Goal: Information Seeking & Learning: Learn about a topic

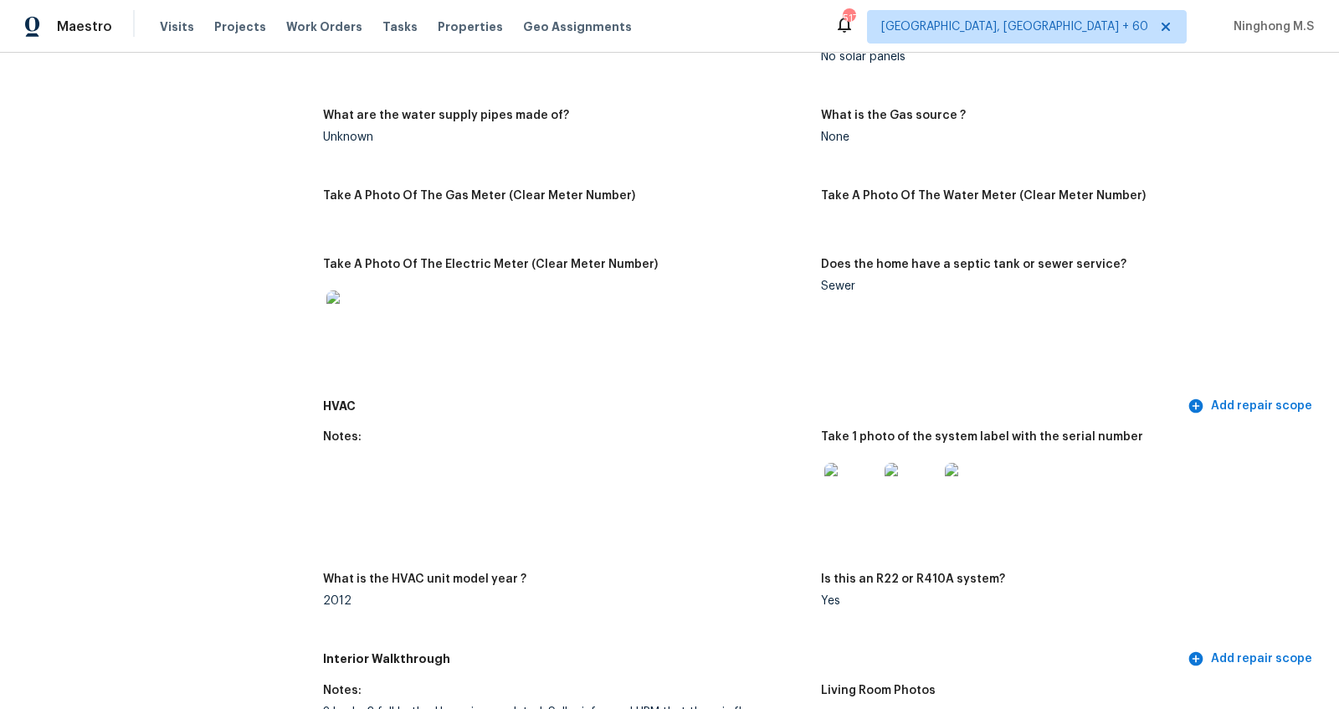
scroll to position [1264, 0]
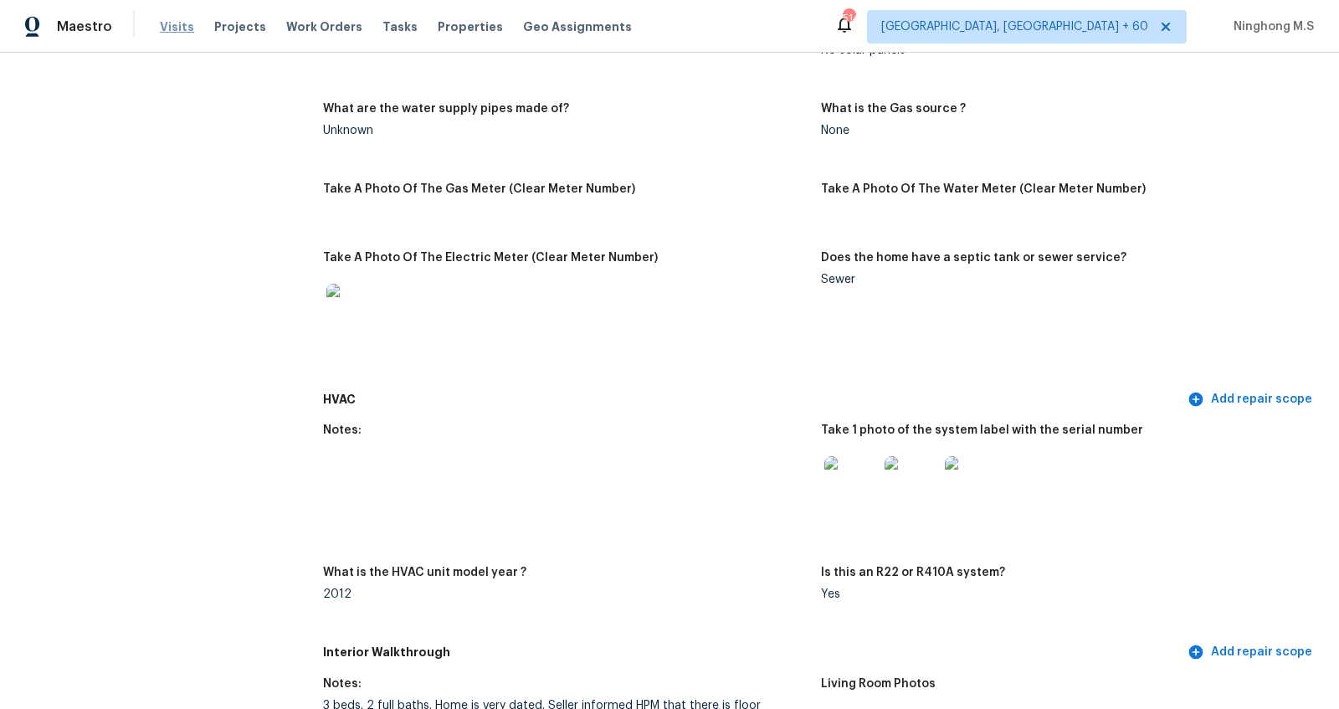
click at [167, 25] on span "Visits" at bounding box center [177, 26] width 34 height 17
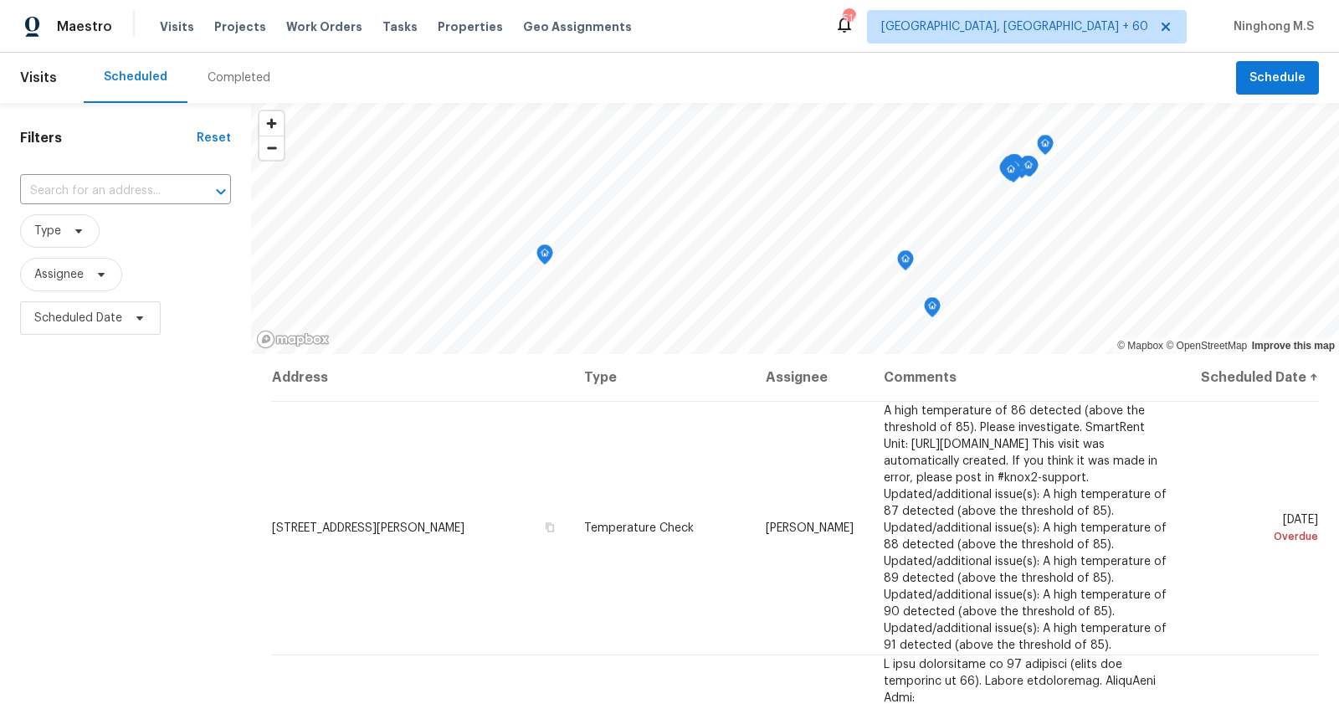
click at [236, 78] on div "Completed" at bounding box center [239, 77] width 63 height 17
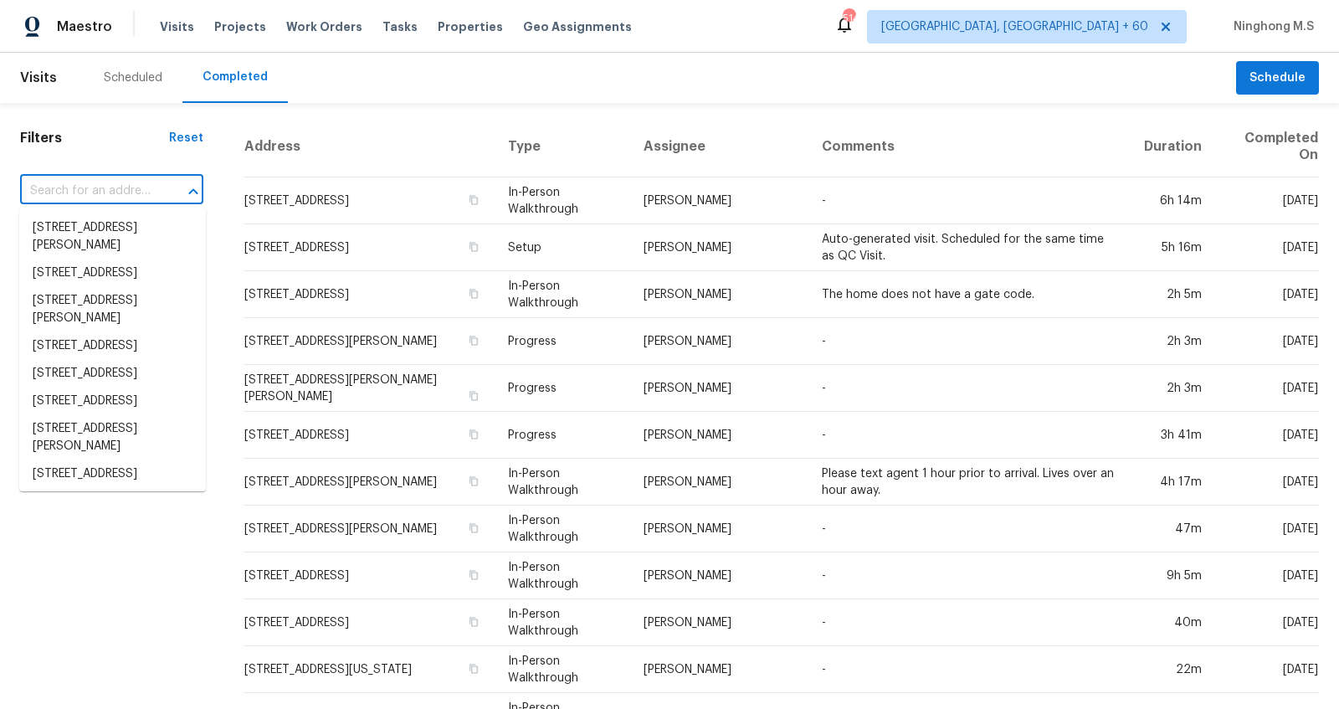
click at [105, 187] on input "text" at bounding box center [88, 191] width 136 height 26
paste input "[STREET_ADDRESS]"
type input "[STREET_ADDRESS]"
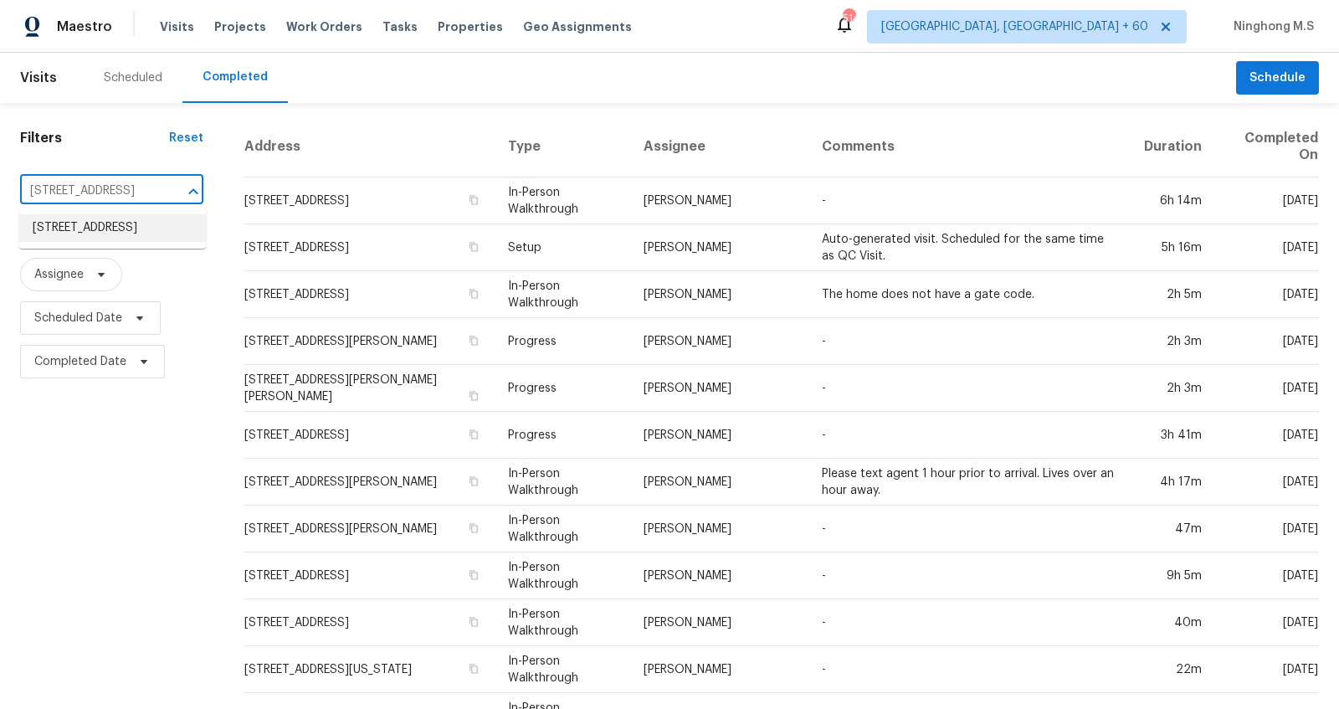
click at [112, 218] on li "[STREET_ADDRESS]" at bounding box center [112, 228] width 187 height 28
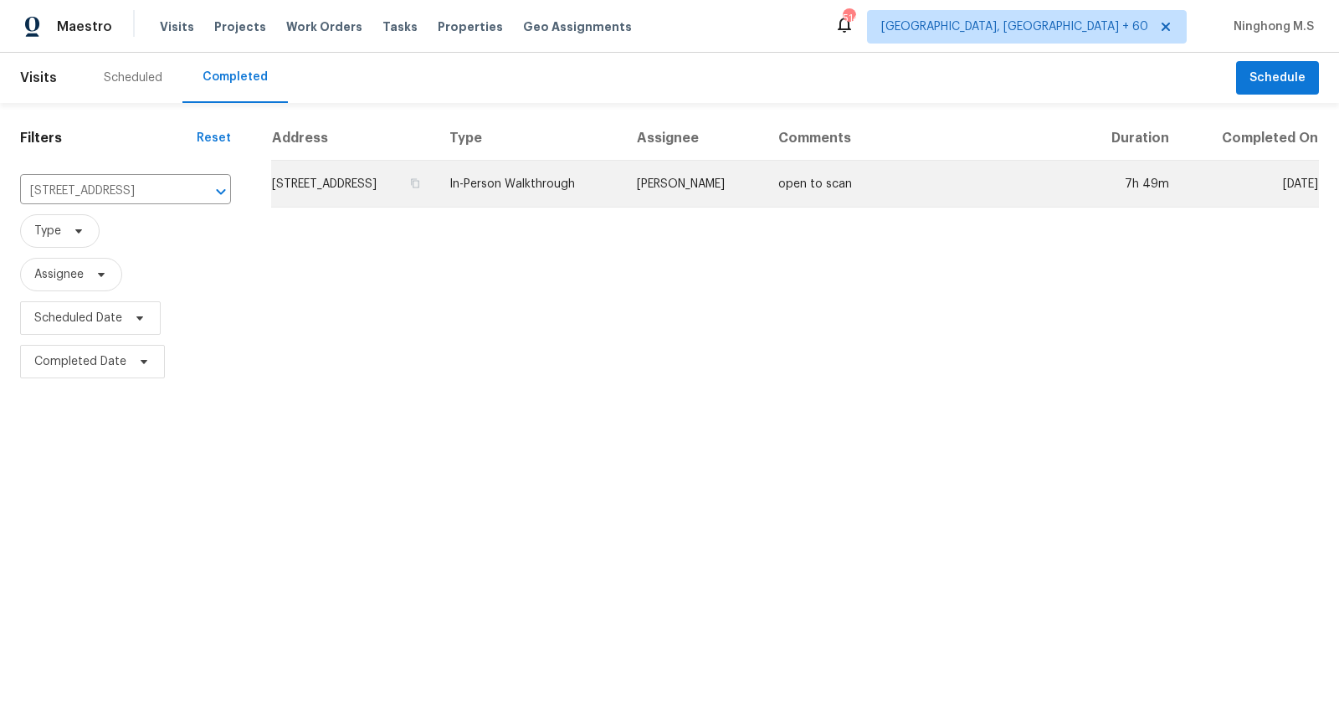
click at [436, 173] on td "[STREET_ADDRESS]" at bounding box center [353, 184] width 165 height 47
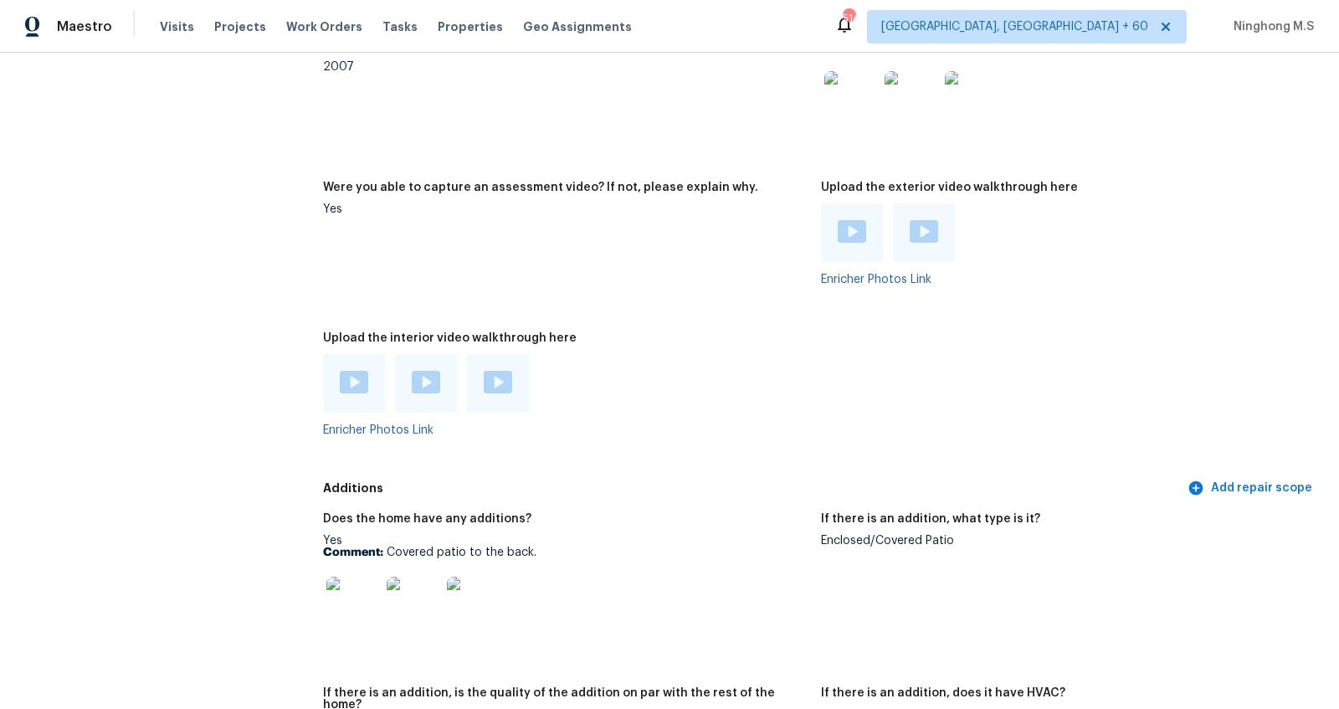
scroll to position [3944, 0]
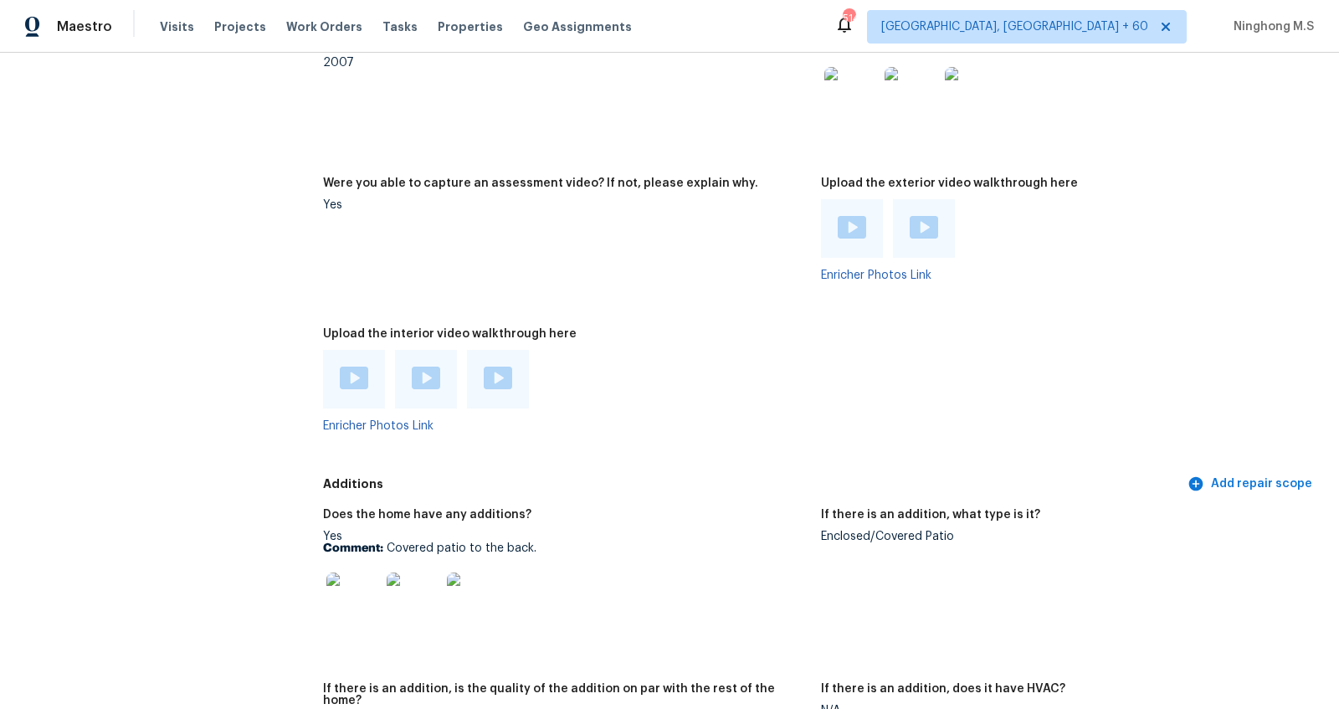
click at [342, 367] on div at bounding box center [354, 379] width 62 height 59
click at [351, 367] on img at bounding box center [354, 378] width 28 height 23
click at [426, 367] on img at bounding box center [426, 378] width 28 height 23
click at [498, 367] on img at bounding box center [498, 378] width 28 height 23
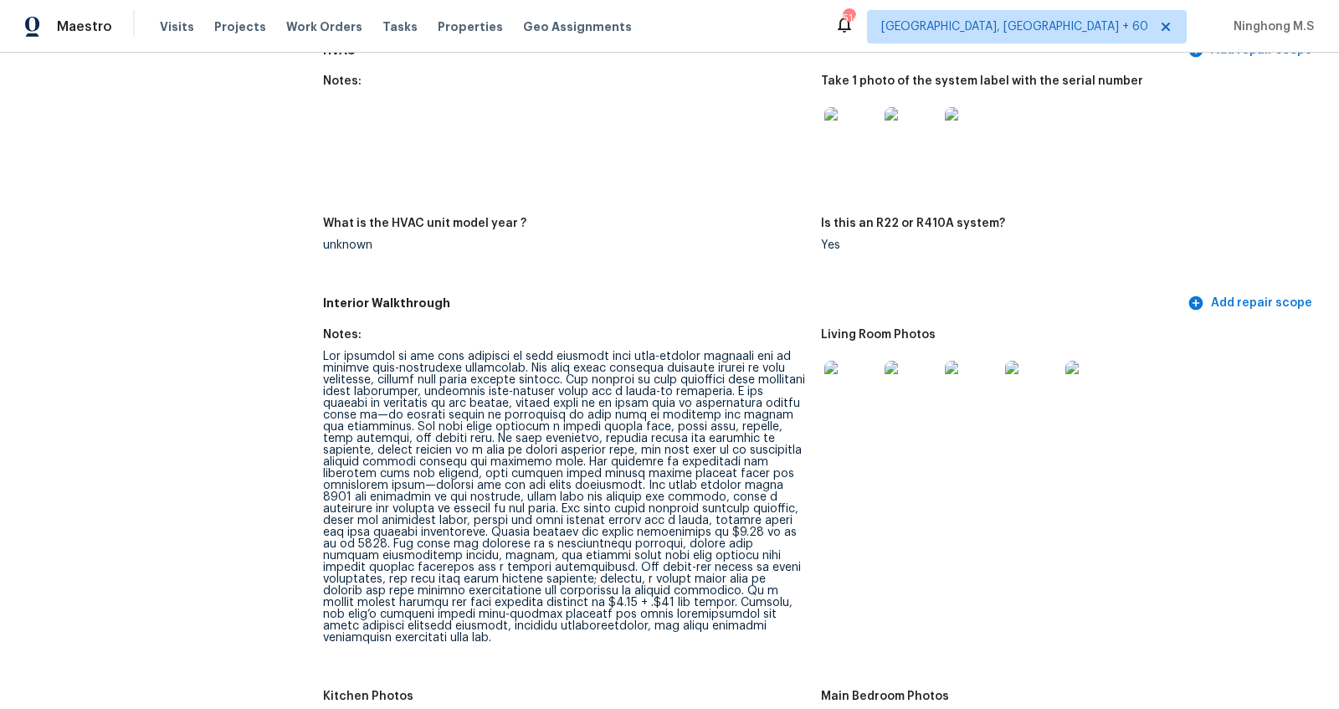
scroll to position [2139, 0]
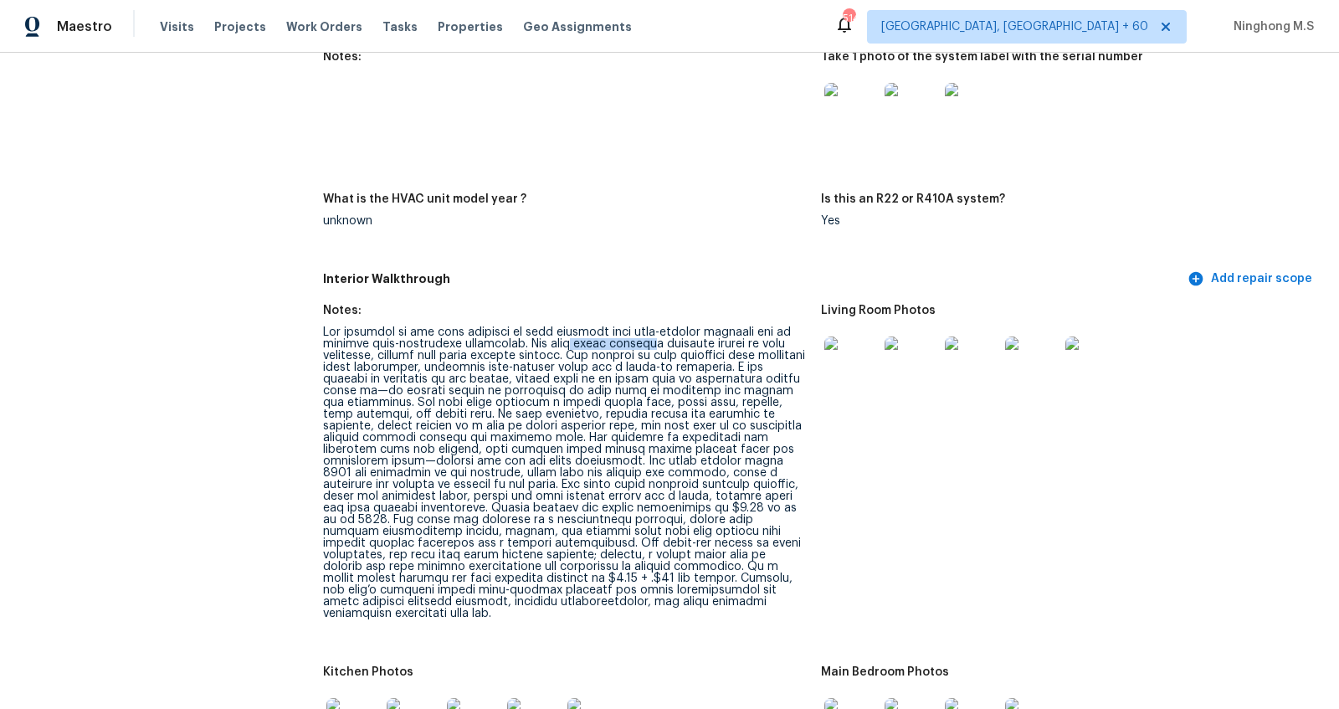
drag, startPoint x: 573, startPoint y: 328, endPoint x: 644, endPoint y: 328, distance: 71.1
click at [646, 328] on div at bounding box center [565, 472] width 485 height 293
drag, startPoint x: 716, startPoint y: 329, endPoint x: 732, endPoint y: 329, distance: 16.7
click at [732, 329] on div at bounding box center [565, 472] width 485 height 293
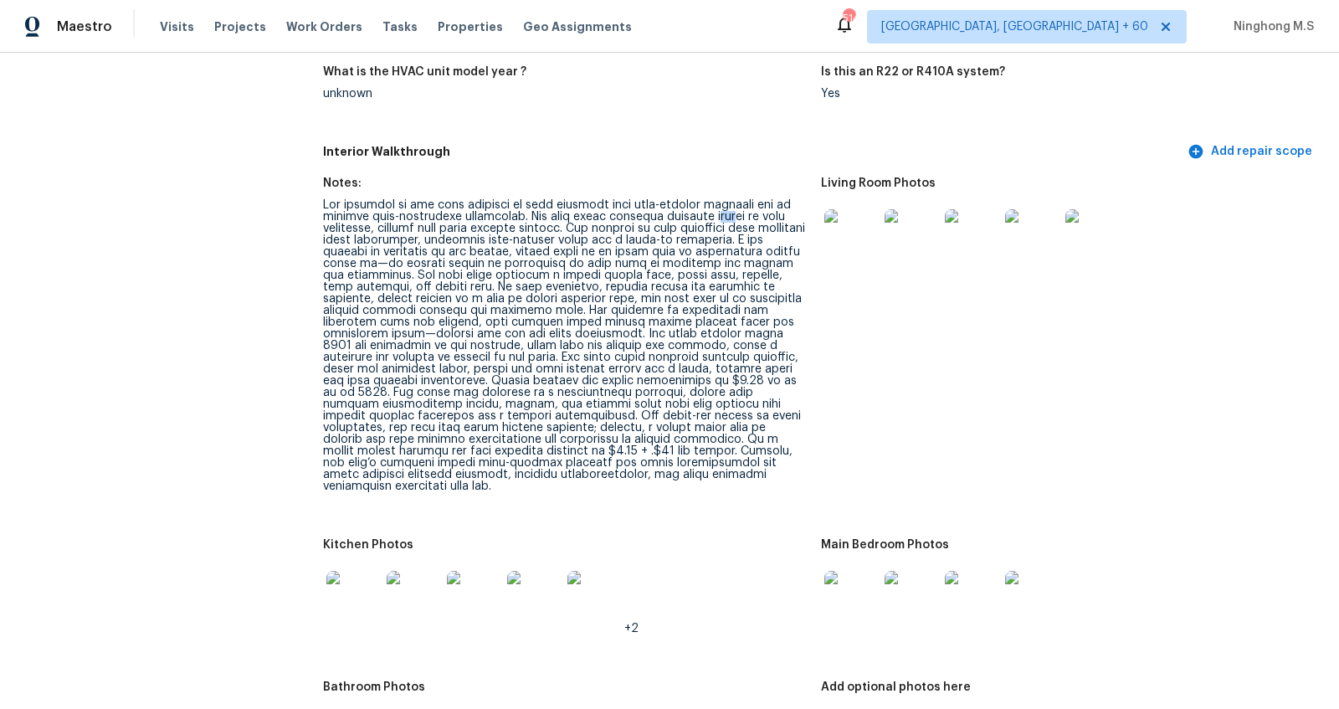
scroll to position [2319, 0]
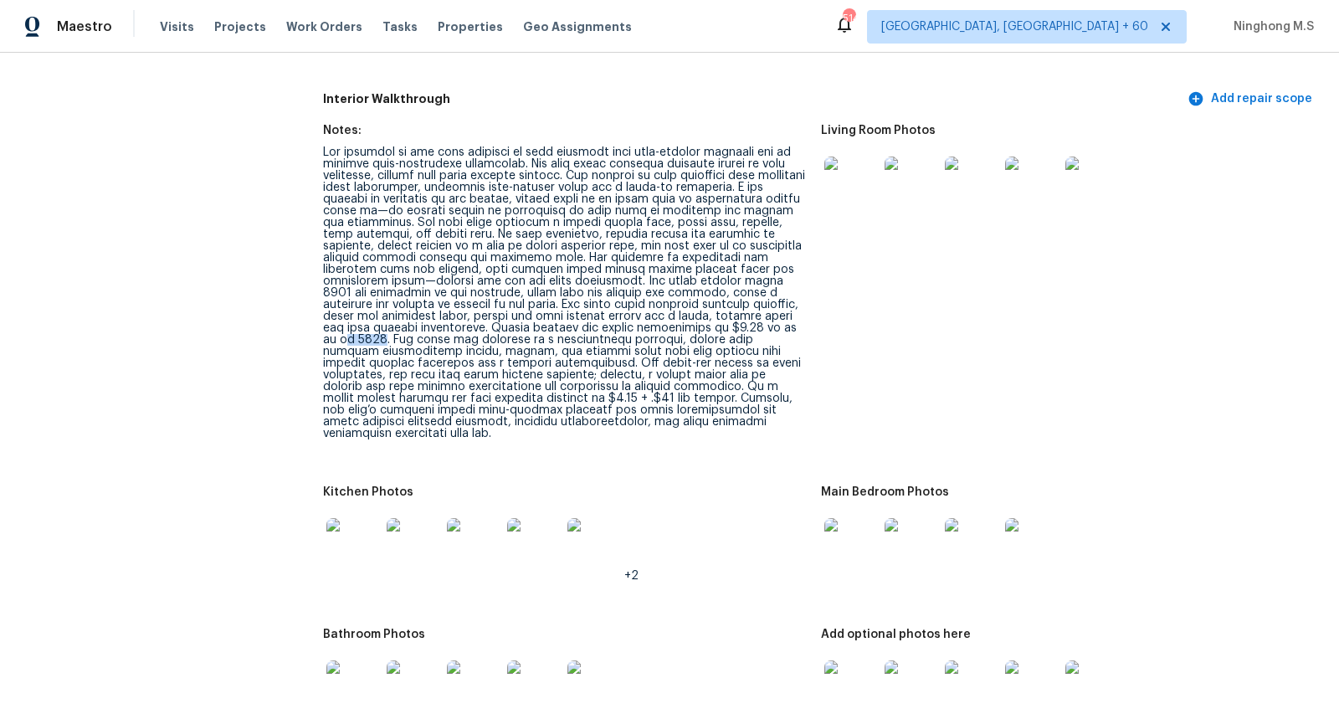
drag, startPoint x: 660, startPoint y: 317, endPoint x: 624, endPoint y: 316, distance: 36.9
click at [624, 316] on div at bounding box center [565, 292] width 485 height 293
drag, startPoint x: 690, startPoint y: 377, endPoint x: 667, endPoint y: 377, distance: 22.6
click at [667, 377] on div at bounding box center [565, 292] width 485 height 293
click at [717, 376] on div at bounding box center [565, 292] width 485 height 293
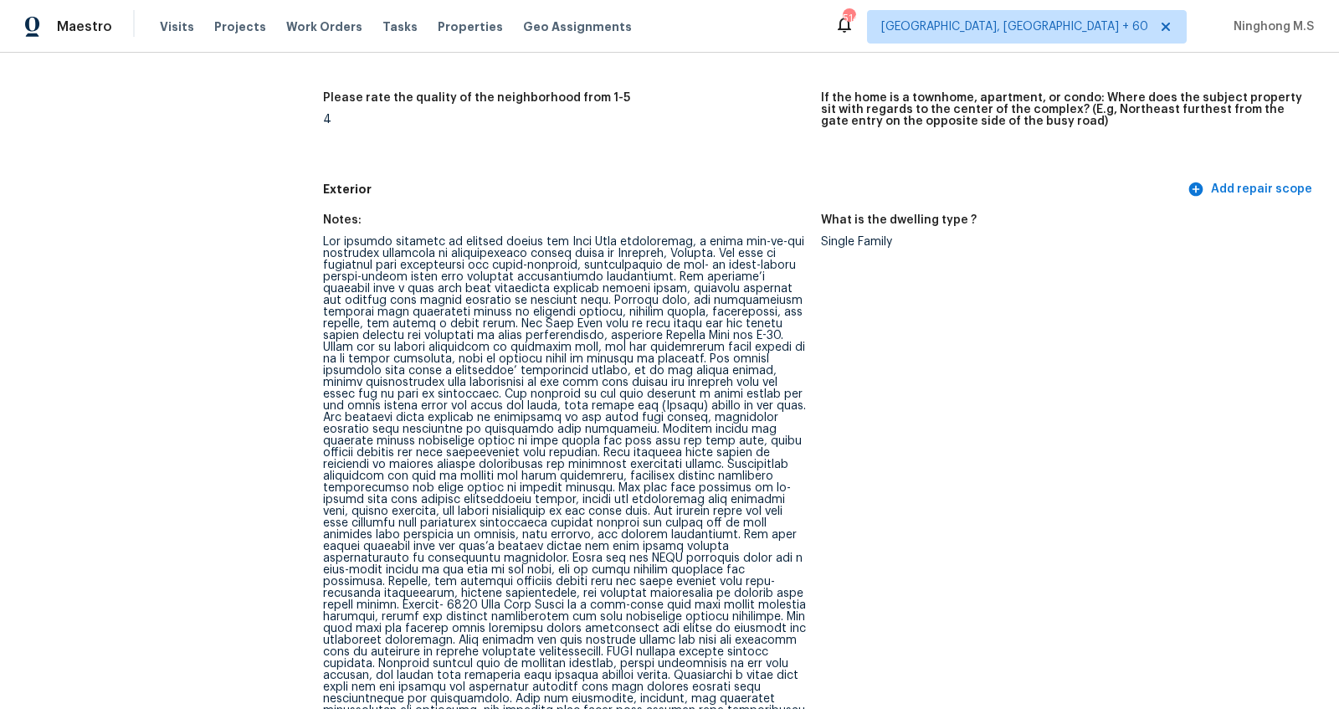
scroll to position [4022, 0]
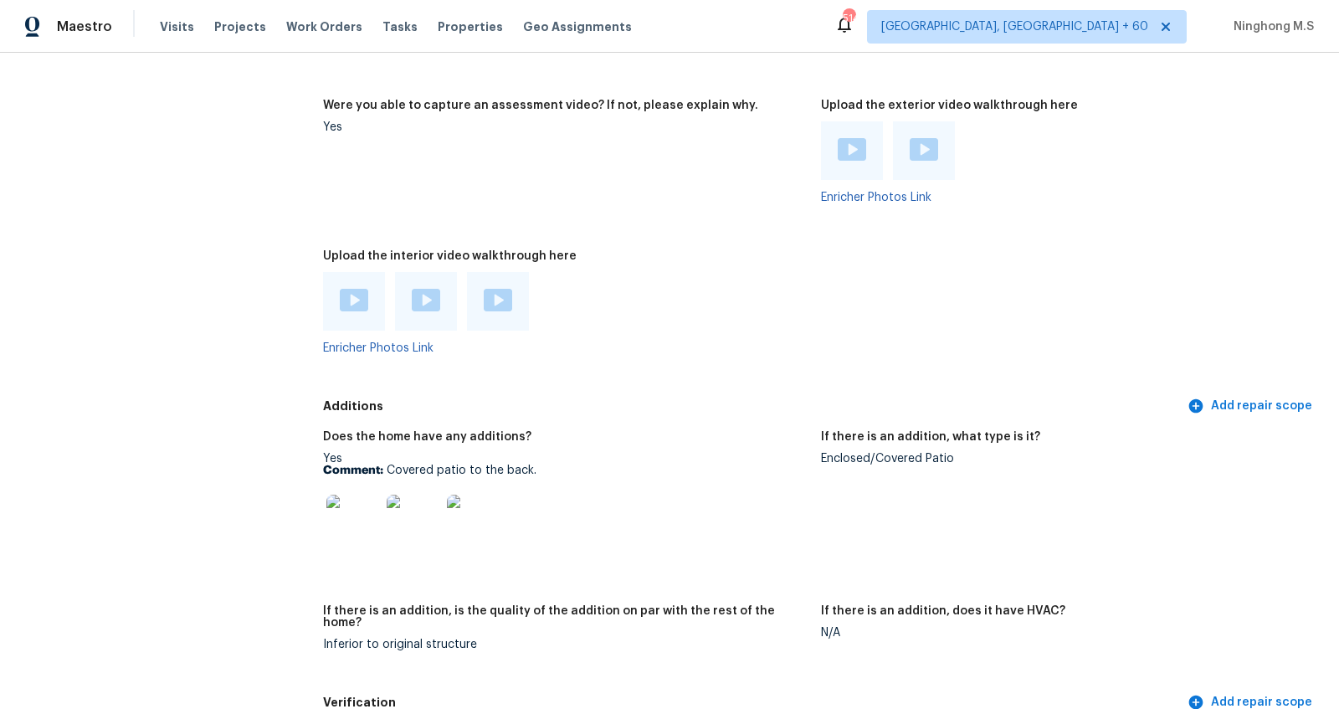
click at [378, 495] on img at bounding box center [353, 522] width 54 height 54
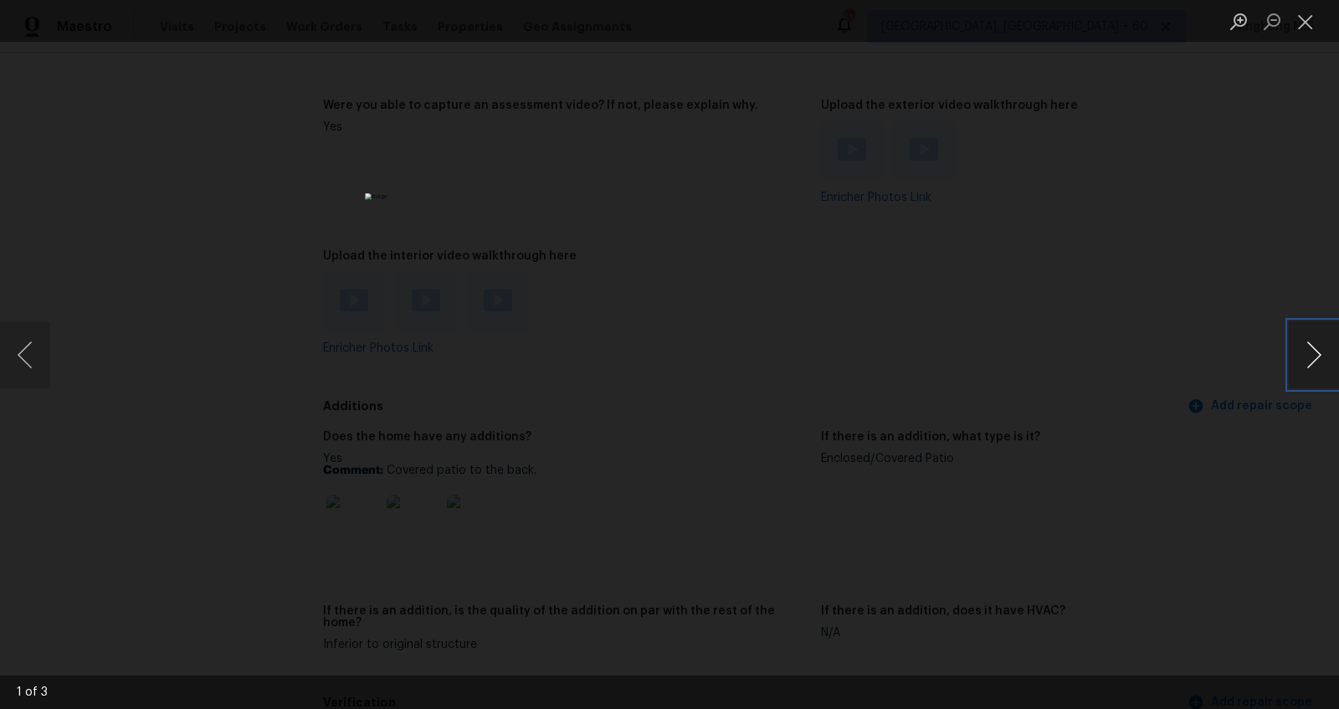
click at [1320, 348] on button "Next image" at bounding box center [1314, 354] width 50 height 67
click at [1296, 26] on button "Close lightbox" at bounding box center [1305, 21] width 33 height 29
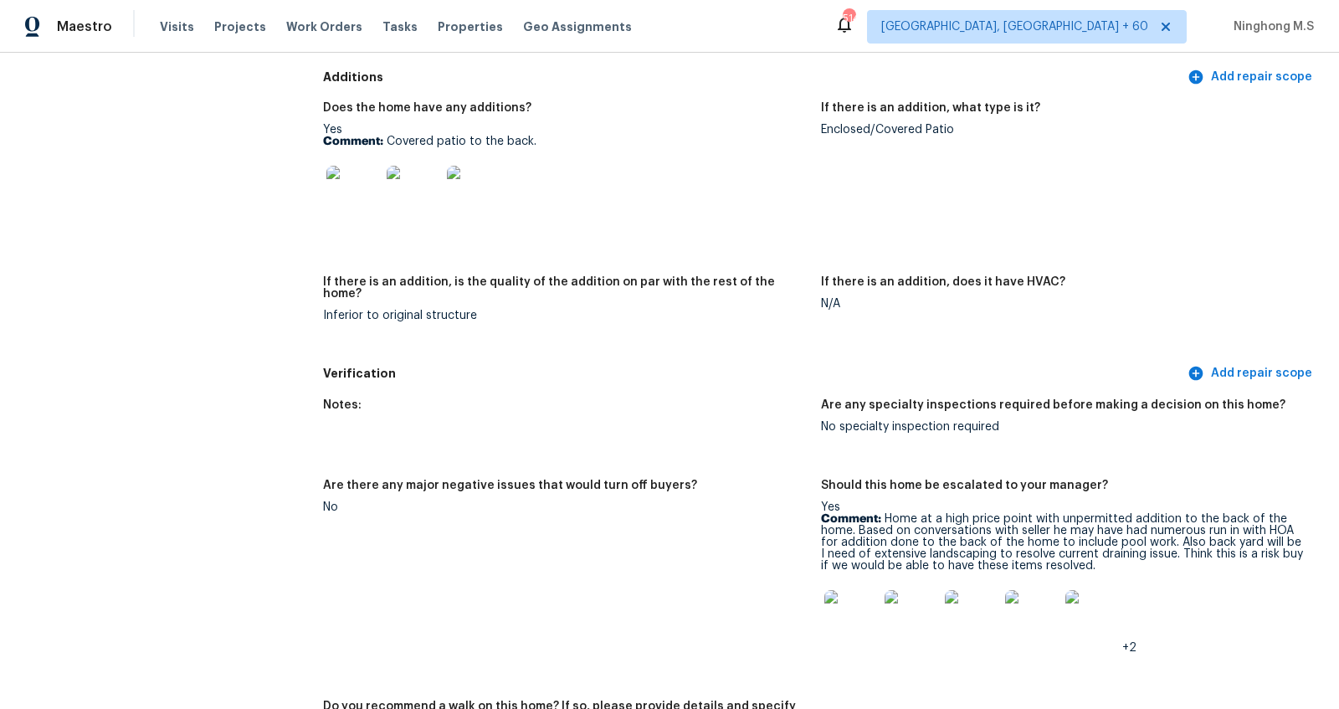
scroll to position [4353, 0]
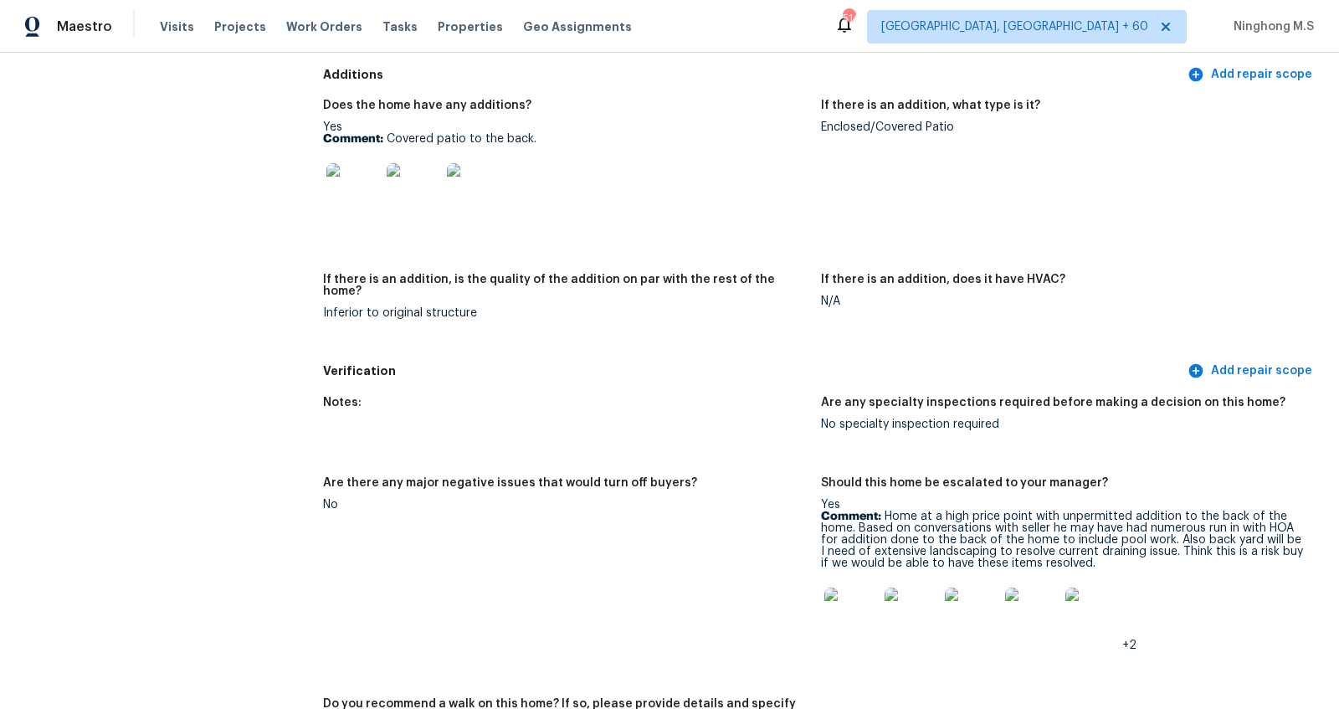
click at [846, 596] on img at bounding box center [851, 615] width 54 height 54
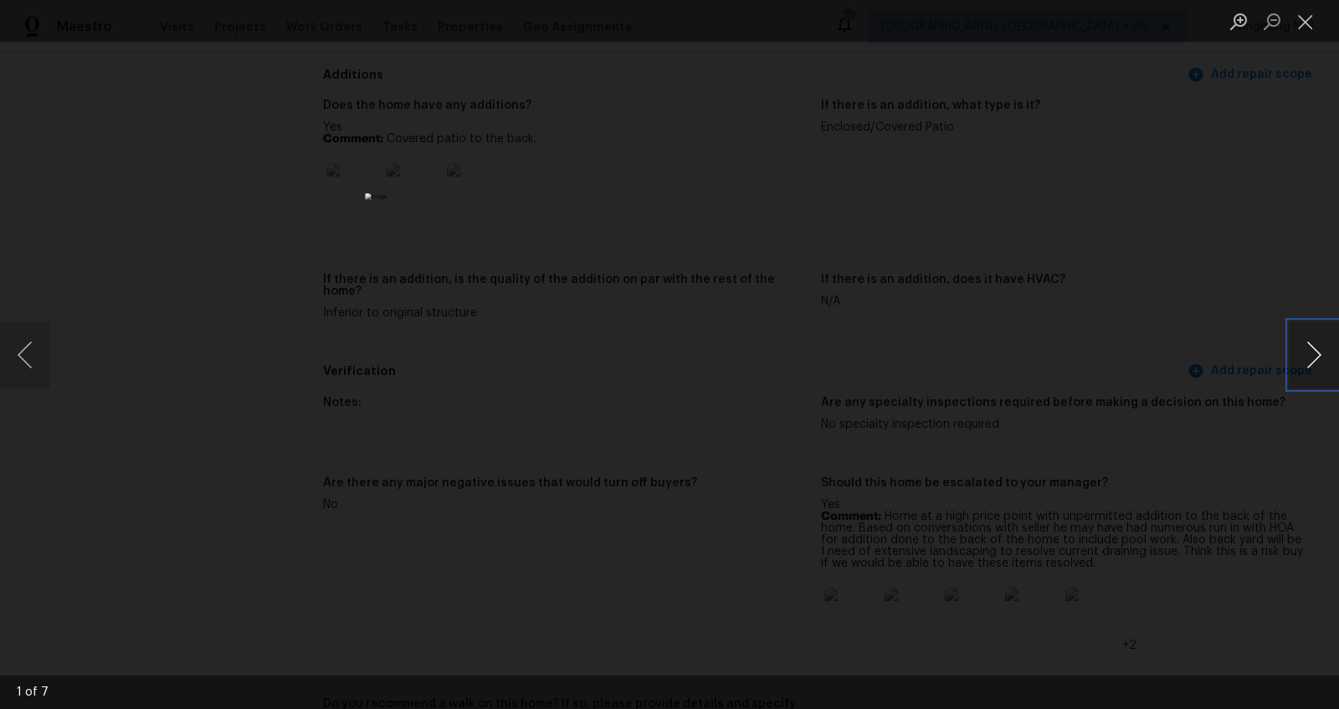
click at [1317, 347] on button "Next image" at bounding box center [1314, 354] width 50 height 67
click at [1322, 345] on button "Next image" at bounding box center [1314, 354] width 50 height 67
click at [1317, 348] on button "Next image" at bounding box center [1314, 354] width 50 height 67
click at [1314, 18] on button "Close lightbox" at bounding box center [1305, 21] width 33 height 29
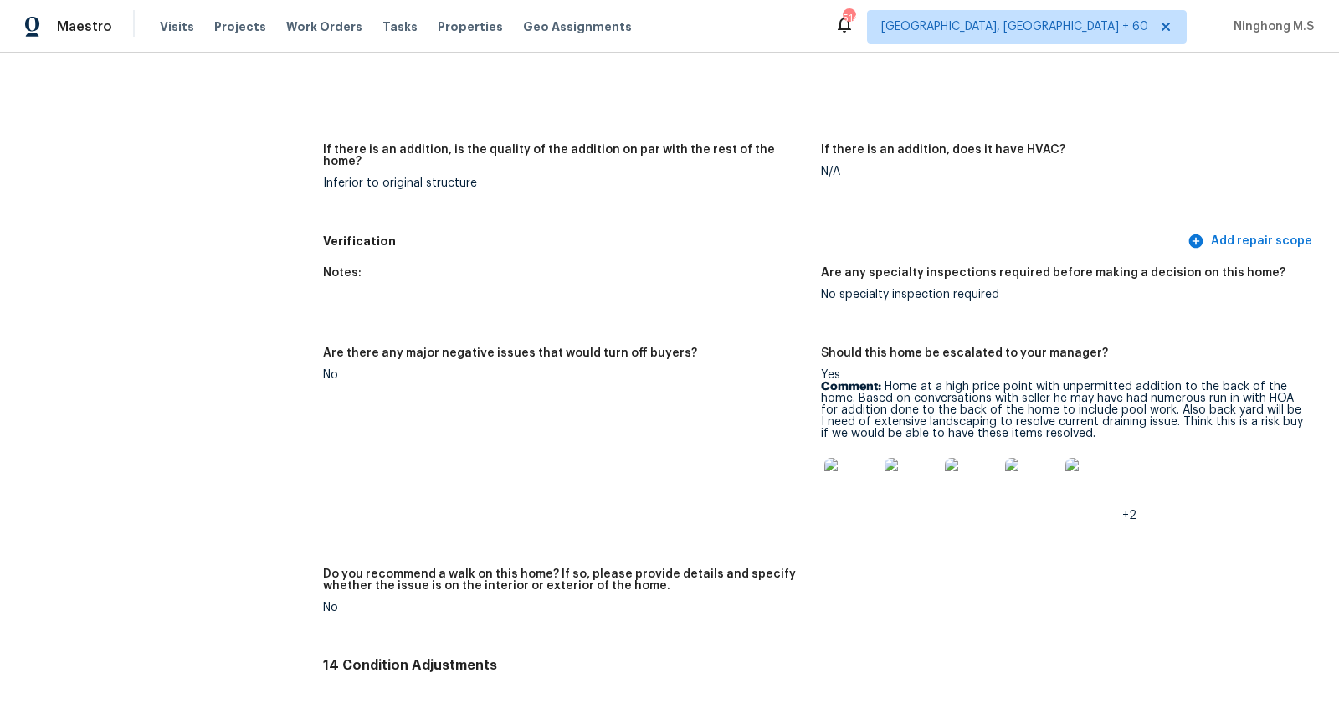
scroll to position [4485, 0]
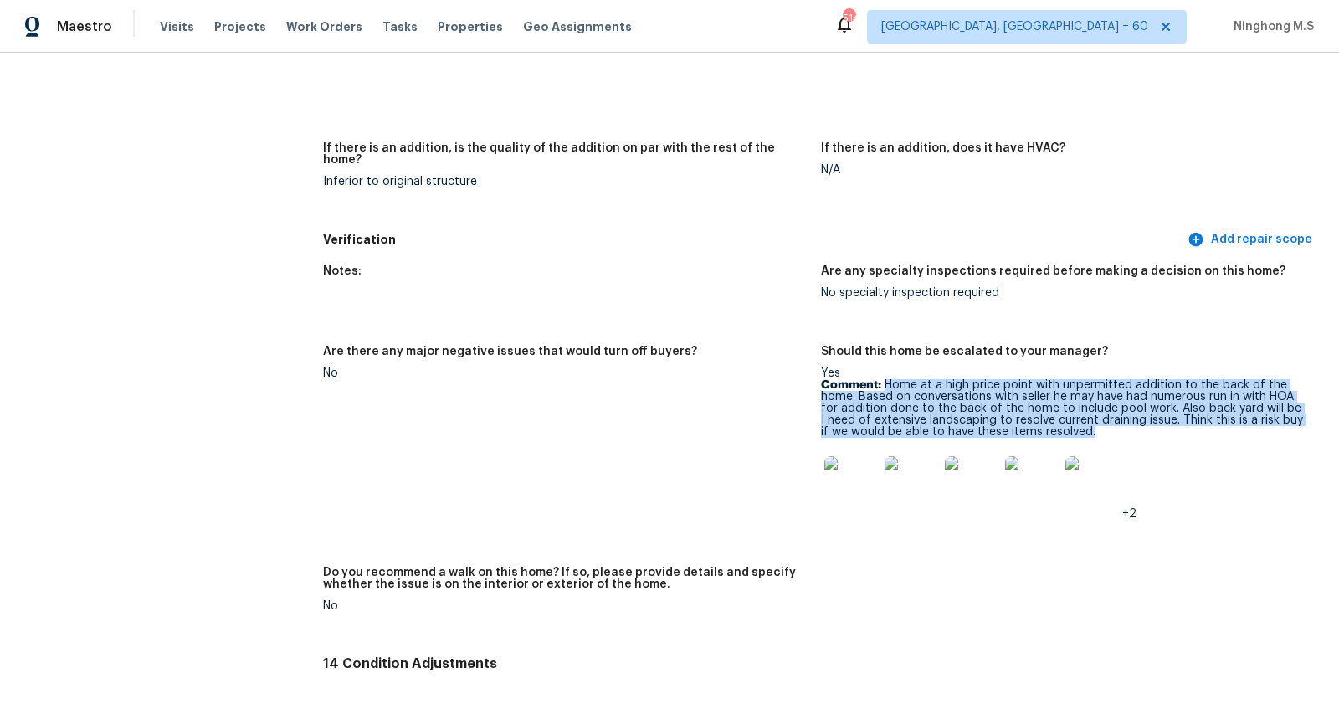
copy p "Home at a high price point with unpermitted addition to the back of the home. B…"
drag, startPoint x: 884, startPoint y: 351, endPoint x: 1119, endPoint y: 394, distance: 239.2
click at [1119, 394] on p "Comment: Home at a high price point with unpermitted addition to the back of th…" at bounding box center [1063, 408] width 485 height 59
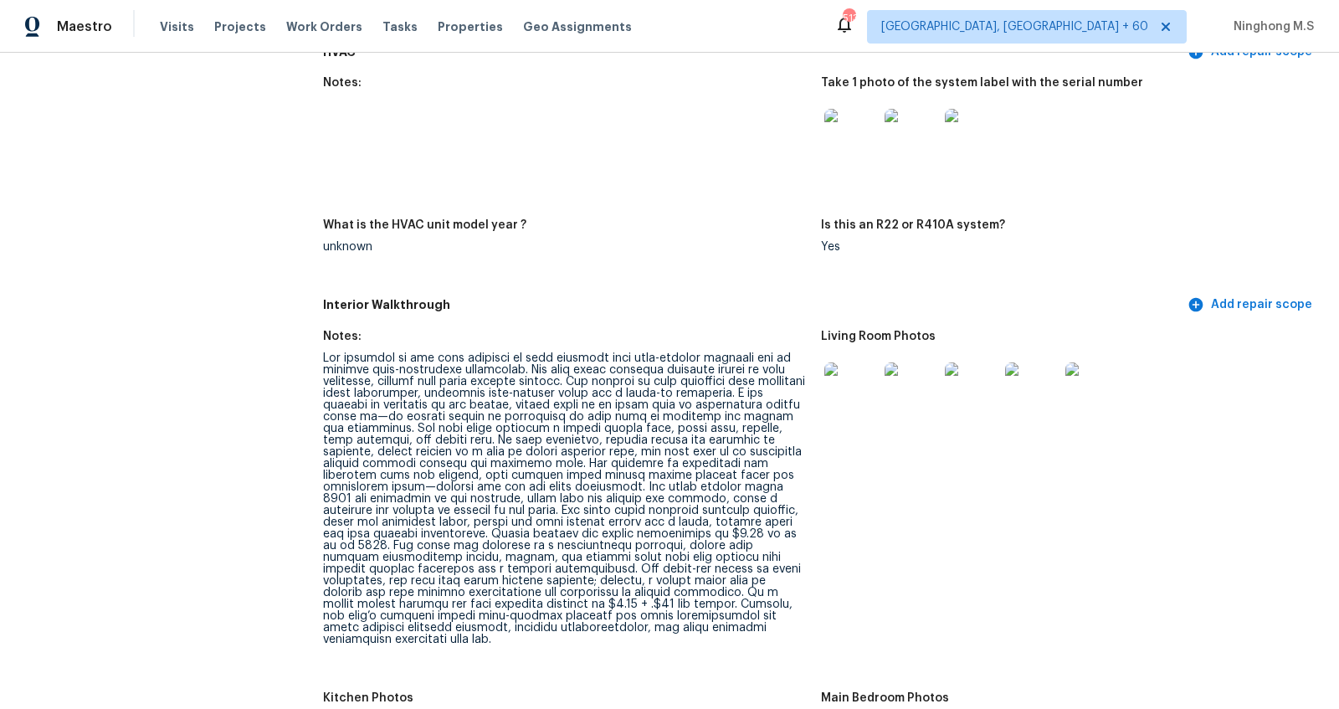
scroll to position [2215, 0]
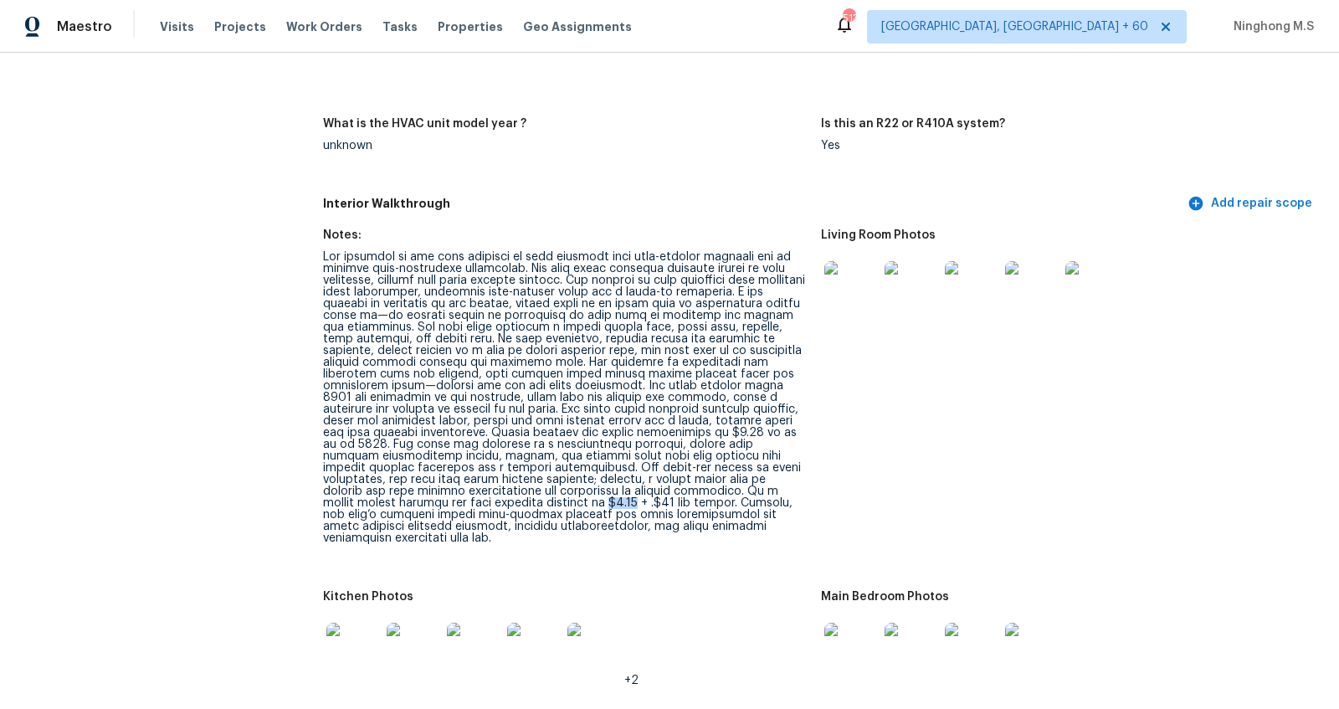
drag, startPoint x: 691, startPoint y: 476, endPoint x: 665, endPoint y: 477, distance: 25.1
click at [665, 478] on div at bounding box center [565, 397] width 485 height 293
copy div "$1.70"
drag, startPoint x: 743, startPoint y: 429, endPoint x: 797, endPoint y: 429, distance: 53.6
click at [797, 429] on div at bounding box center [565, 397] width 485 height 293
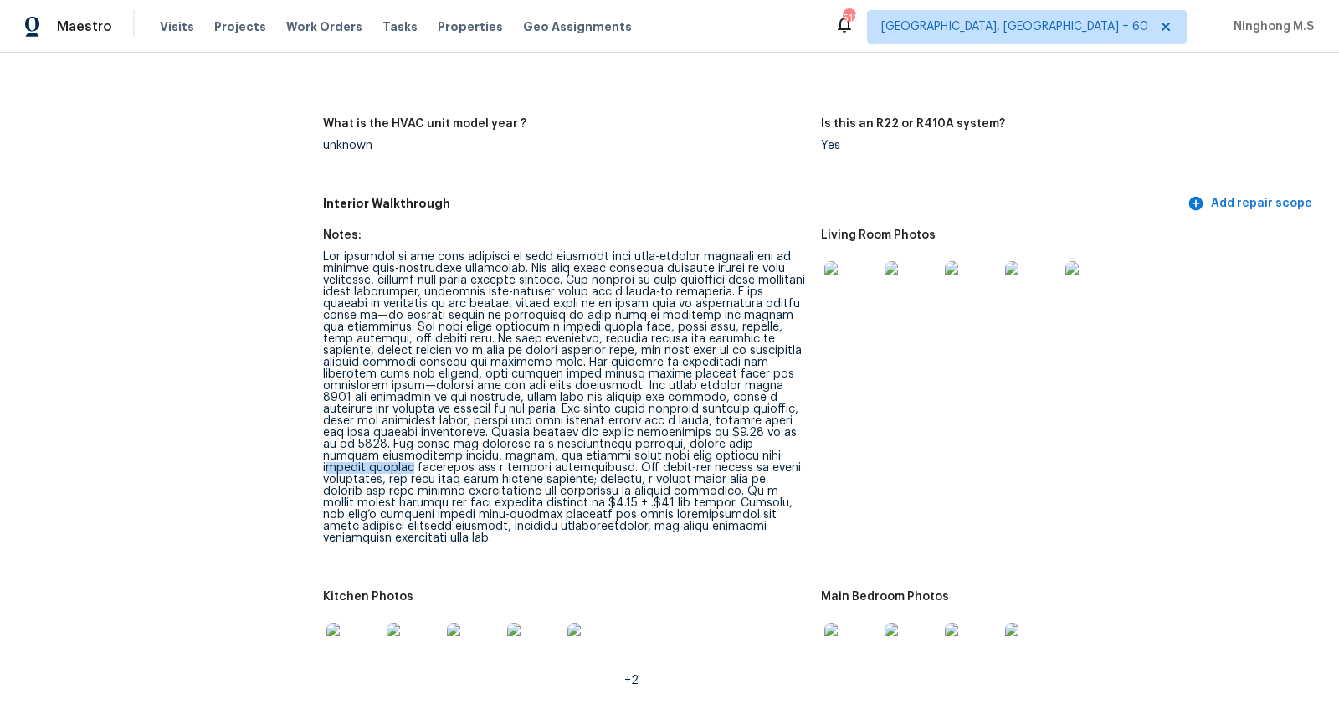
drag, startPoint x: 494, startPoint y: 441, endPoint x: 565, endPoint y: 439, distance: 71.2
click at [565, 440] on div at bounding box center [565, 397] width 485 height 293
drag, startPoint x: 629, startPoint y: 446, endPoint x: 645, endPoint y: 446, distance: 15.9
click at [645, 446] on div at bounding box center [565, 397] width 485 height 293
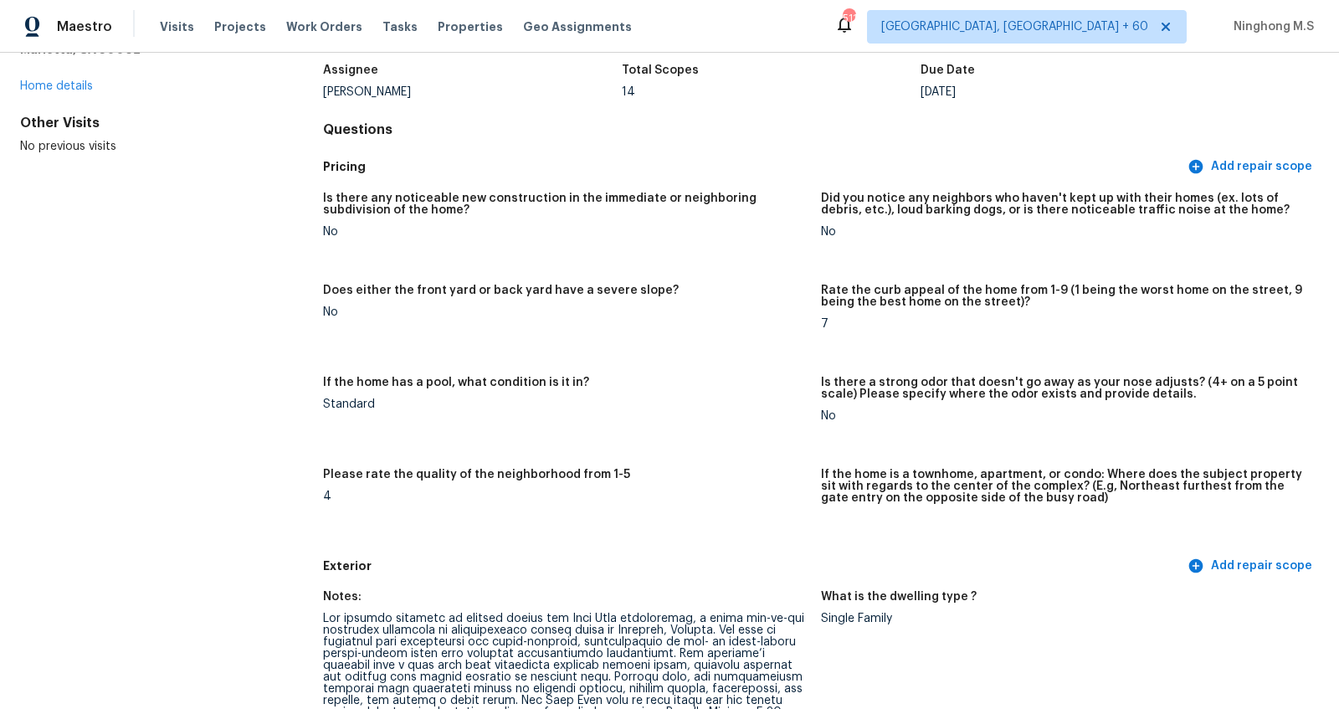
scroll to position [2300, 0]
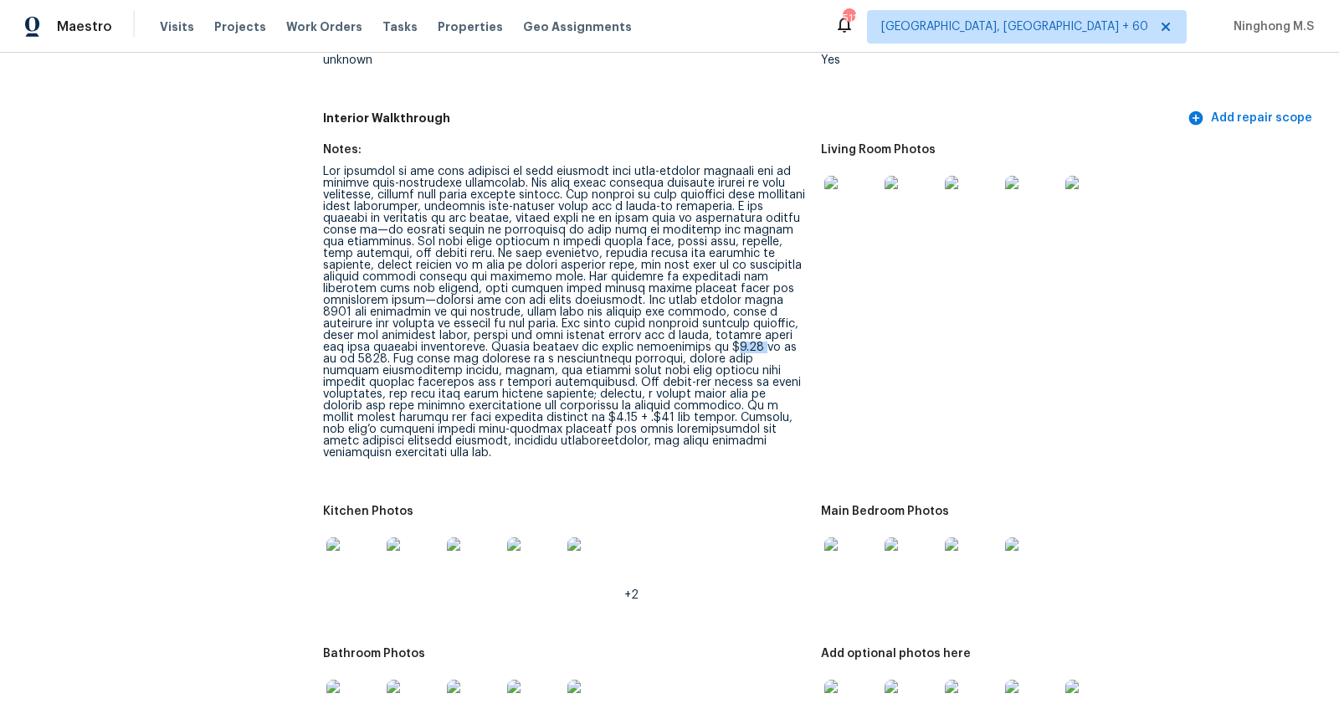
drag, startPoint x: 575, startPoint y: 336, endPoint x: 548, endPoint y: 335, distance: 26.8
click at [548, 335] on div at bounding box center [565, 312] width 485 height 293
drag, startPoint x: 633, startPoint y: 338, endPoint x: 656, endPoint y: 337, distance: 23.5
click at [656, 337] on div at bounding box center [565, 312] width 485 height 293
click at [666, 334] on div at bounding box center [565, 312] width 485 height 293
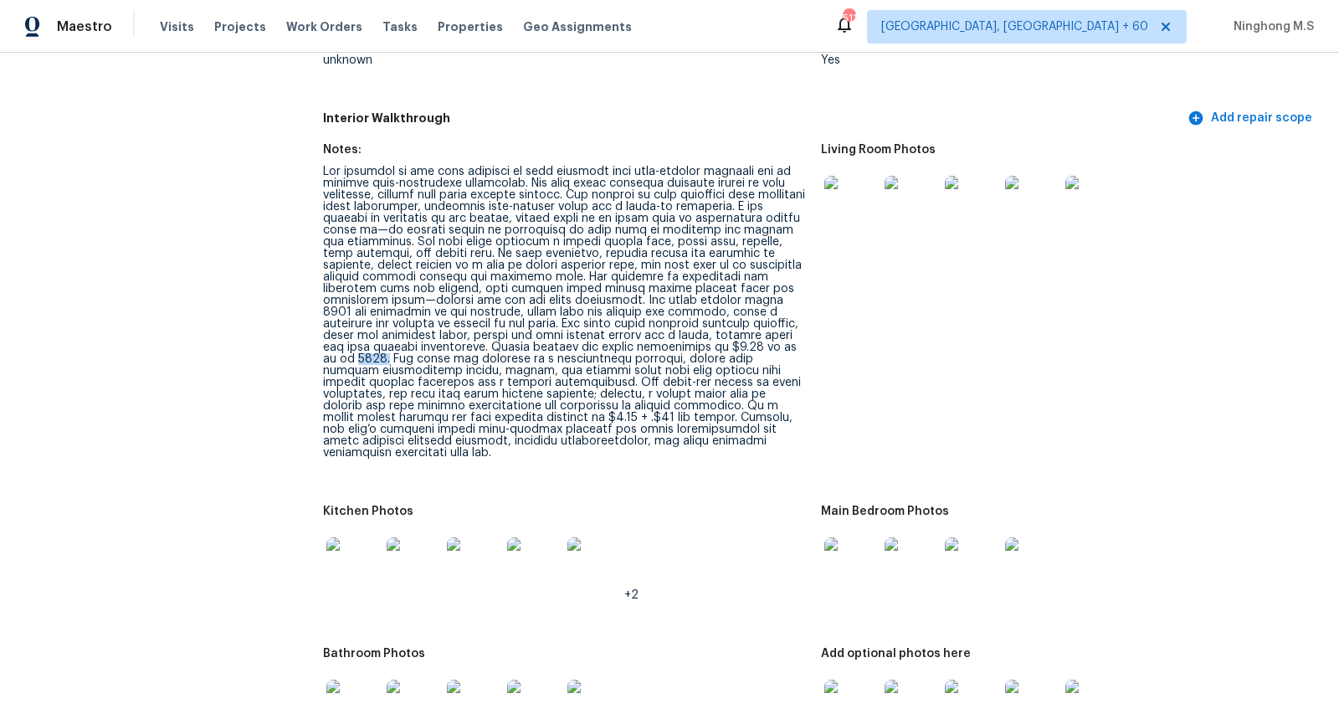
drag, startPoint x: 665, startPoint y: 333, endPoint x: 635, endPoint y: 331, distance: 29.3
click at [634, 331] on div at bounding box center [565, 312] width 485 height 293
click at [647, 344] on div at bounding box center [565, 312] width 485 height 293
drag, startPoint x: 664, startPoint y: 332, endPoint x: 634, endPoint y: 331, distance: 29.3
click at [634, 332] on div at bounding box center [565, 312] width 485 height 293
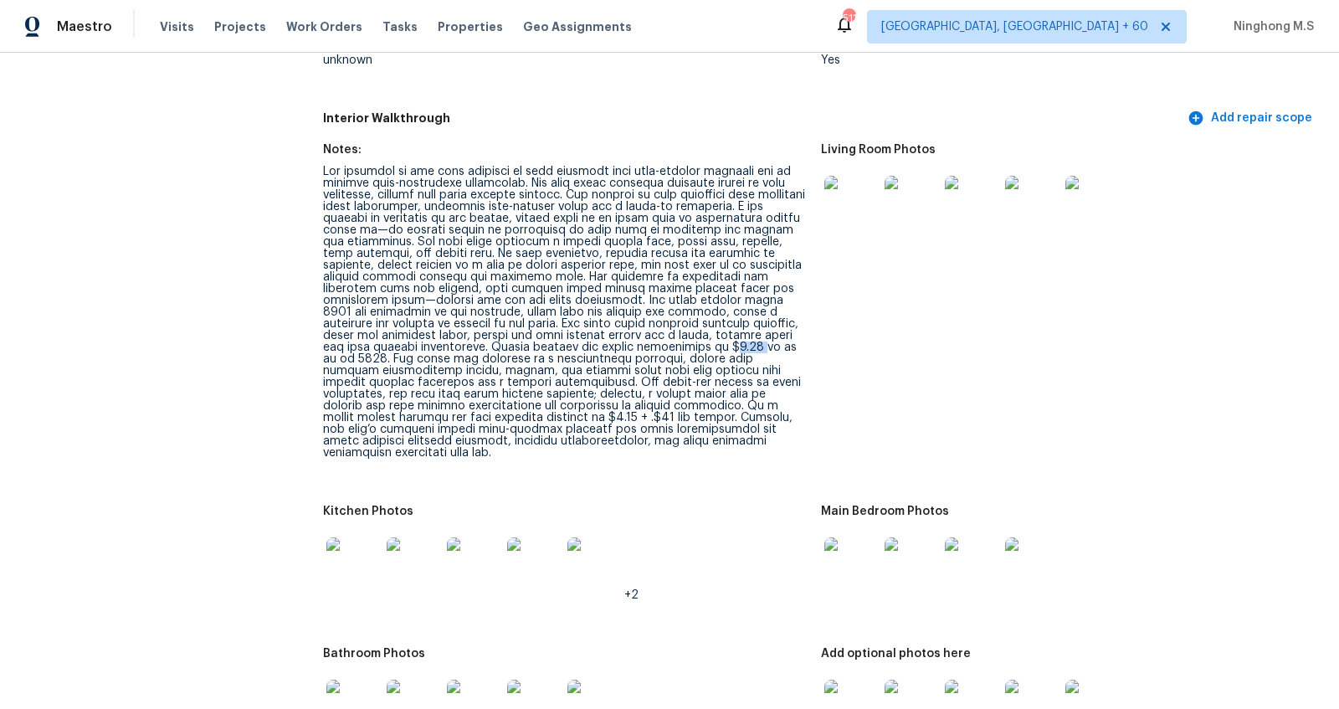
drag, startPoint x: 578, startPoint y: 335, endPoint x: 550, endPoint y: 333, distance: 28.5
click at [550, 333] on div at bounding box center [565, 312] width 485 height 293
click at [1154, 378] on figure "Living Room Photos" at bounding box center [1070, 315] width 498 height 342
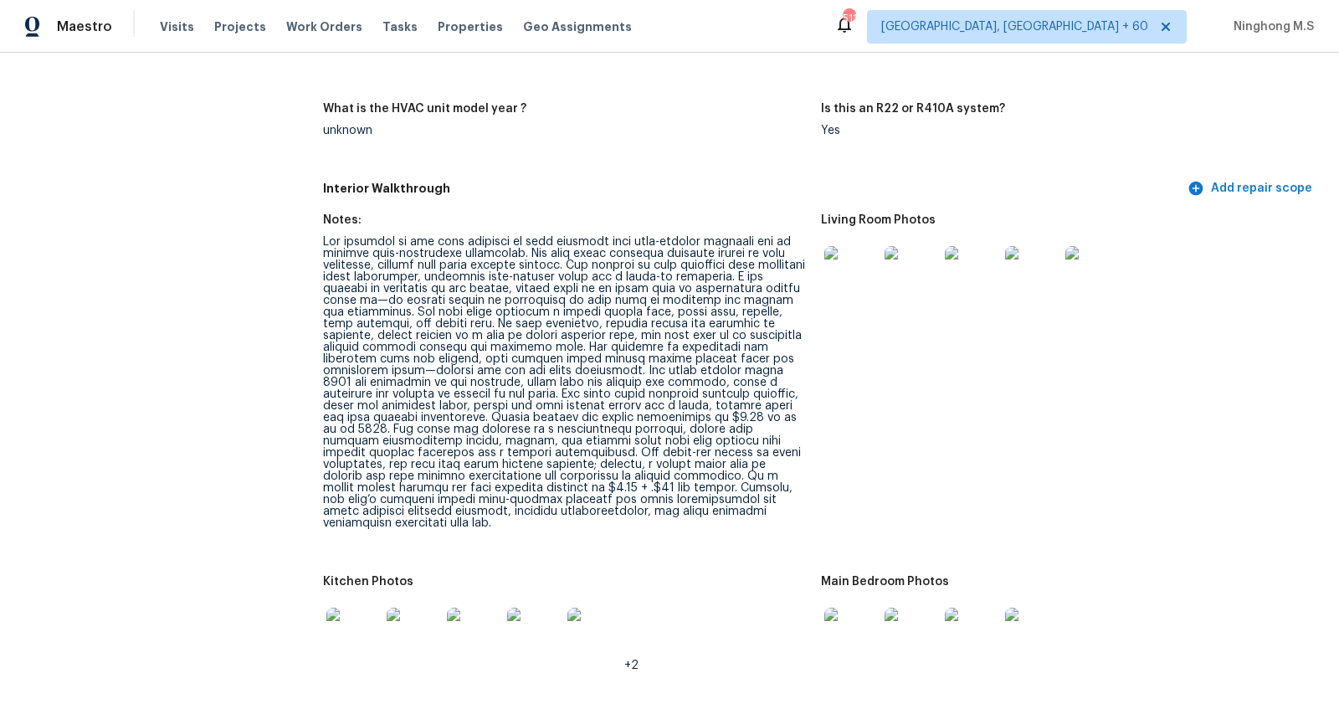
scroll to position [2114, 0]
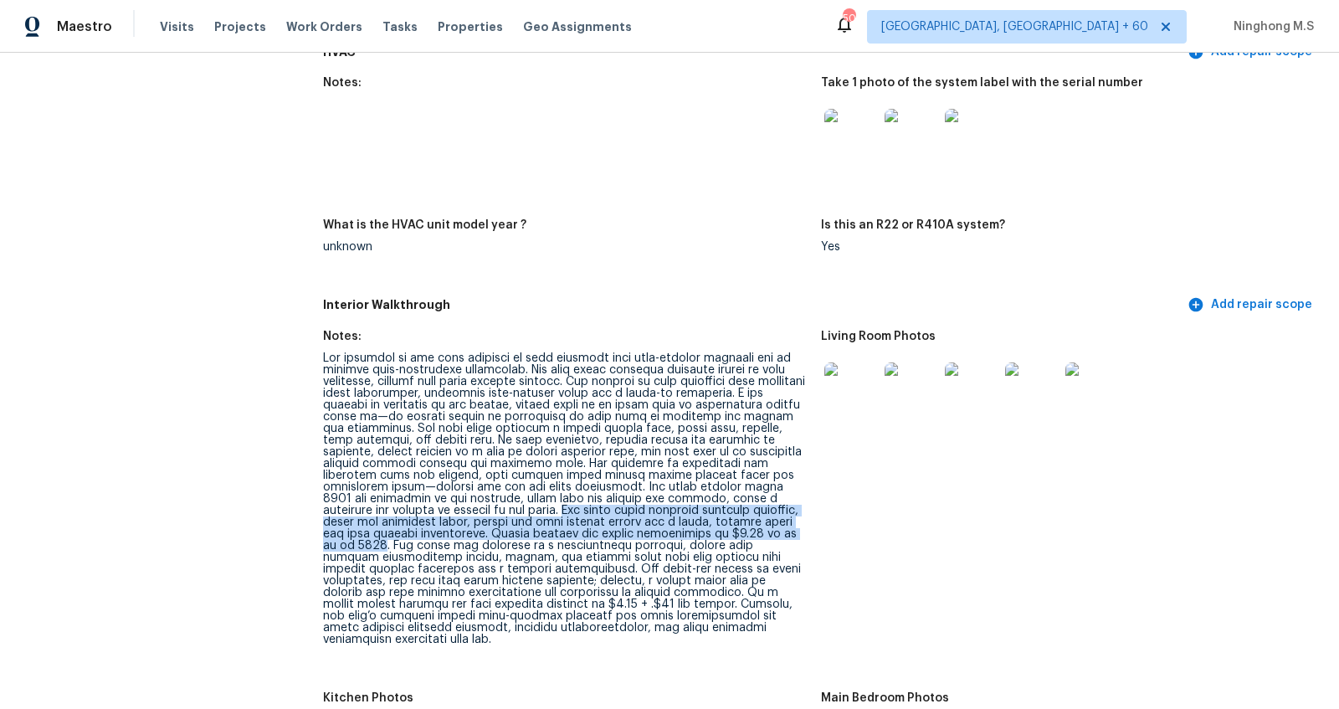
drag, startPoint x: 373, startPoint y: 491, endPoint x: 664, endPoint y: 518, distance: 291.7
click at [664, 518] on div at bounding box center [565, 498] width 485 height 293
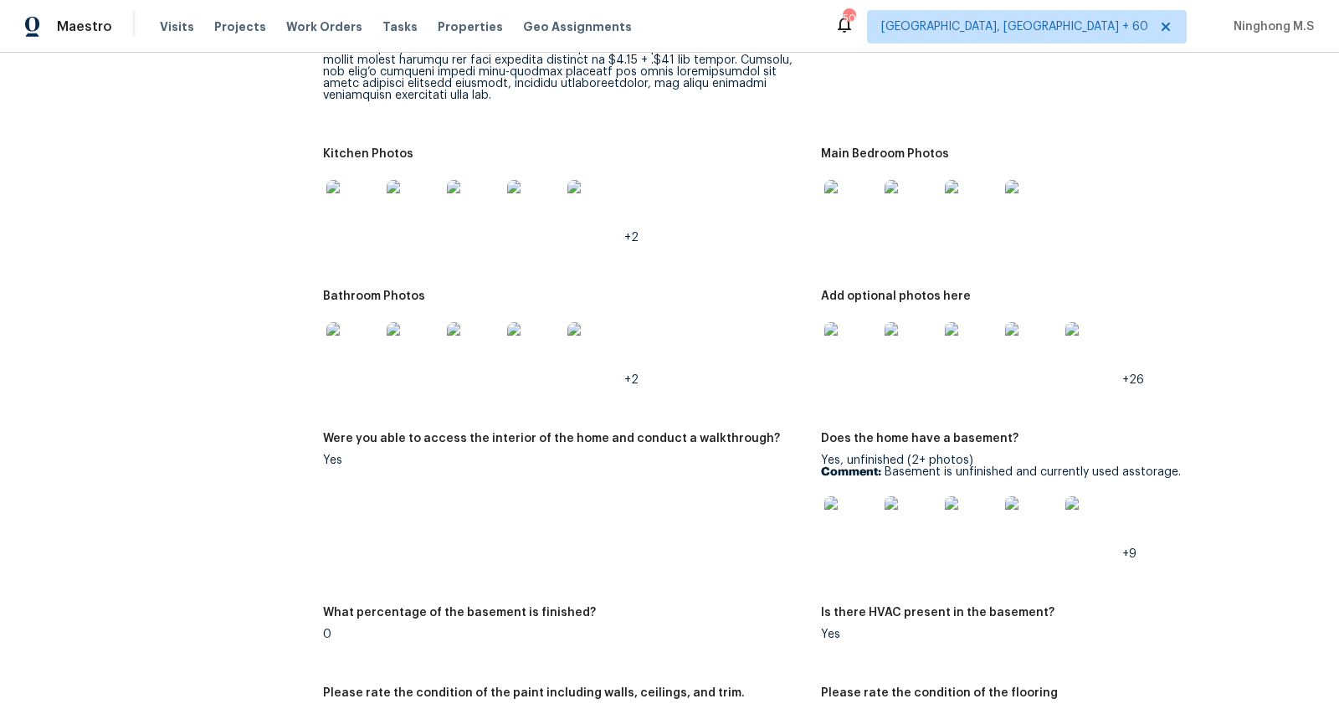
scroll to position [2455, 0]
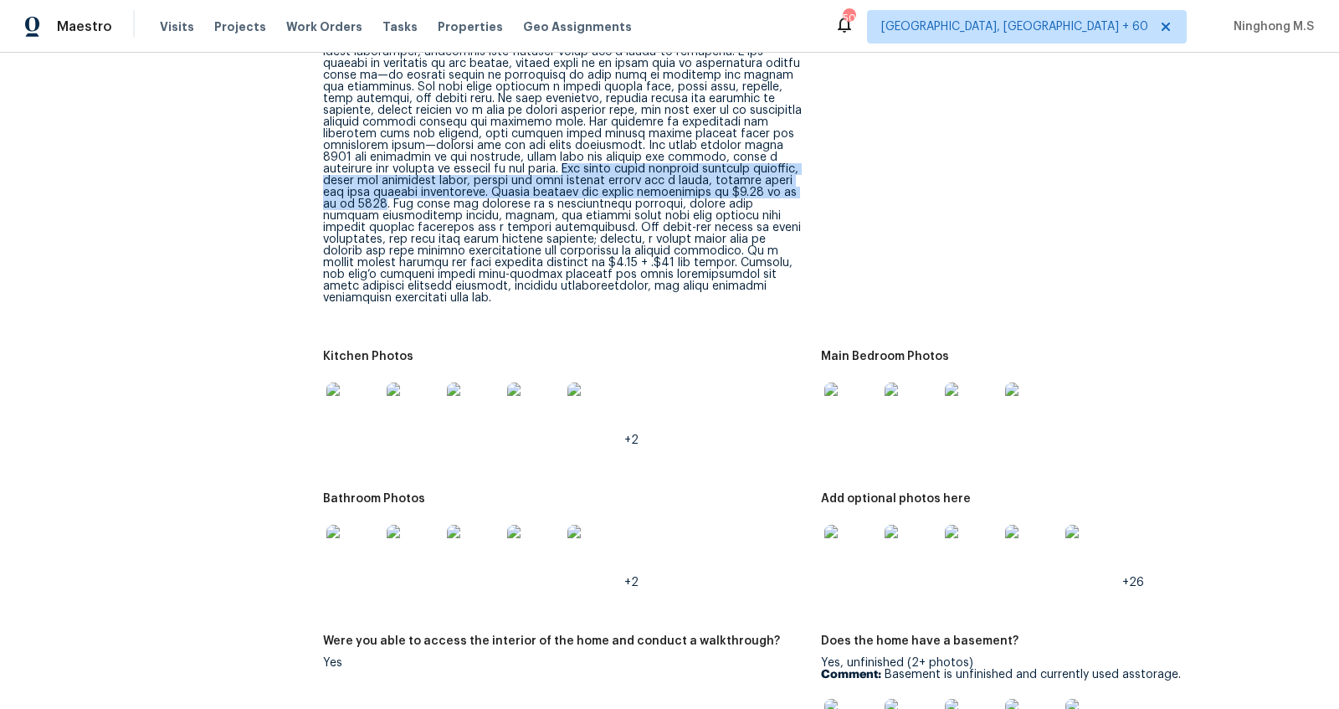
click at [839, 397] on img at bounding box center [851, 410] width 54 height 54
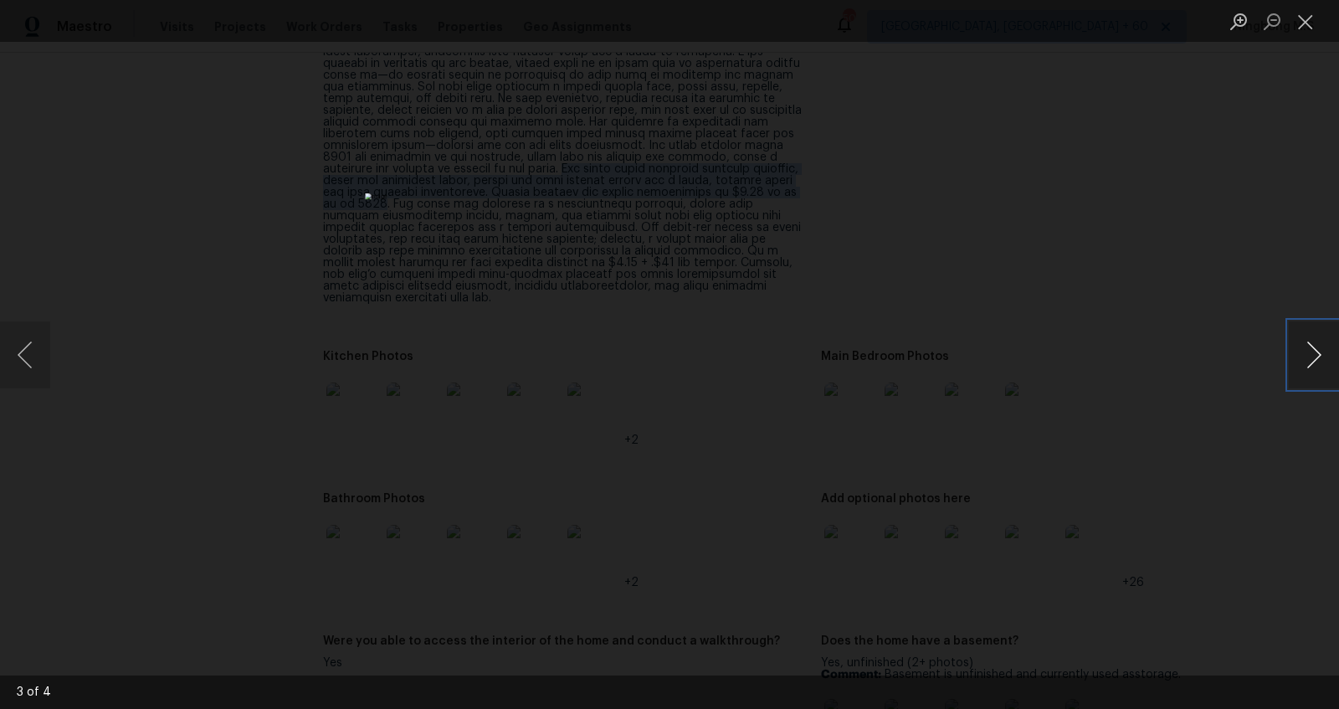
click at [1338, 349] on button "Next image" at bounding box center [1314, 354] width 50 height 67
click at [1092, 315] on div "Lightbox" at bounding box center [669, 354] width 1339 height 709
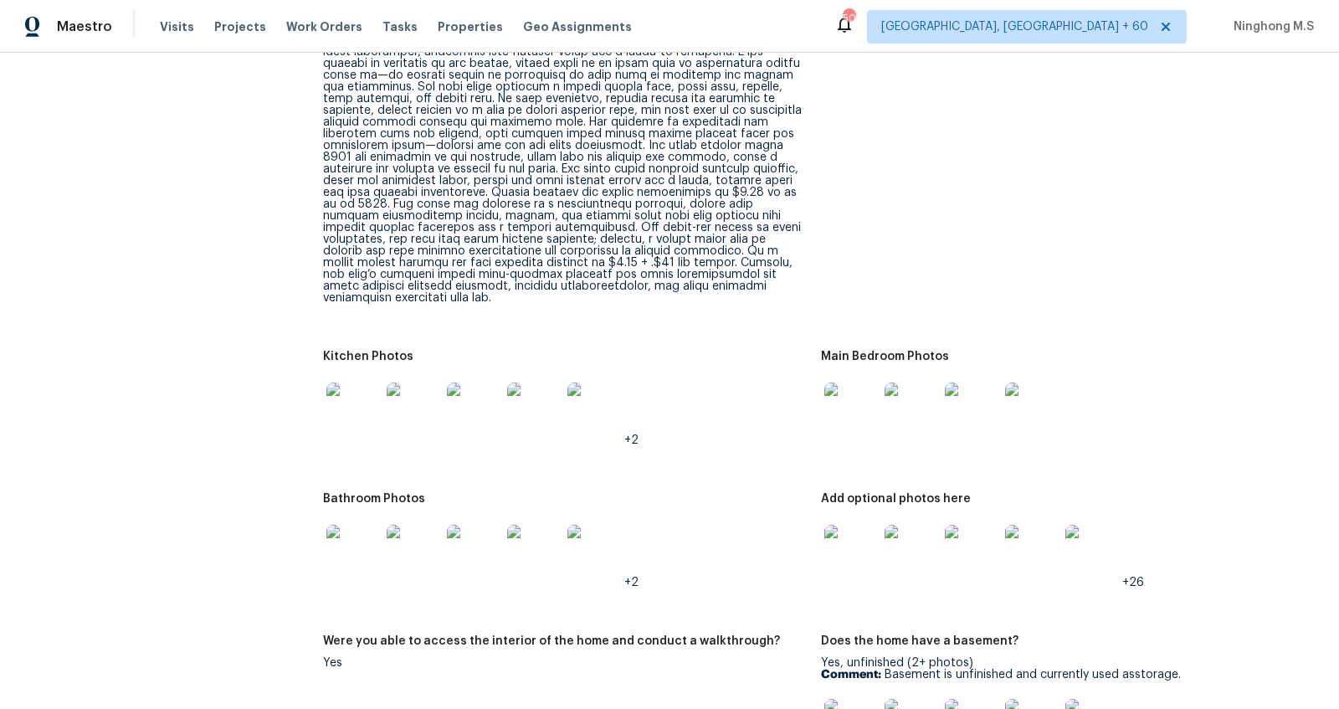
click at [853, 533] on img at bounding box center [851, 552] width 54 height 54
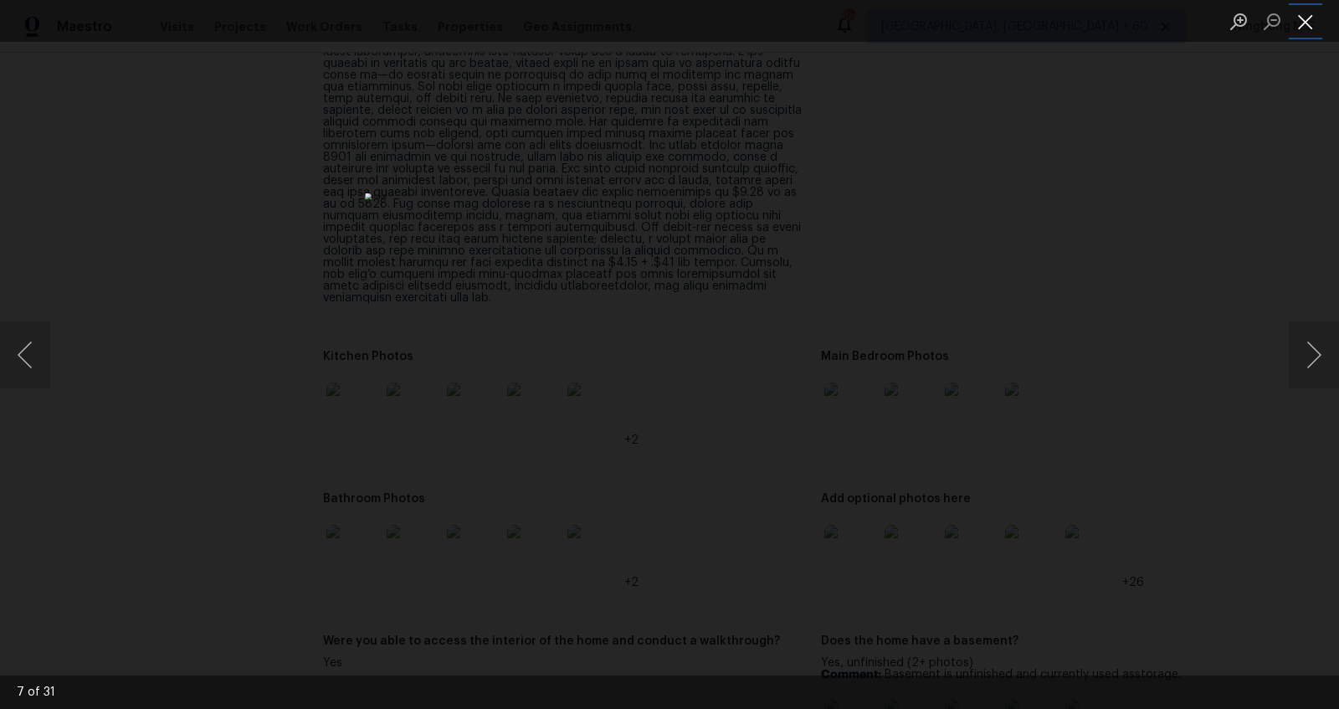
click at [1304, 18] on button "Close lightbox" at bounding box center [1305, 21] width 33 height 29
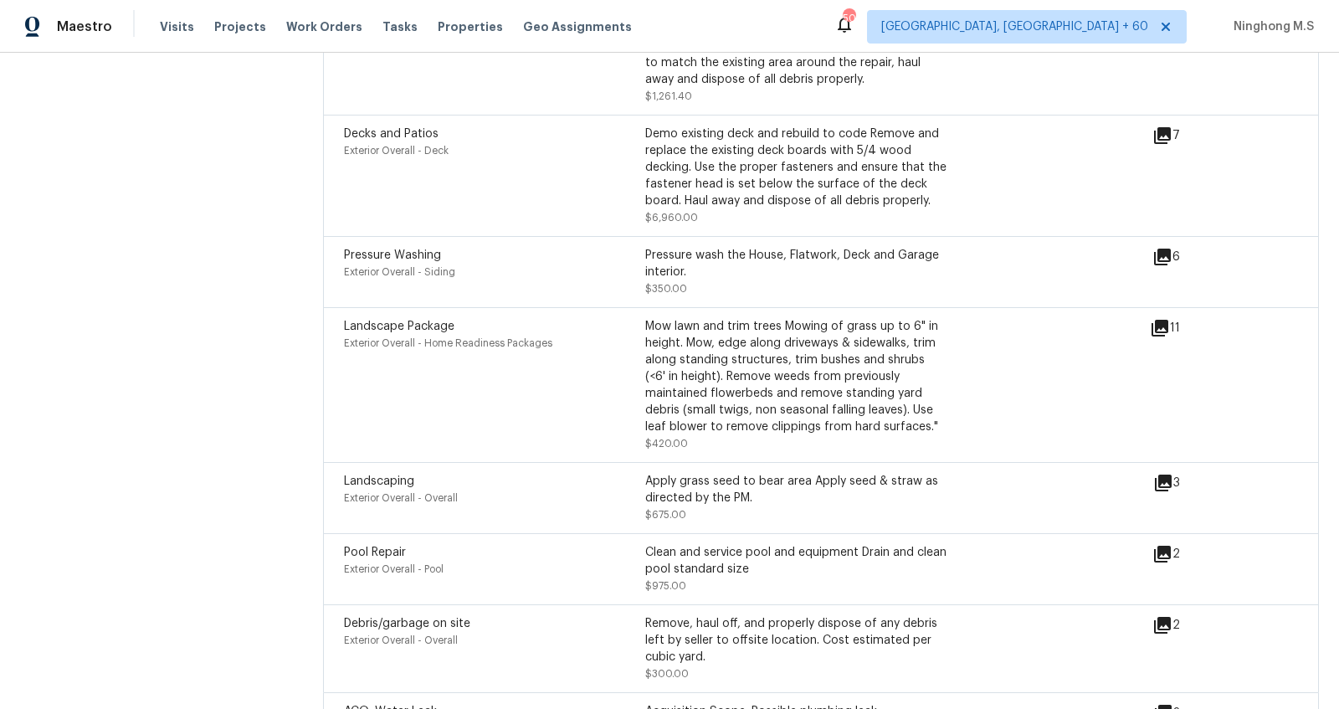
scroll to position [5995, 0]
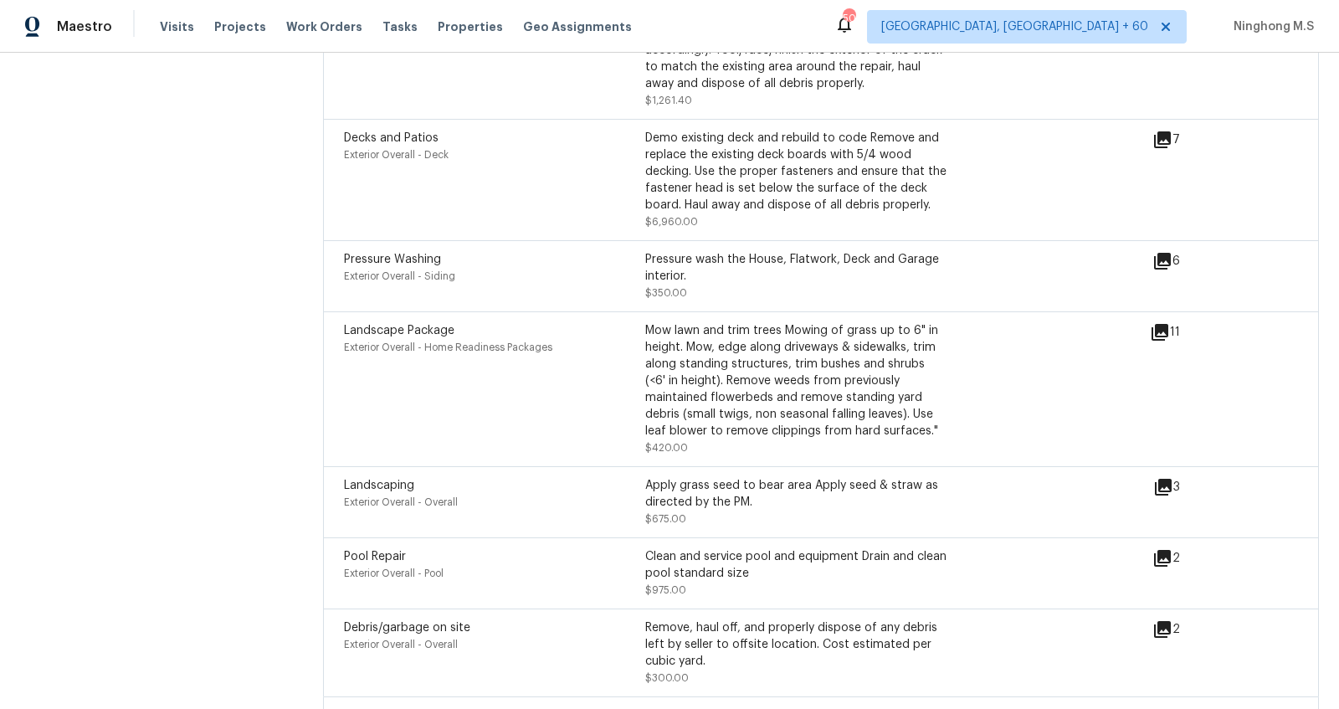
click at [1162, 707] on icon at bounding box center [1163, 717] width 20 height 20
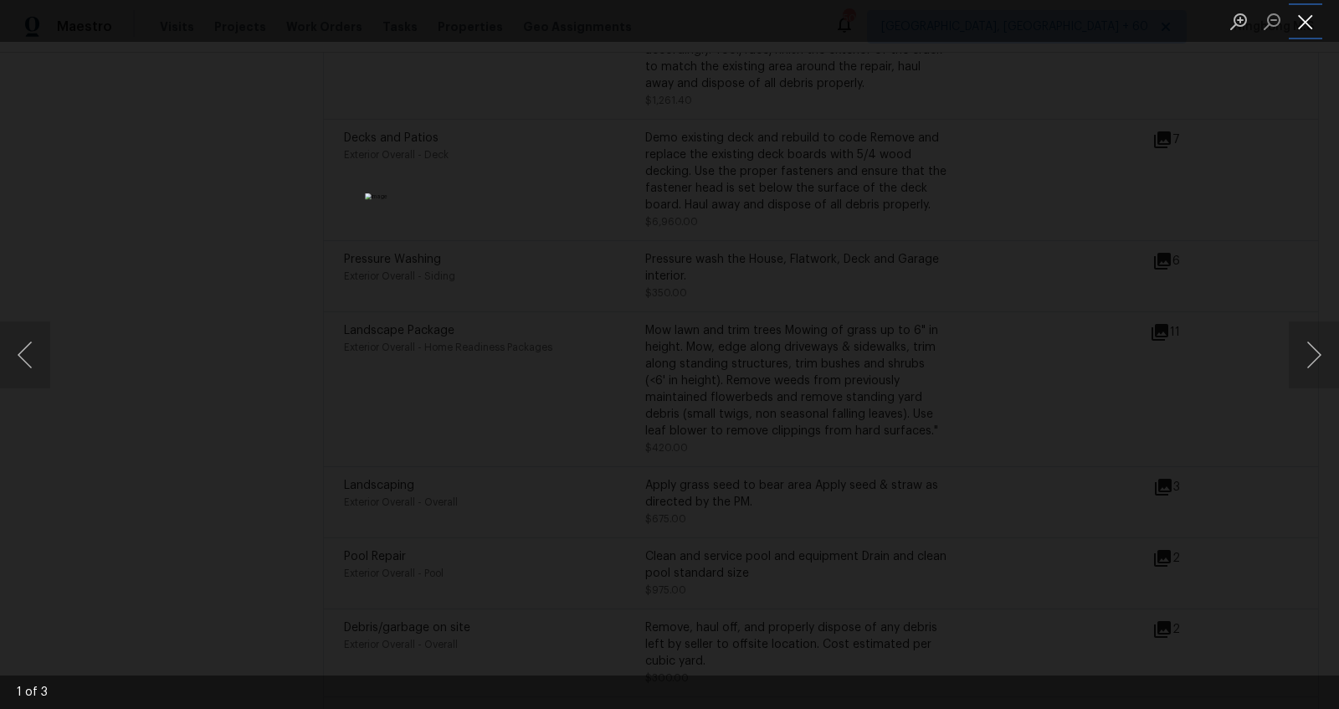
click at [1320, 19] on button "Close lightbox" at bounding box center [1305, 21] width 33 height 29
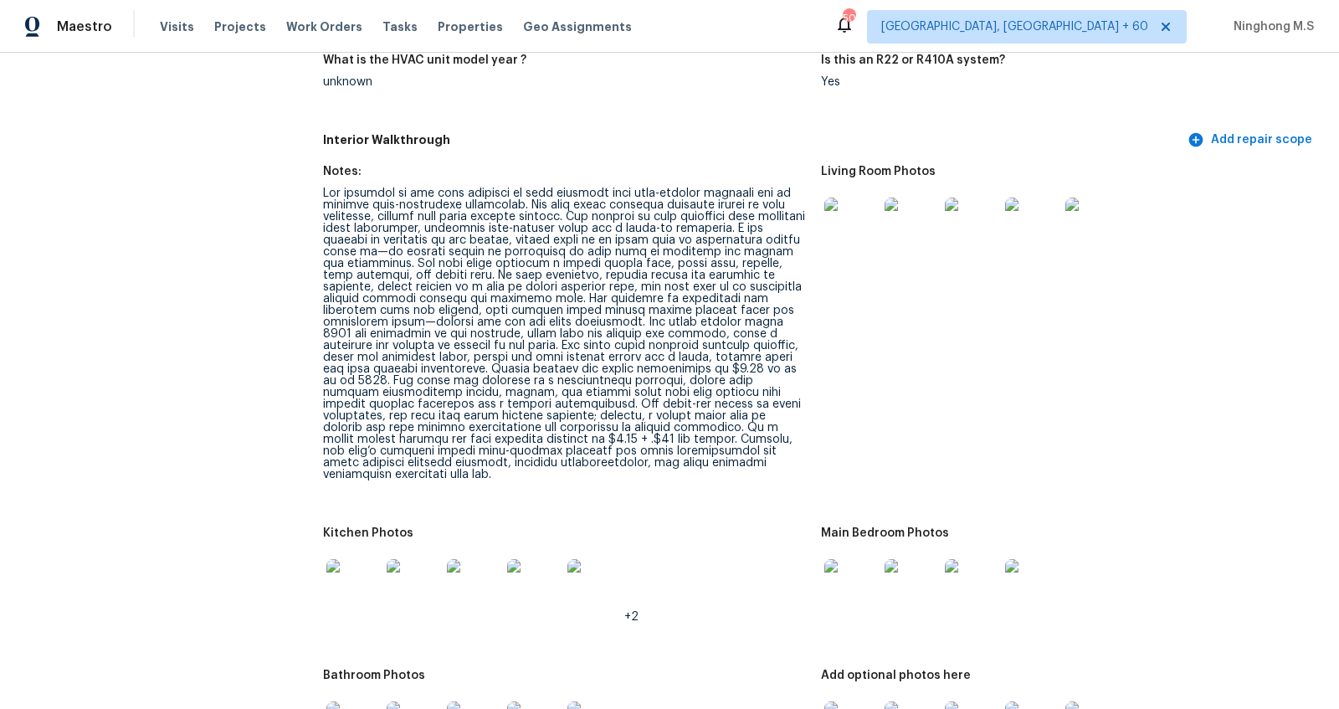
scroll to position [2262, 0]
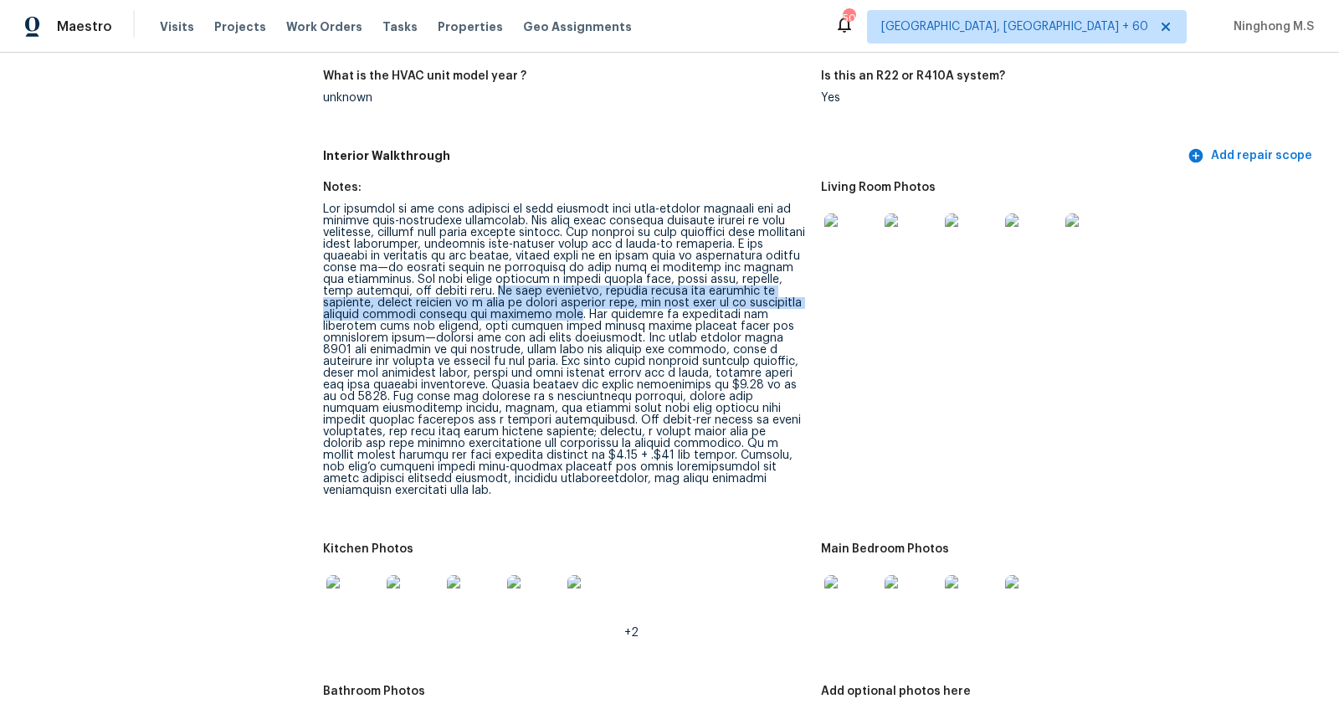
drag, startPoint x: 486, startPoint y: 275, endPoint x: 559, endPoint y: 305, distance: 78.5
click at [559, 305] on div at bounding box center [565, 349] width 485 height 293
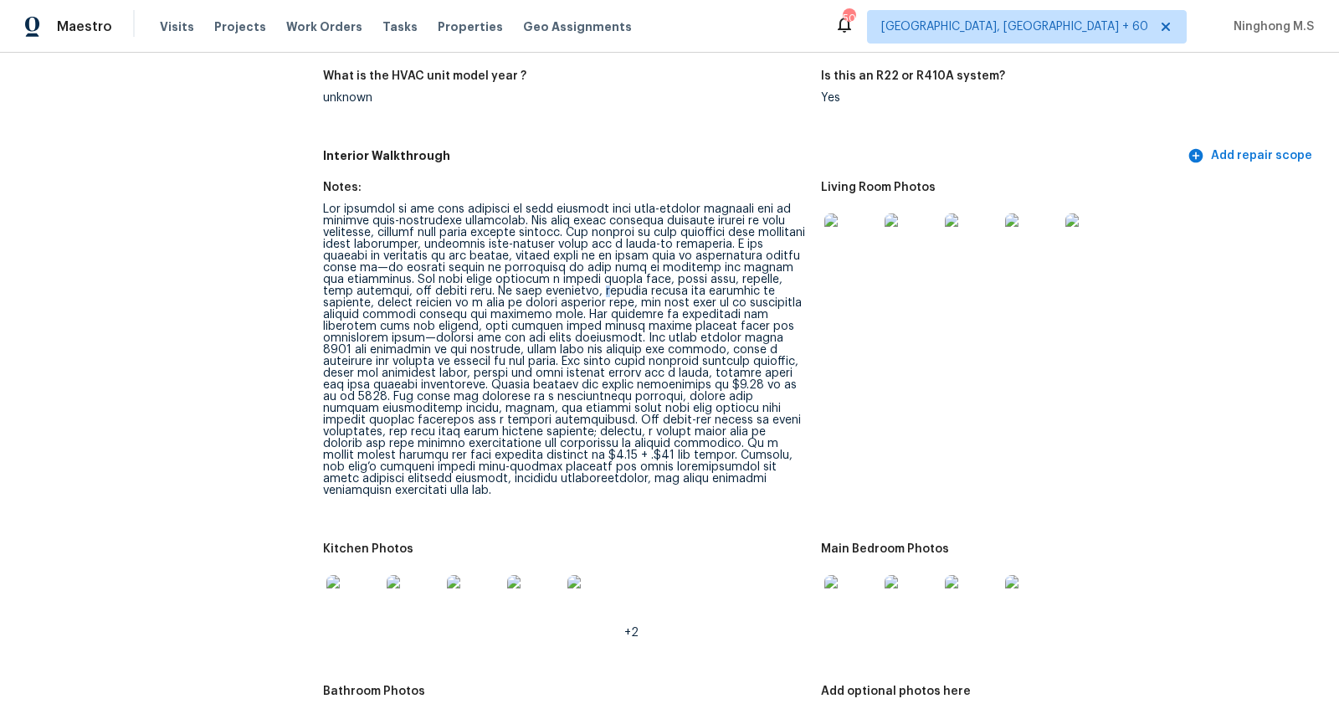
drag, startPoint x: 596, startPoint y: 279, endPoint x: 626, endPoint y: 279, distance: 30.1
click at [622, 279] on div at bounding box center [565, 349] width 485 height 293
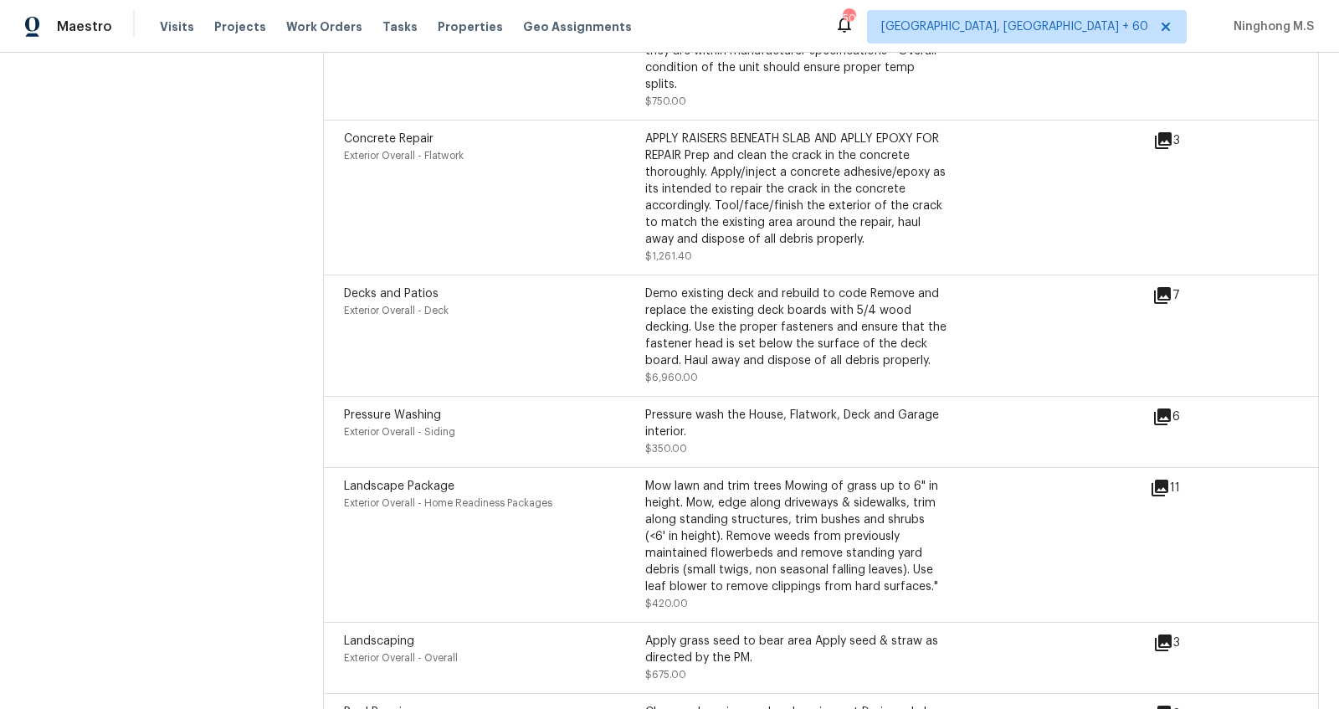
scroll to position [6024, 0]
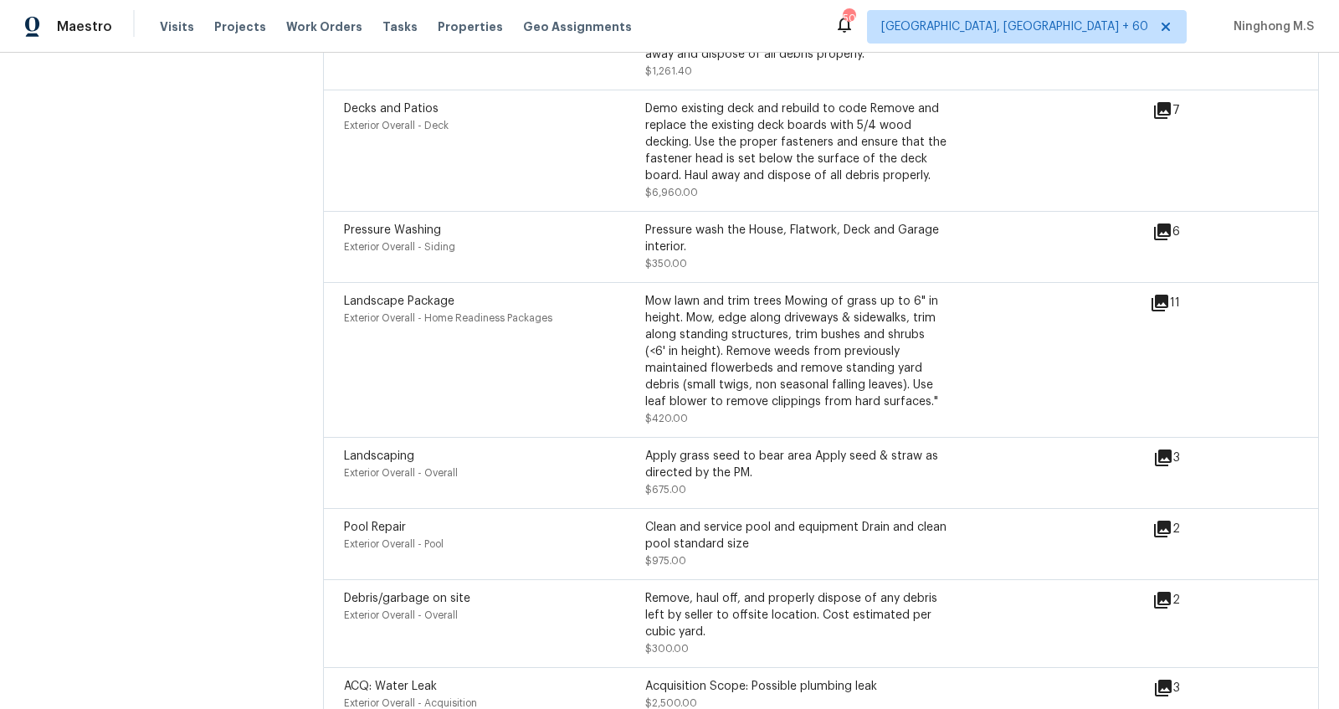
click at [681, 698] on span "$2,500.00" at bounding box center [671, 703] width 52 height 10
click at [722, 678] on div "Acquisition Scope: Possible plumbing leak $2,500.00" at bounding box center [795, 694] width 301 height 33
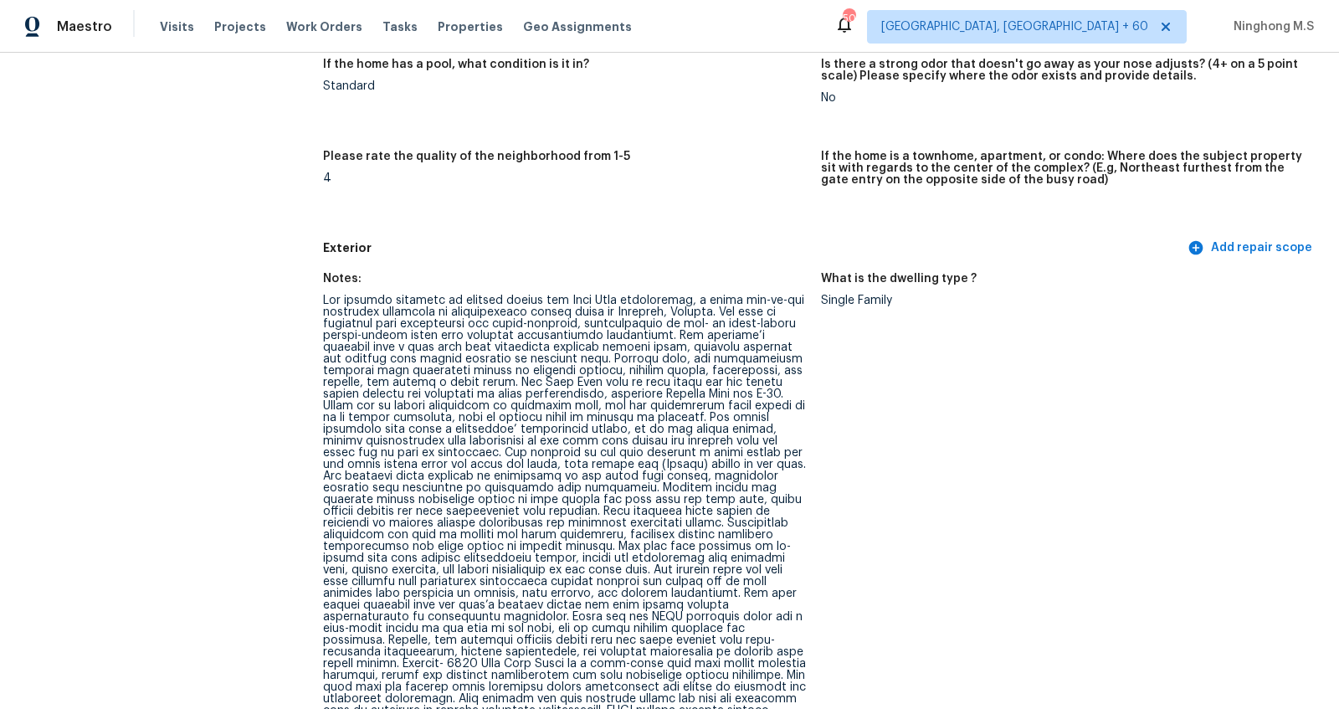
scroll to position [2183, 0]
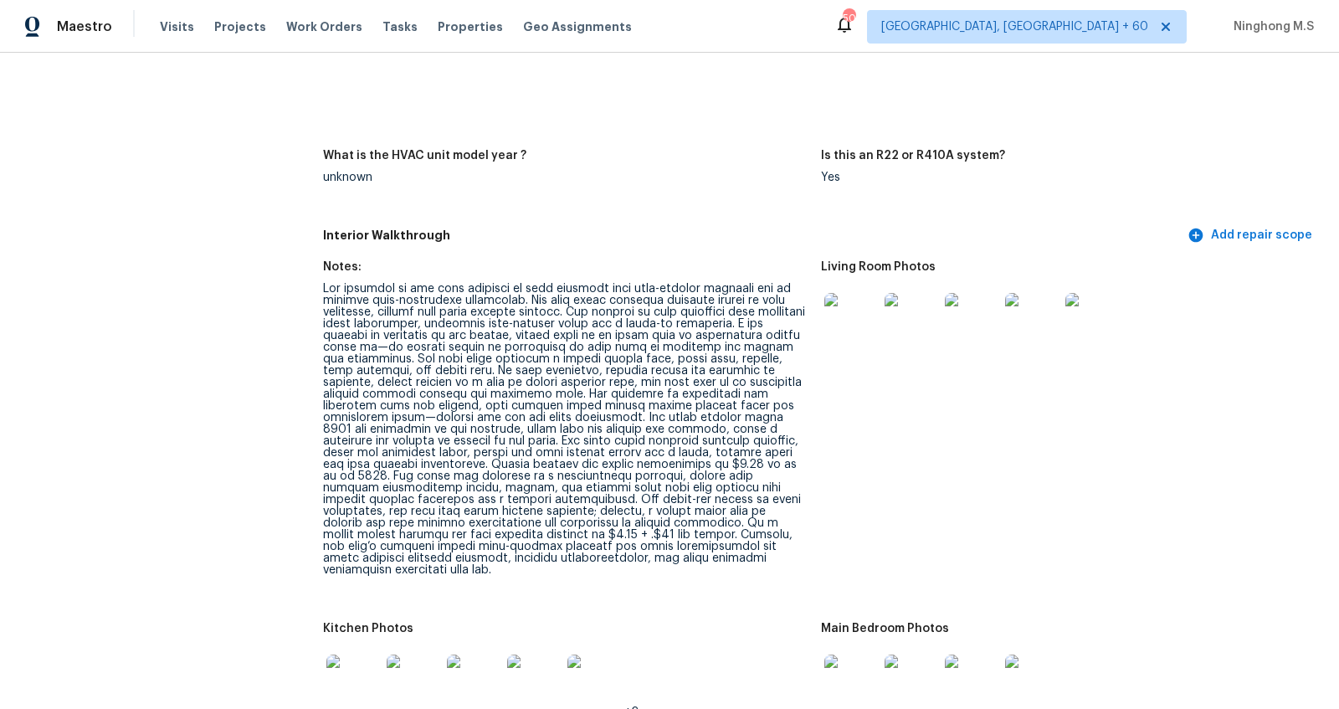
click at [562, 362] on div at bounding box center [565, 429] width 485 height 293
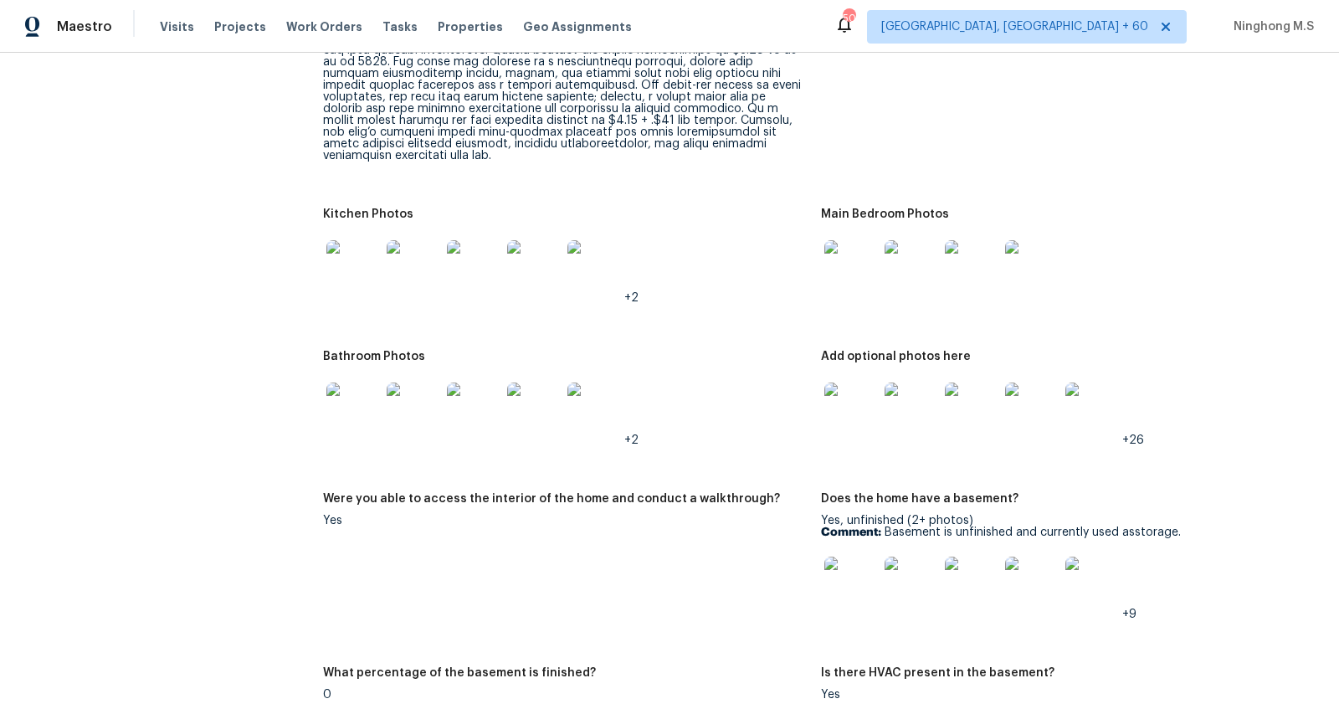
scroll to position [2714, 0]
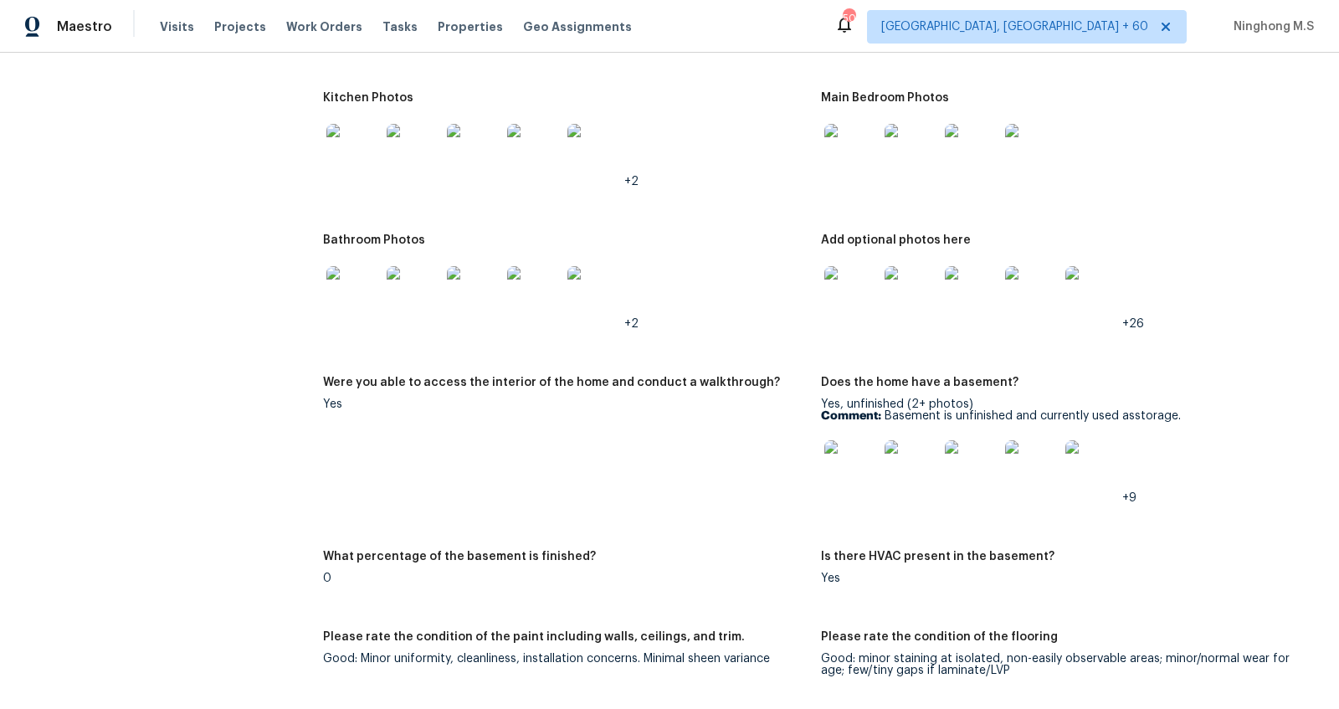
click at [855, 440] on img at bounding box center [851, 467] width 54 height 54
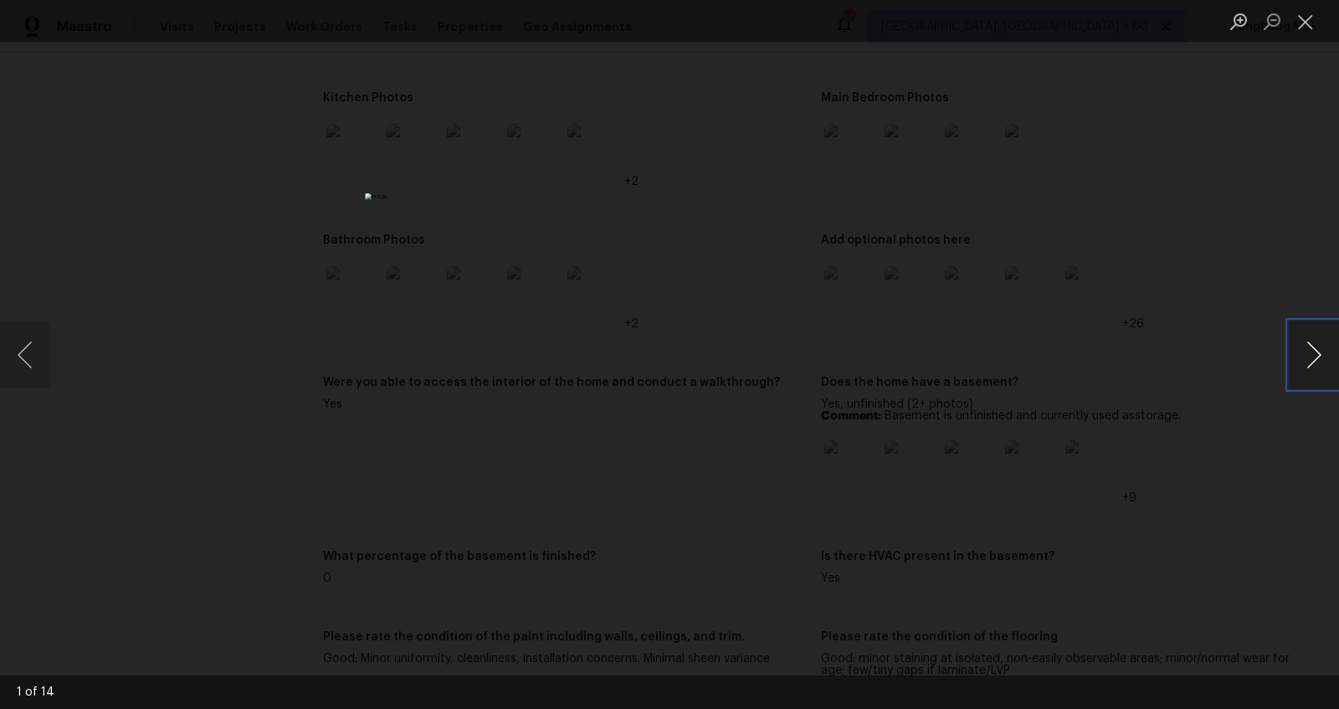
click at [1317, 358] on button "Next image" at bounding box center [1314, 354] width 50 height 67
click at [1311, 16] on button "Close lightbox" at bounding box center [1305, 21] width 33 height 29
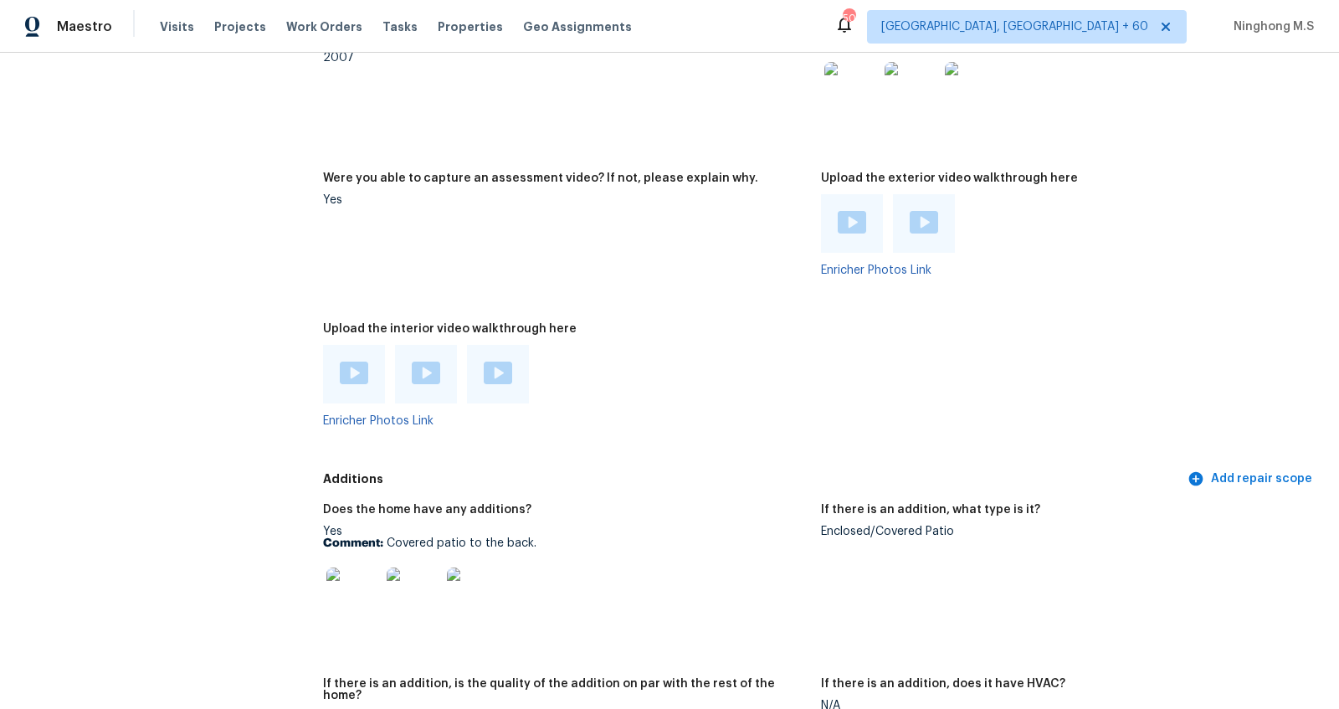
scroll to position [3290, 0]
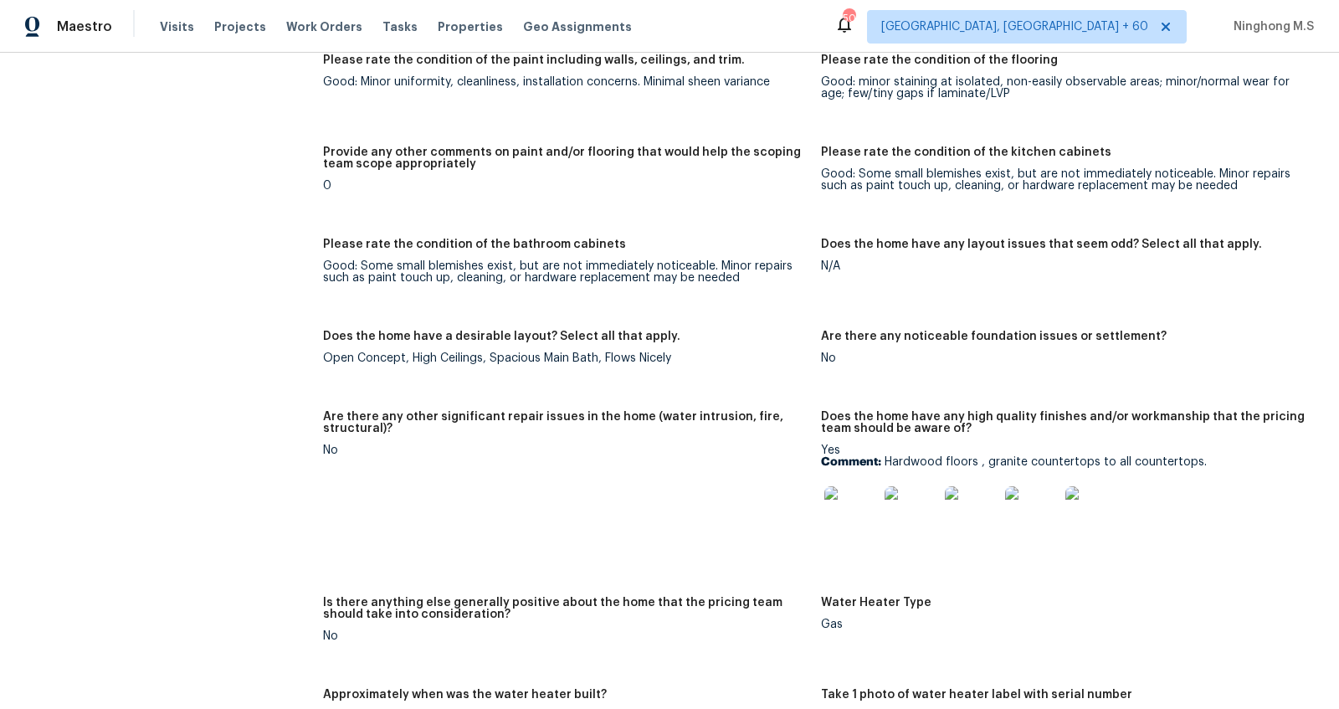
click at [855, 476] on div at bounding box center [851, 513] width 60 height 74
click at [860, 486] on img at bounding box center [851, 513] width 54 height 54
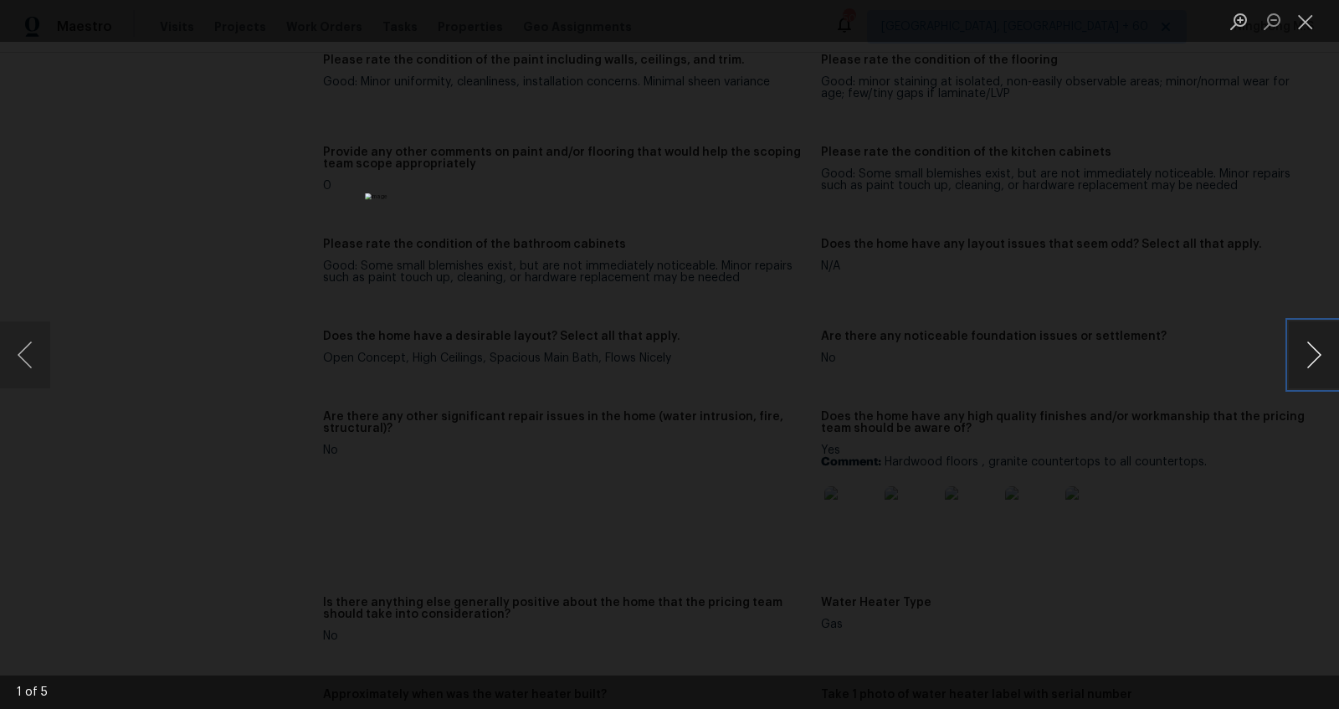
click at [1325, 353] on button "Next image" at bounding box center [1314, 354] width 50 height 67
click at [1300, 36] on li "Lightbox" at bounding box center [1305, 21] width 33 height 42
click at [1298, 29] on button "Close lightbox" at bounding box center [1305, 21] width 33 height 29
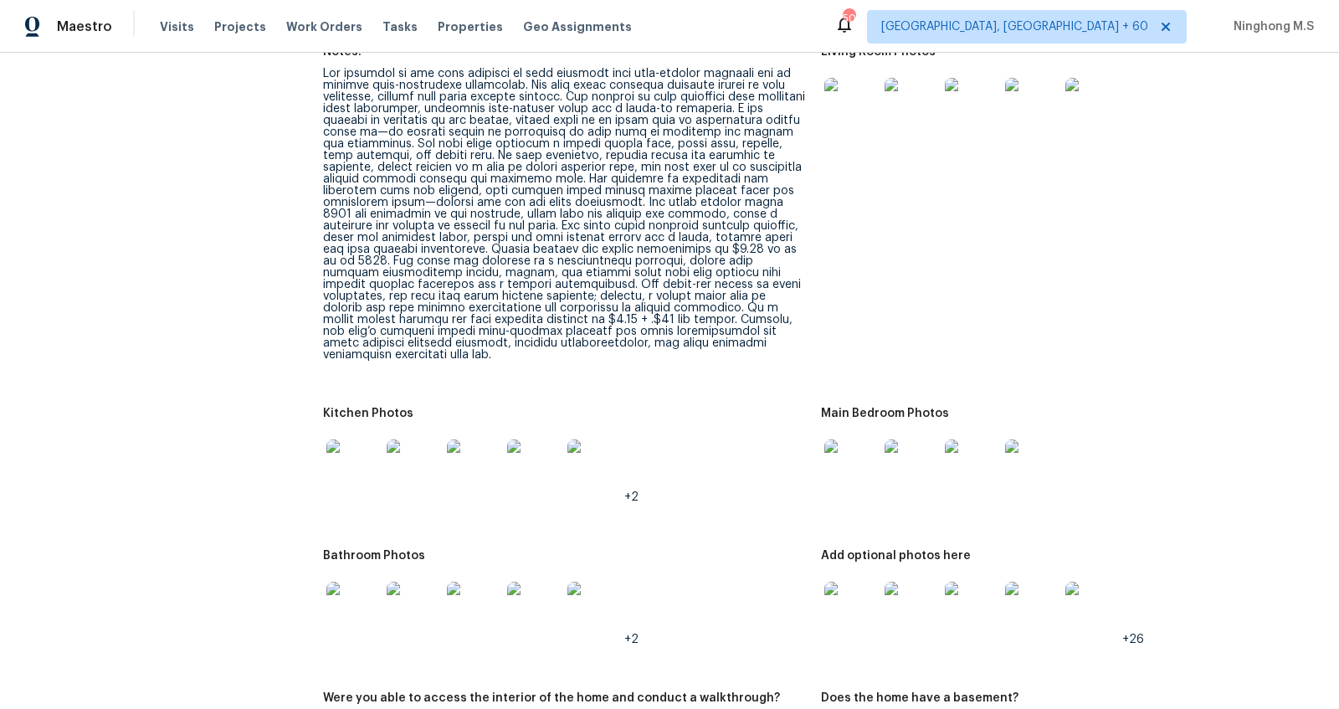
scroll to position [2401, 0]
click at [584, 579] on img at bounding box center [595, 606] width 54 height 54
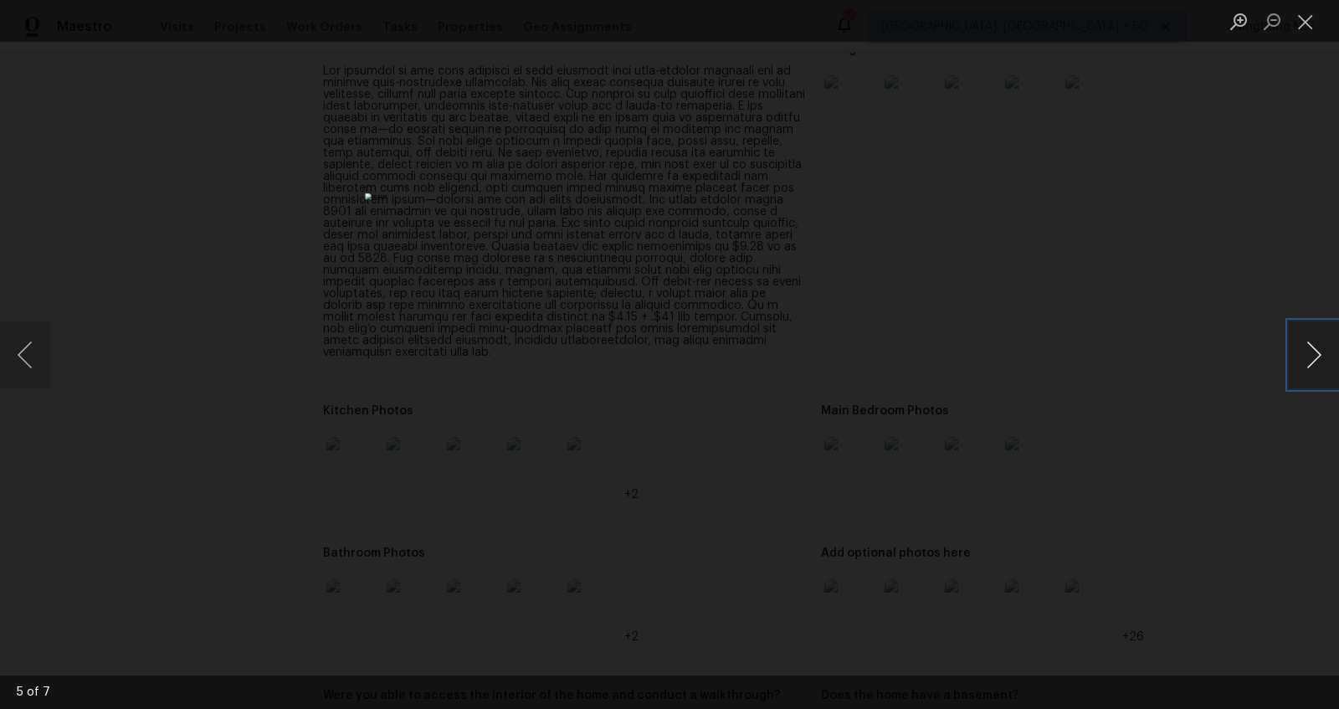
click at [1300, 346] on button "Next image" at bounding box center [1314, 354] width 50 height 67
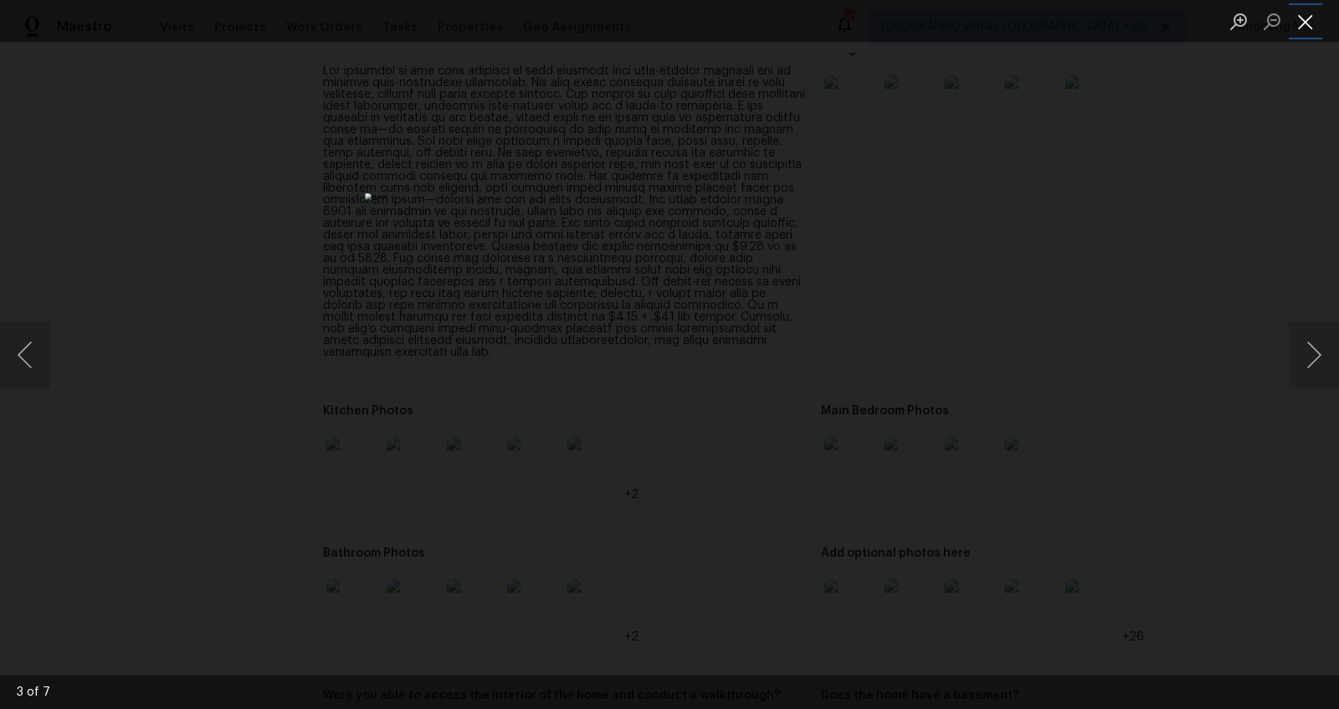
click at [1308, 18] on button "Close lightbox" at bounding box center [1305, 21] width 33 height 29
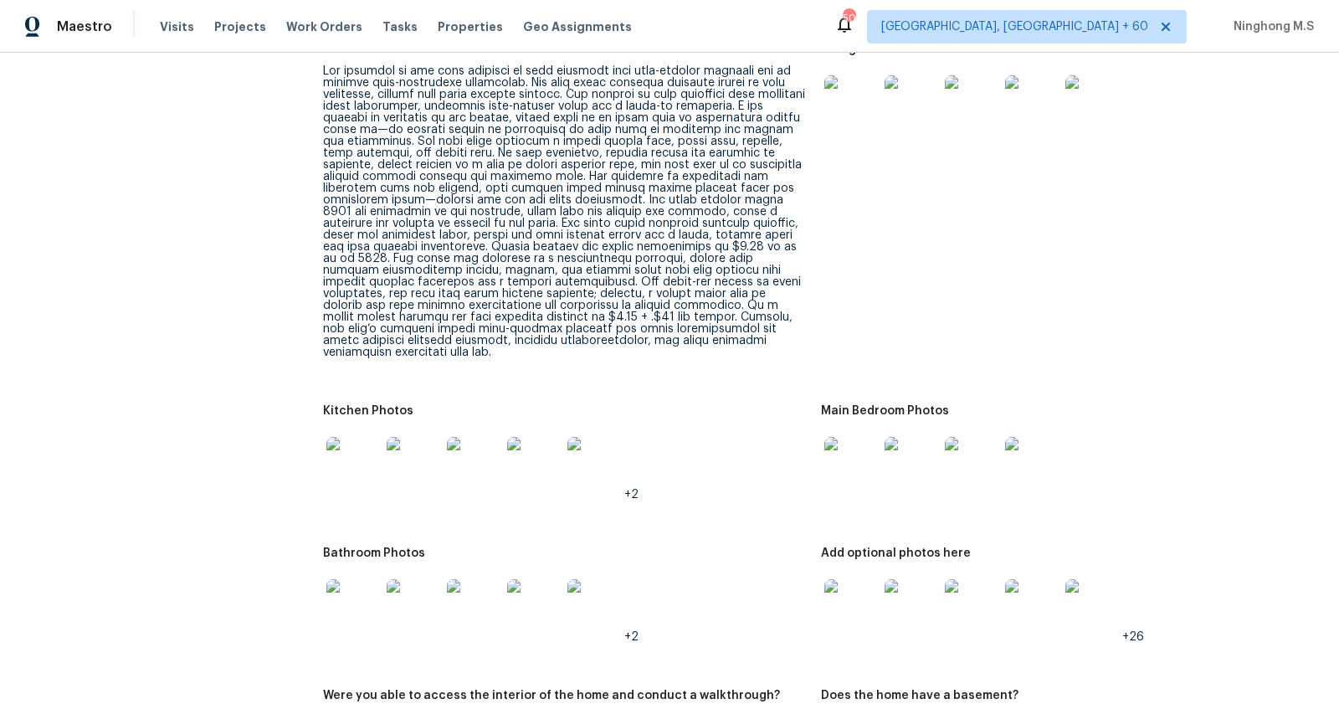
click at [965, 439] on img at bounding box center [972, 464] width 54 height 54
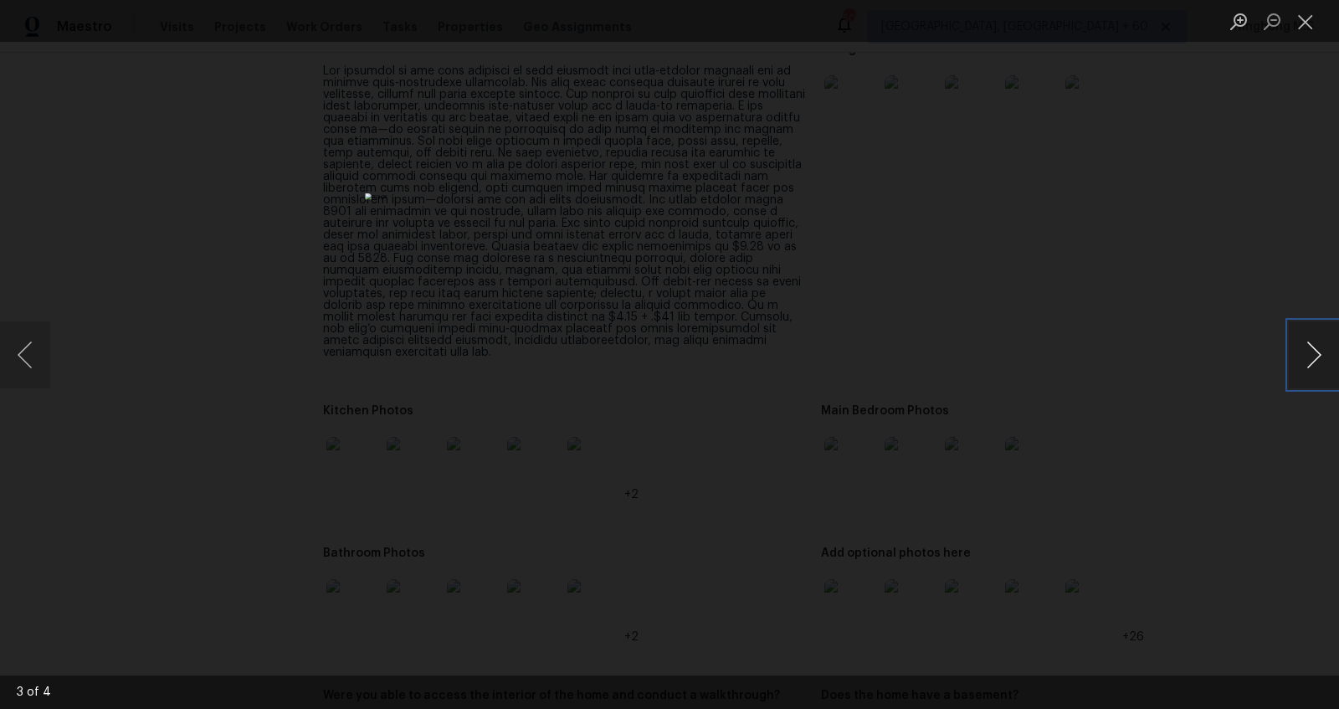
click at [1304, 347] on button "Next image" at bounding box center [1314, 354] width 50 height 67
click at [1302, 18] on button "Close lightbox" at bounding box center [1305, 21] width 33 height 29
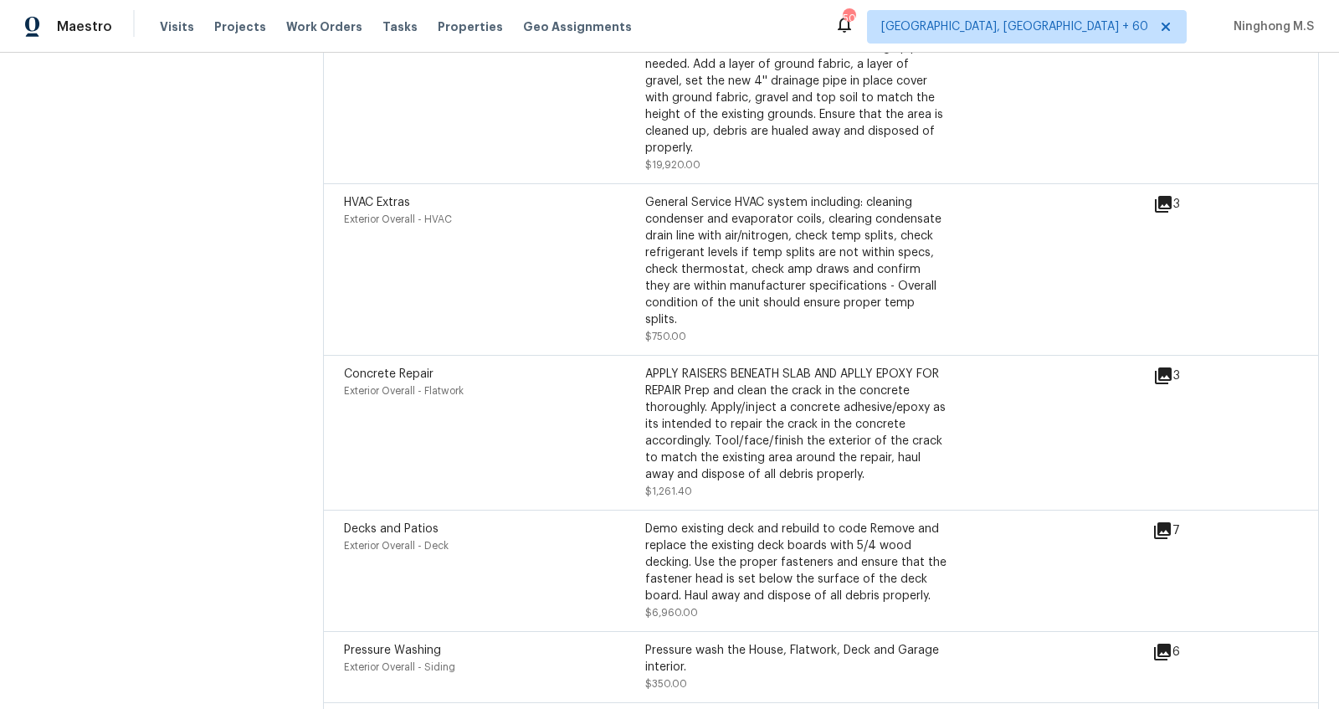
scroll to position [6024, 0]
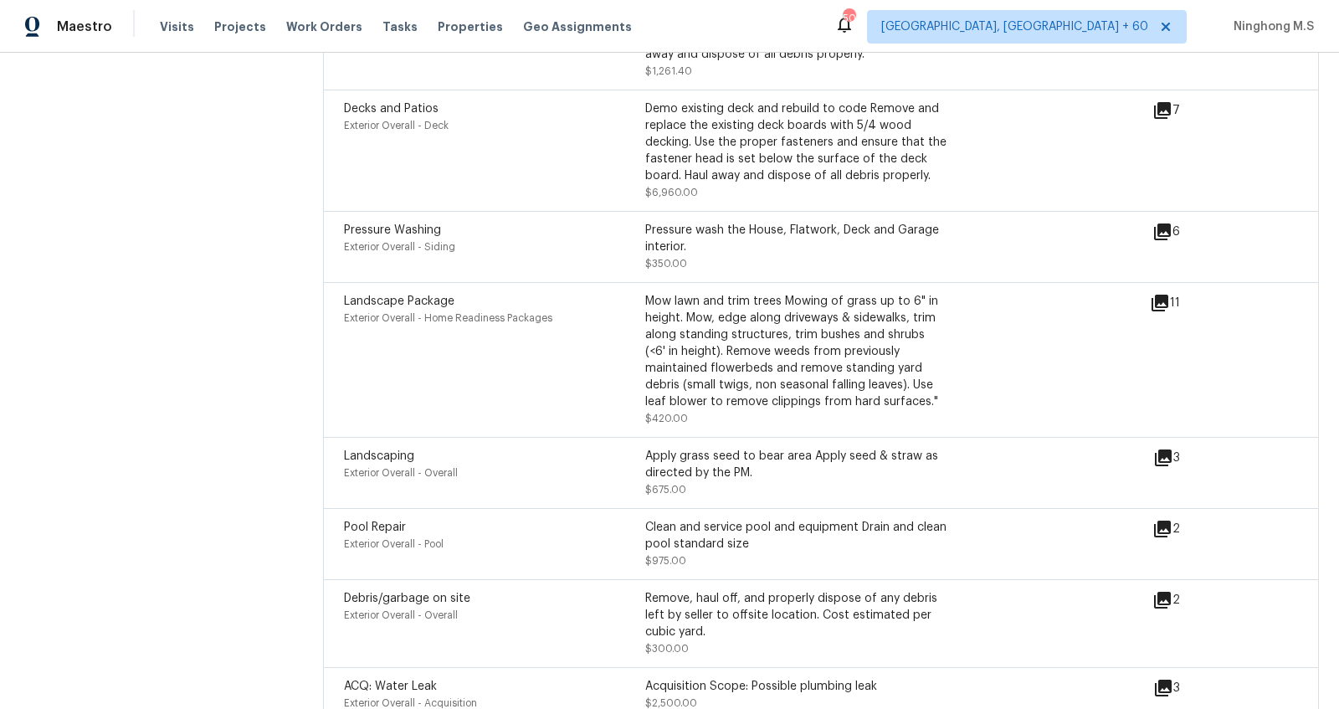
click at [1171, 680] on icon at bounding box center [1163, 688] width 17 height 17
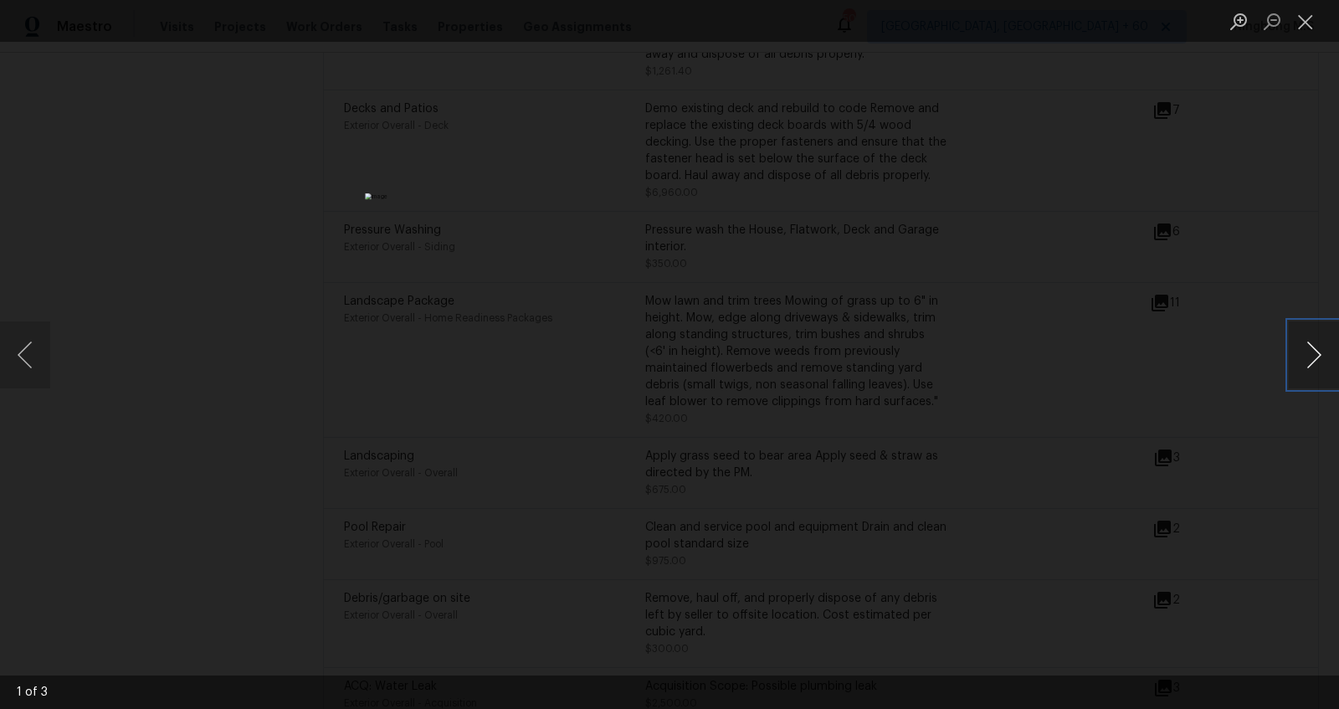
click at [1305, 366] on button "Next image" at bounding box center [1314, 354] width 50 height 67
click at [1328, 362] on button "Next image" at bounding box center [1314, 354] width 50 height 67
click at [1297, 21] on button "Close lightbox" at bounding box center [1305, 21] width 33 height 29
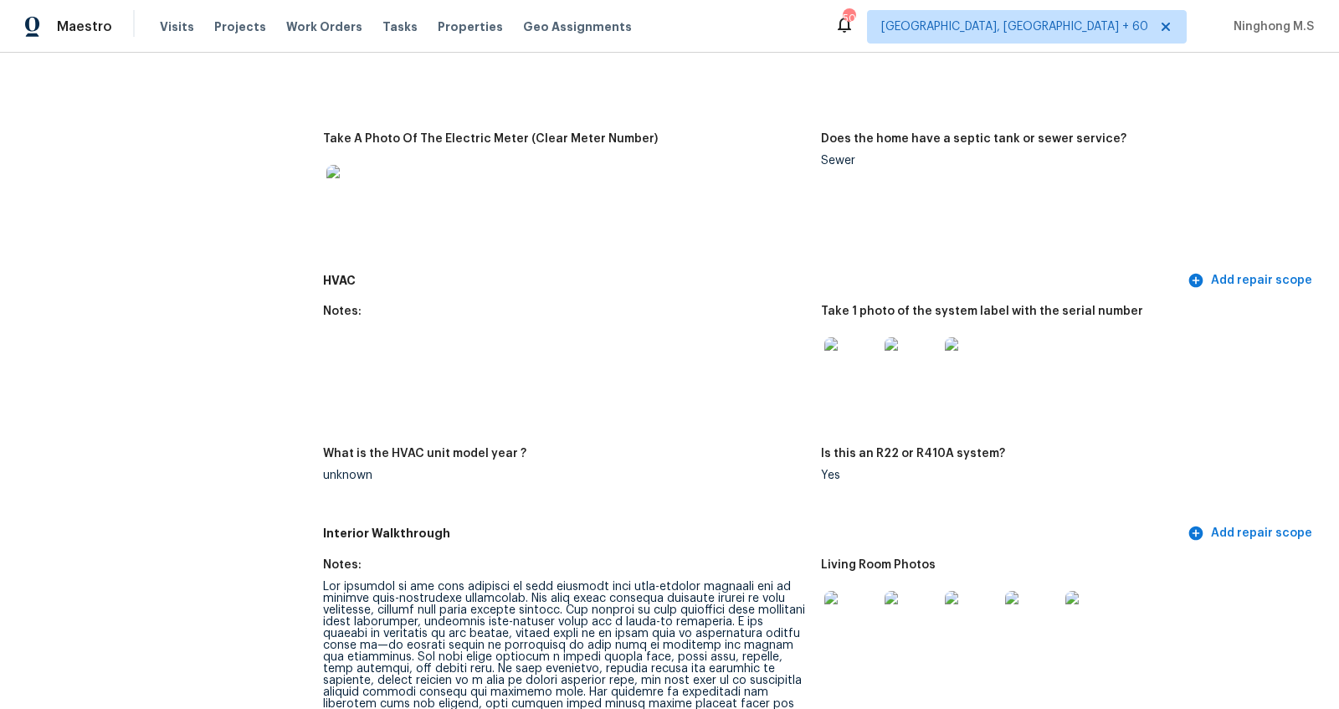
scroll to position [2210, 0]
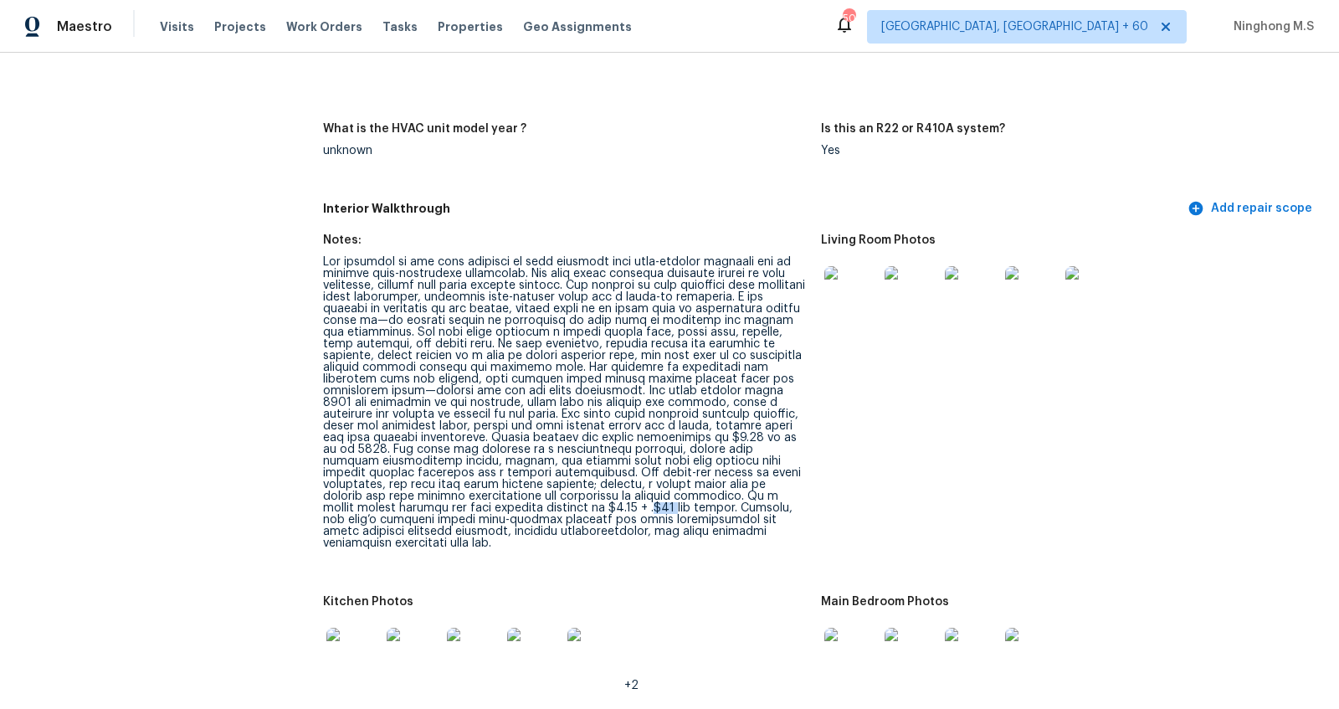
drag, startPoint x: 706, startPoint y: 485, endPoint x: 735, endPoint y: 485, distance: 28.5
click at [735, 485] on div at bounding box center [565, 402] width 485 height 293
click at [949, 481] on figure "Living Room Photos" at bounding box center [1070, 405] width 498 height 342
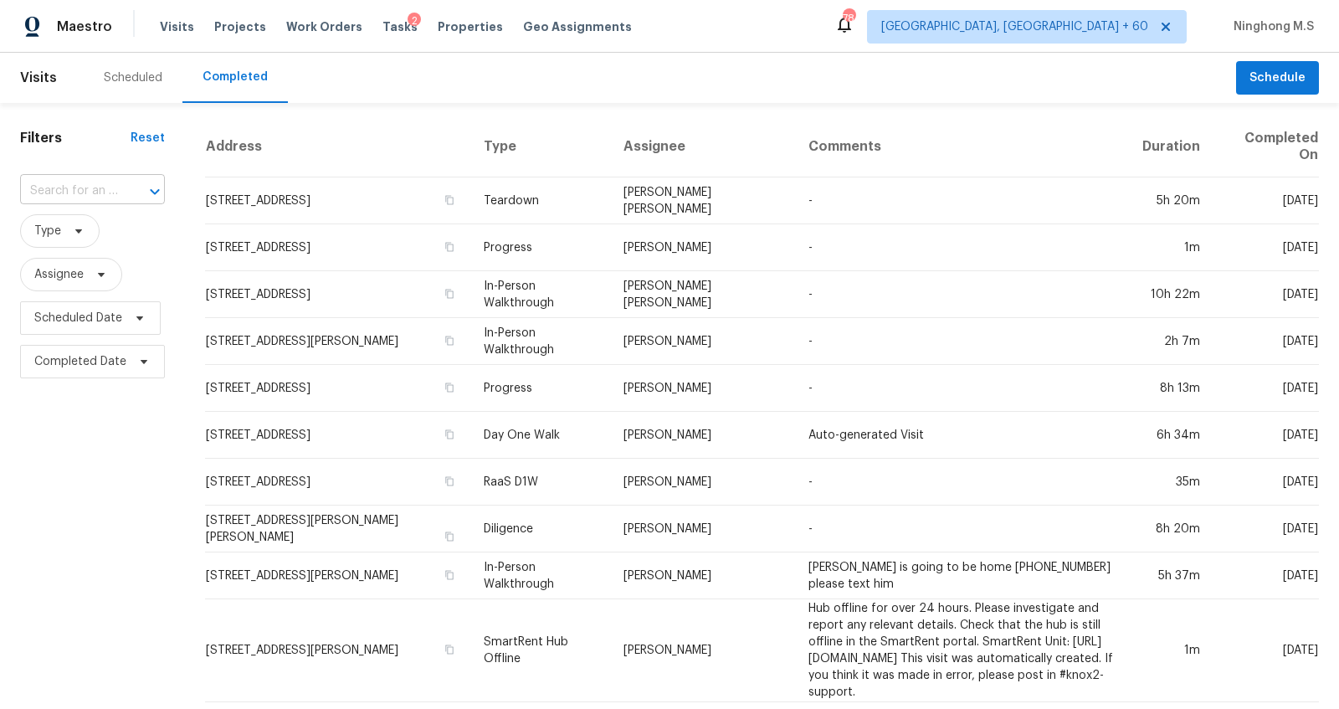
click at [89, 193] on input "text" at bounding box center [69, 191] width 98 height 26
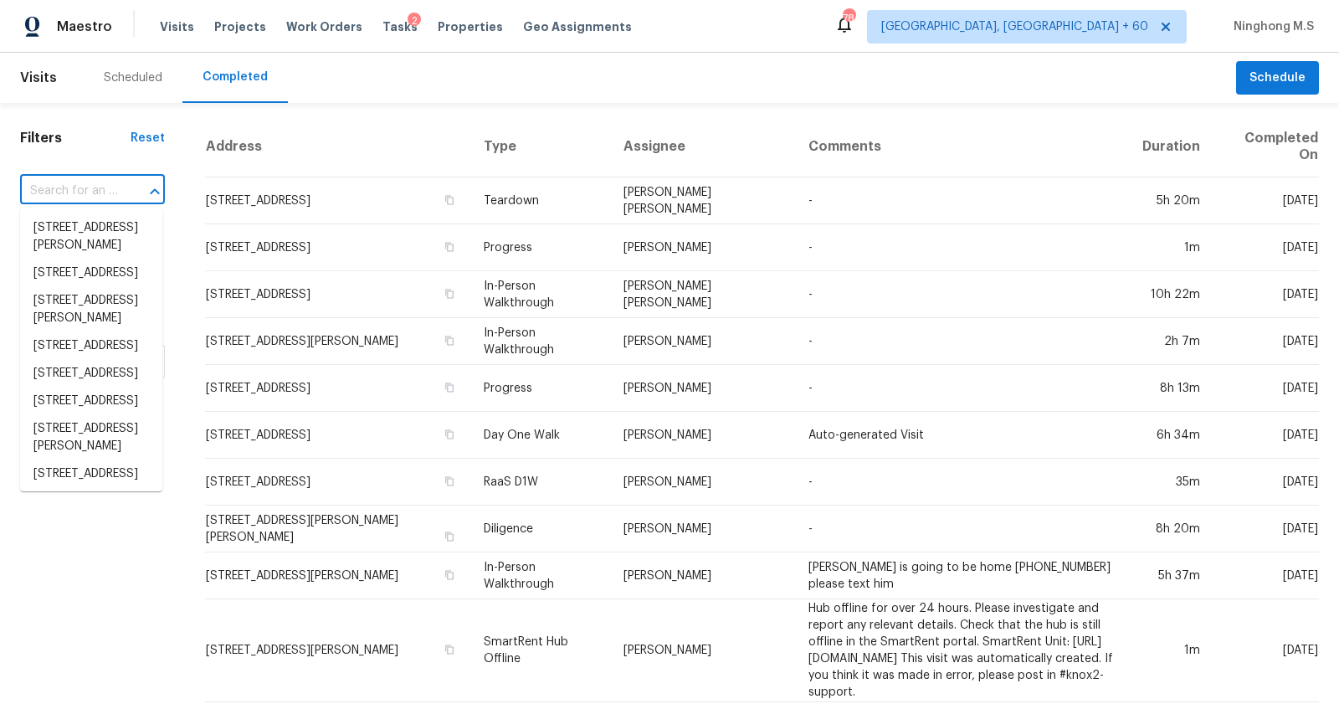
paste input "[STREET_ADDRESS]"
type input "[STREET_ADDRESS]"
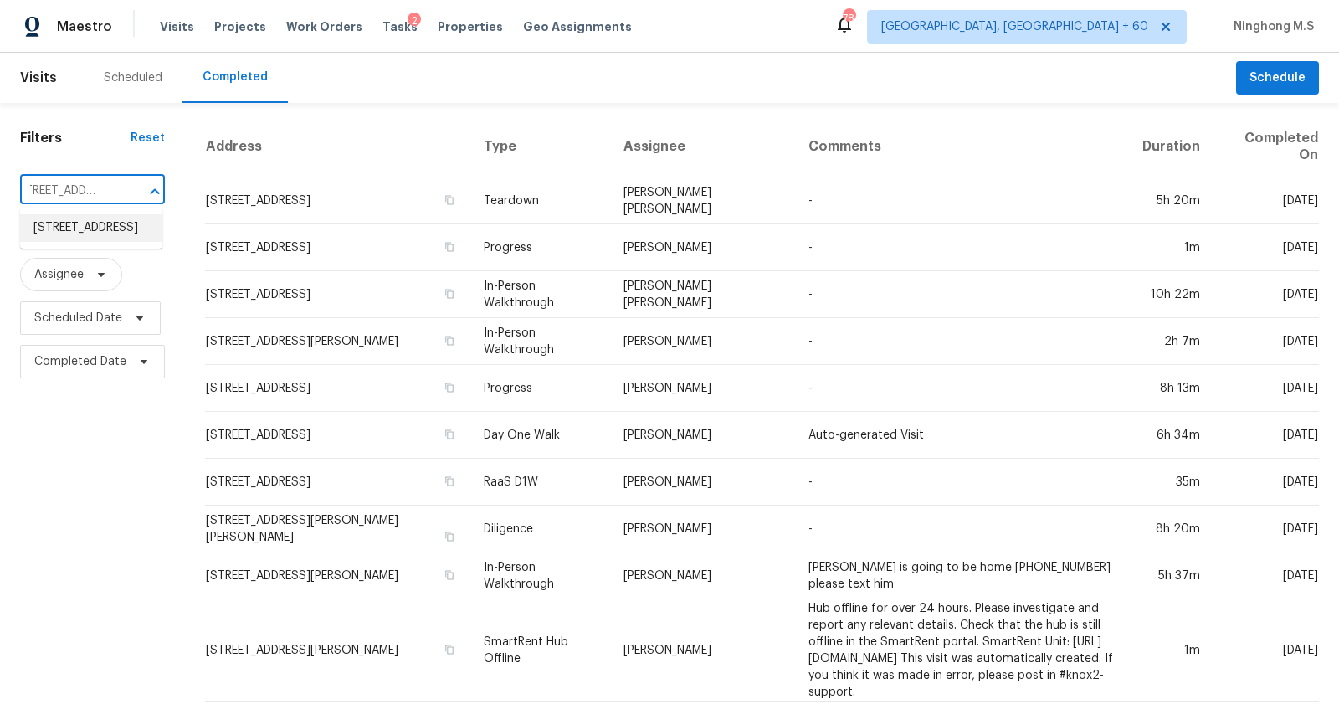
click at [90, 232] on li "[STREET_ADDRESS]" at bounding box center [91, 228] width 142 height 28
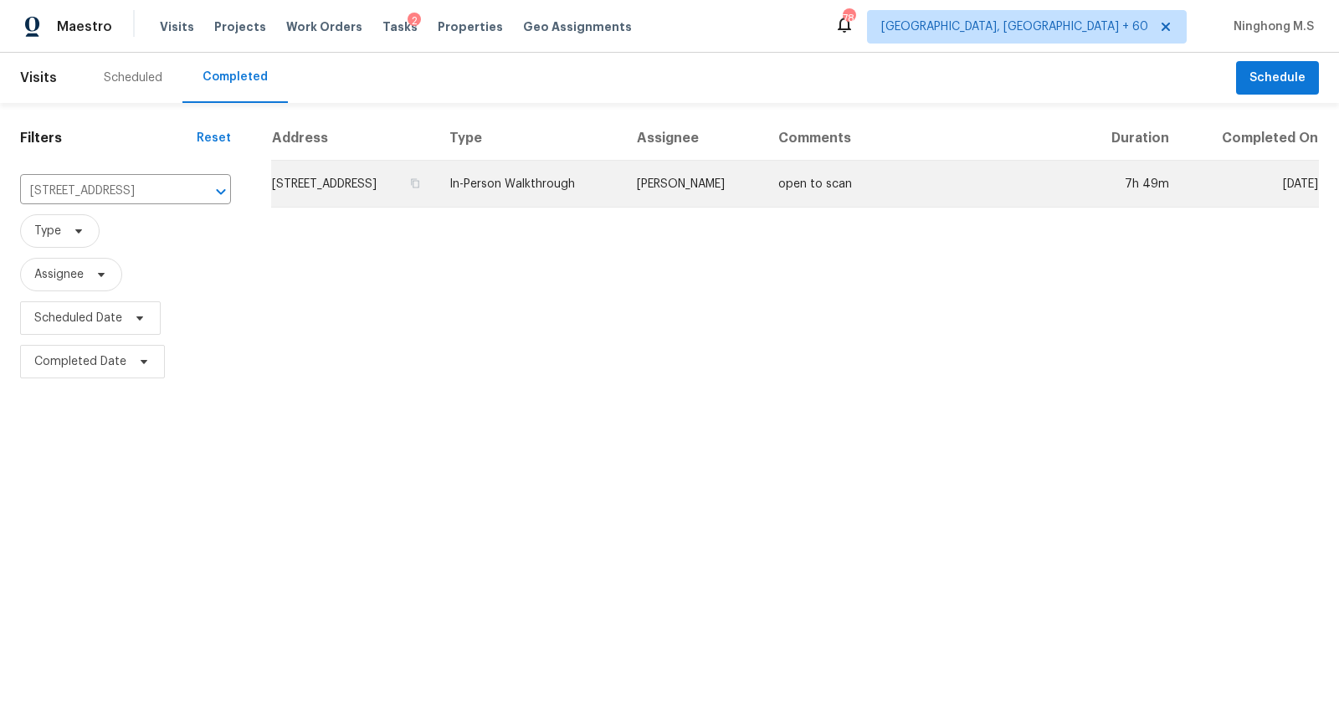
click at [436, 183] on td "[STREET_ADDRESS]" at bounding box center [353, 184] width 165 height 47
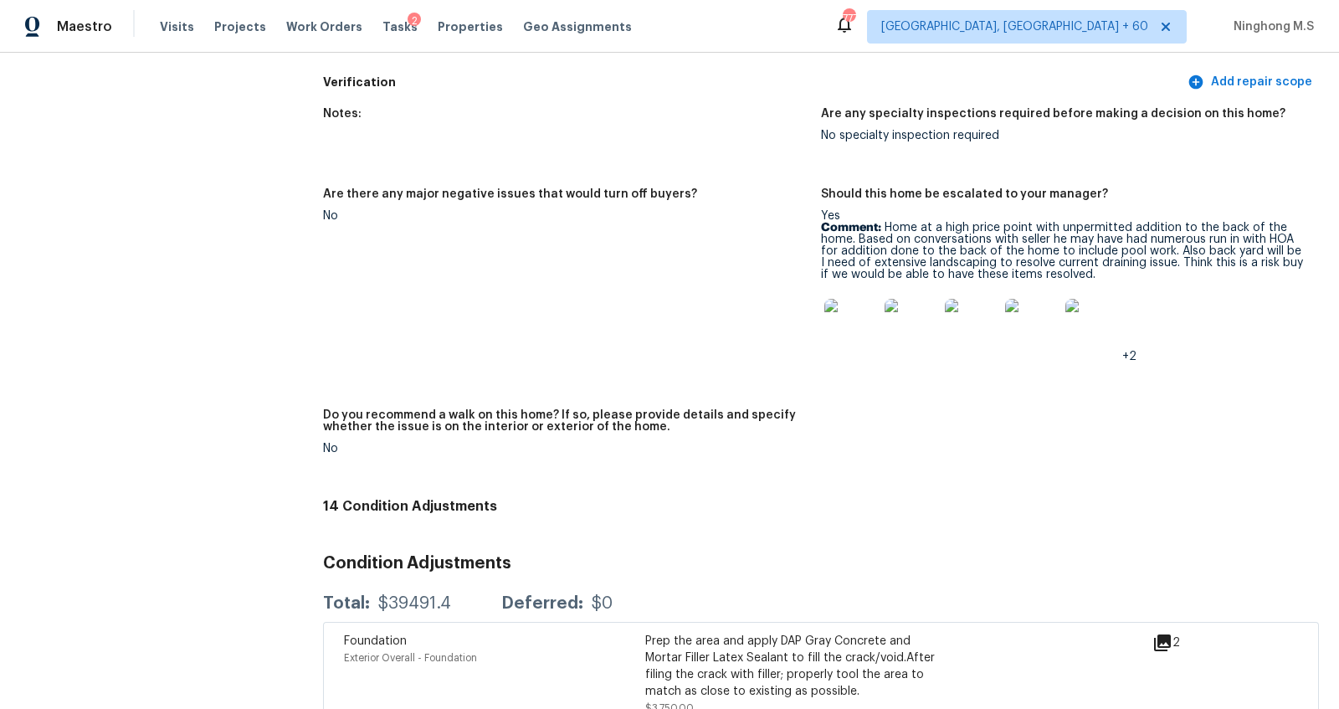
scroll to position [4634, 0]
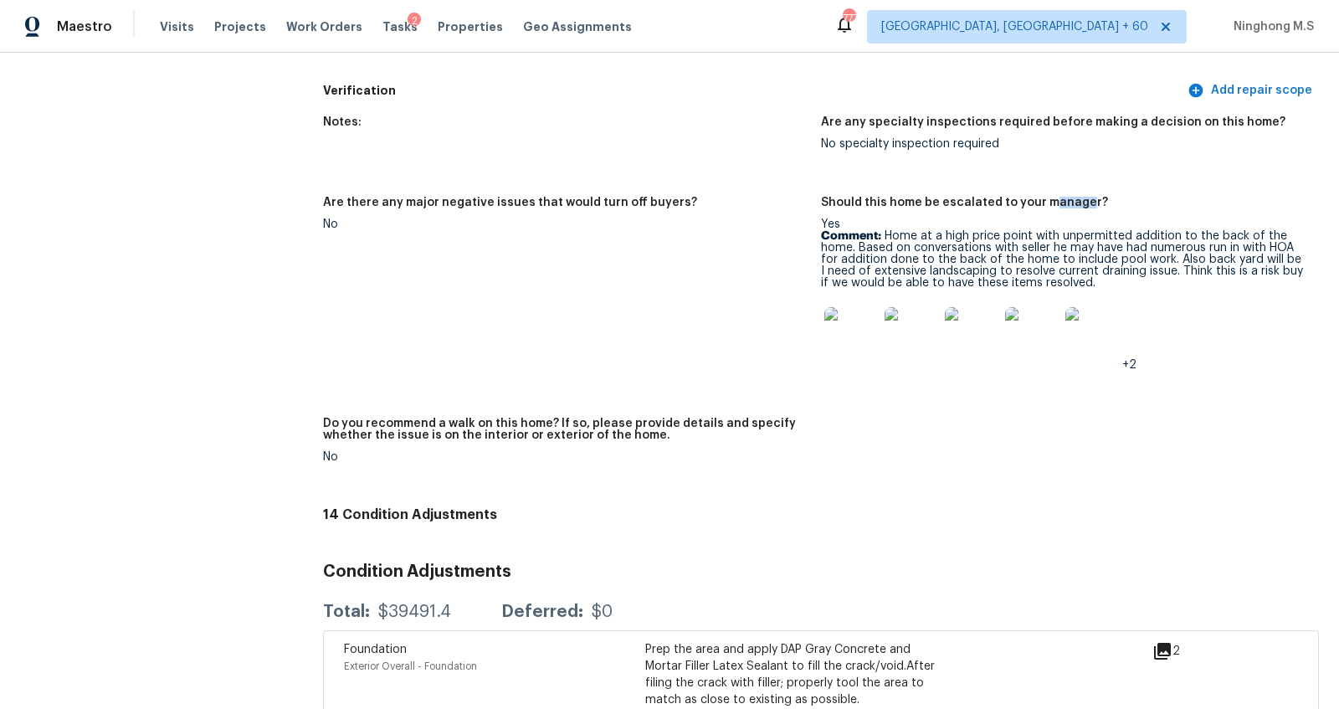
drag, startPoint x: 1044, startPoint y: 165, endPoint x: 1081, endPoint y: 165, distance: 37.7
click at [1081, 197] on h5 "Should this home be escalated to your manager?" at bounding box center [964, 203] width 287 height 12
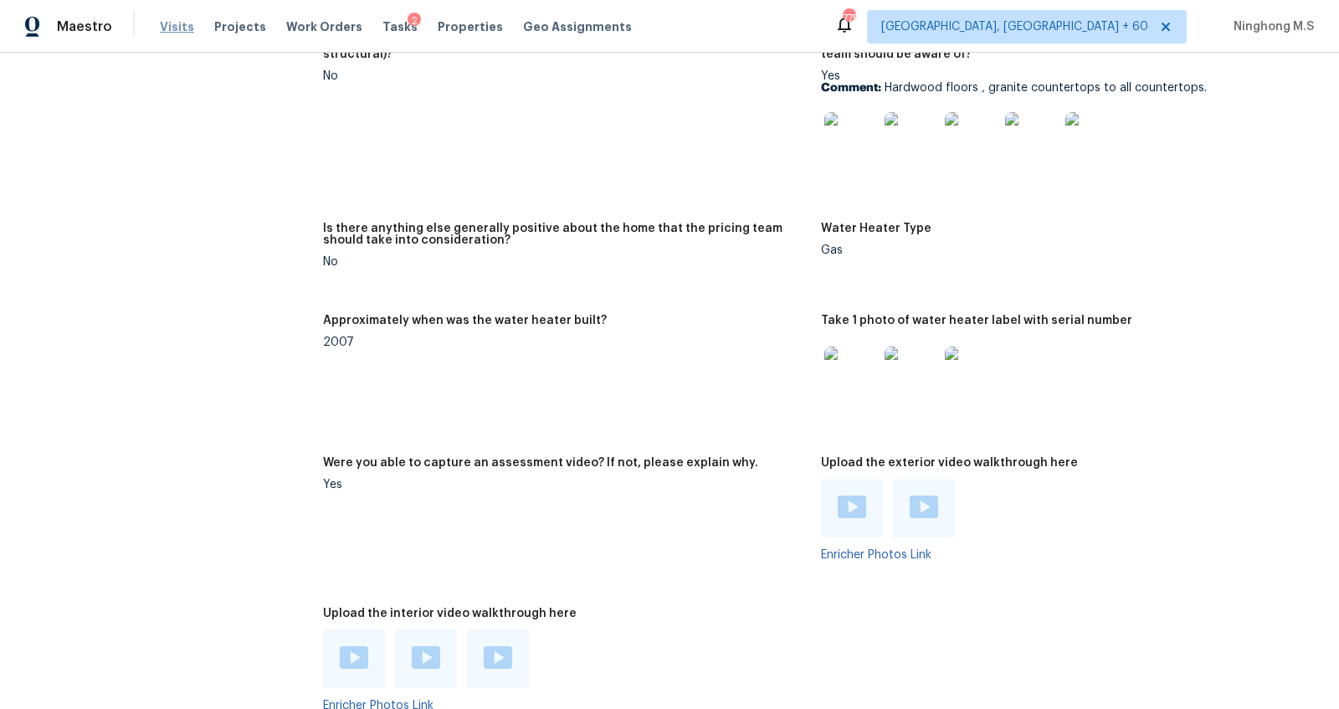
click at [186, 28] on span "Visits" at bounding box center [177, 26] width 34 height 17
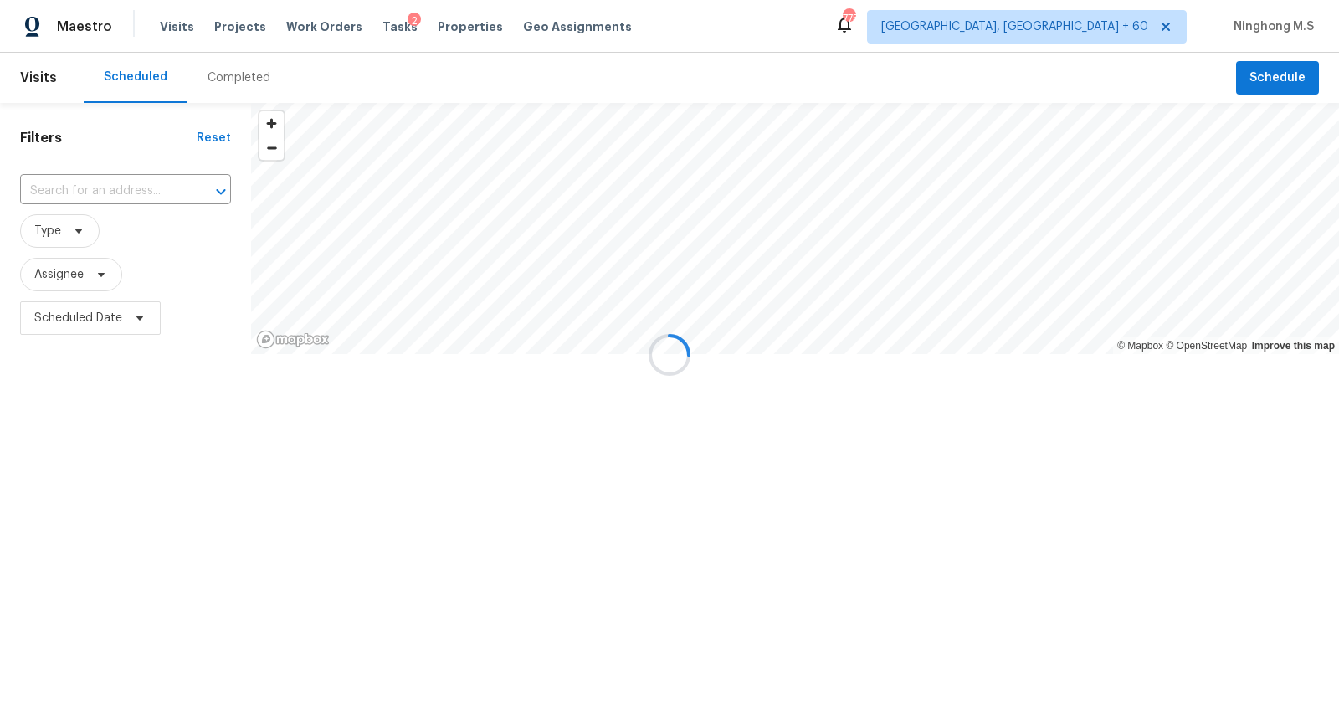
click at [234, 71] on div at bounding box center [669, 354] width 1339 height 709
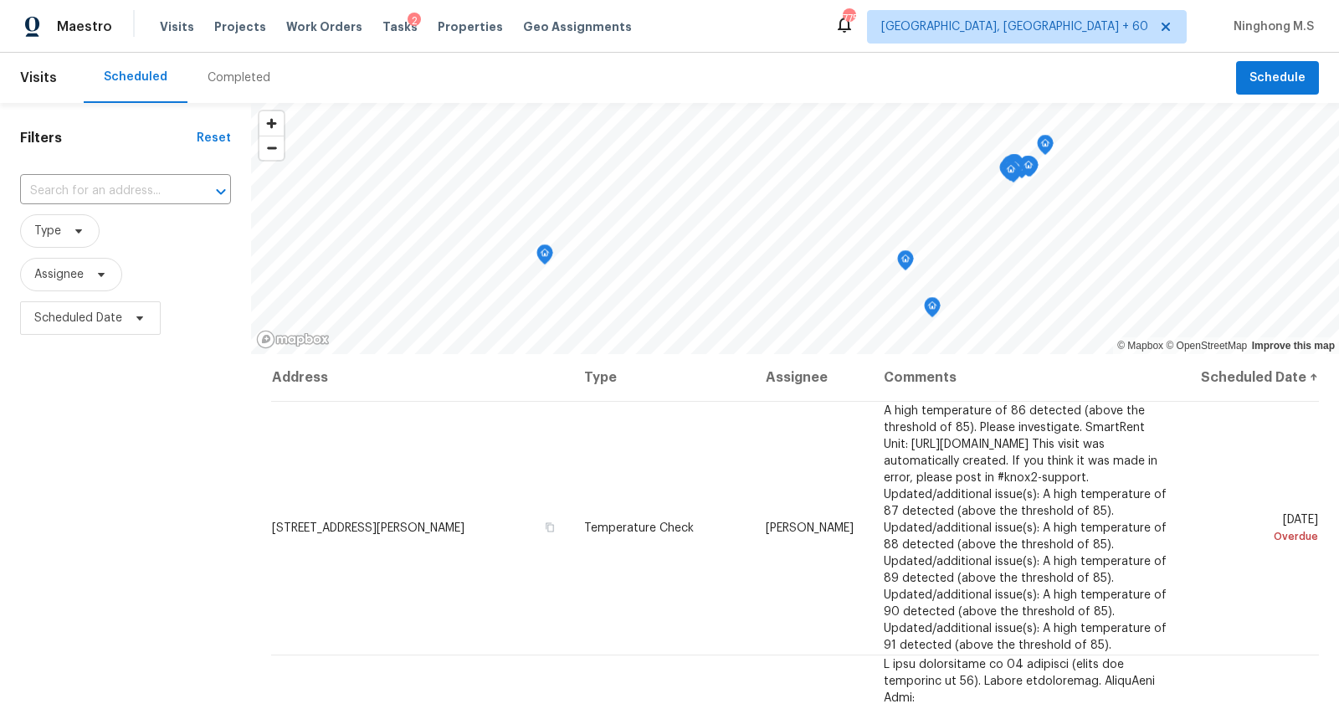
click at [232, 76] on div "Completed" at bounding box center [239, 77] width 63 height 17
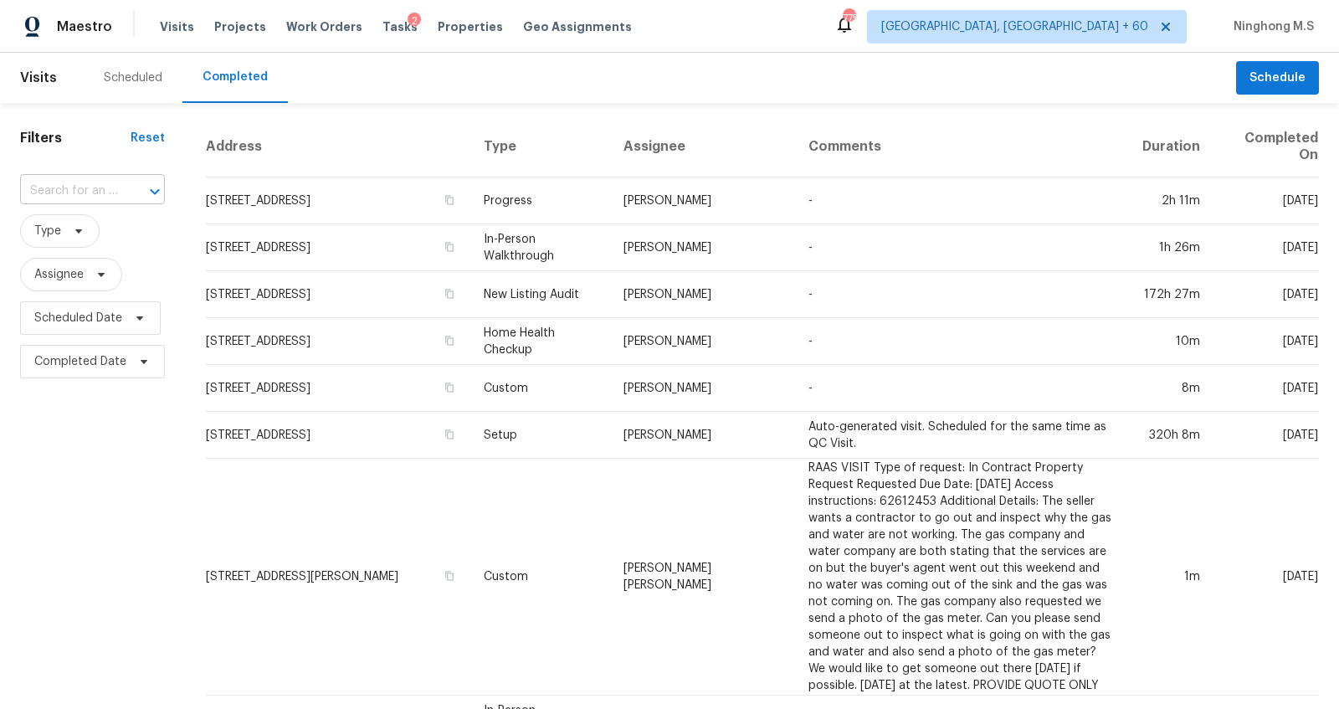
click at [126, 193] on div at bounding box center [143, 191] width 44 height 23
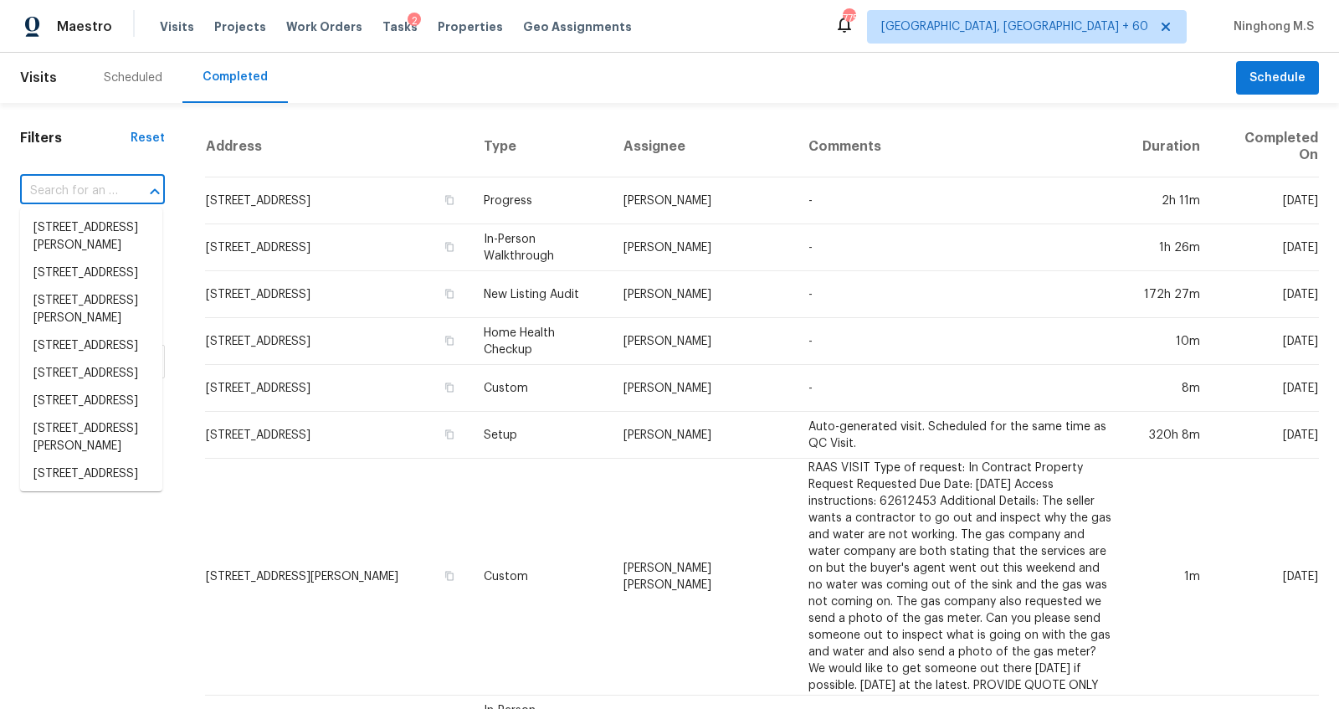
paste input "1899 66th Ave N, Saint Petersburg, FL 33702"
type input "1899 66th Ave N, Saint Petersburg, FL 33702"
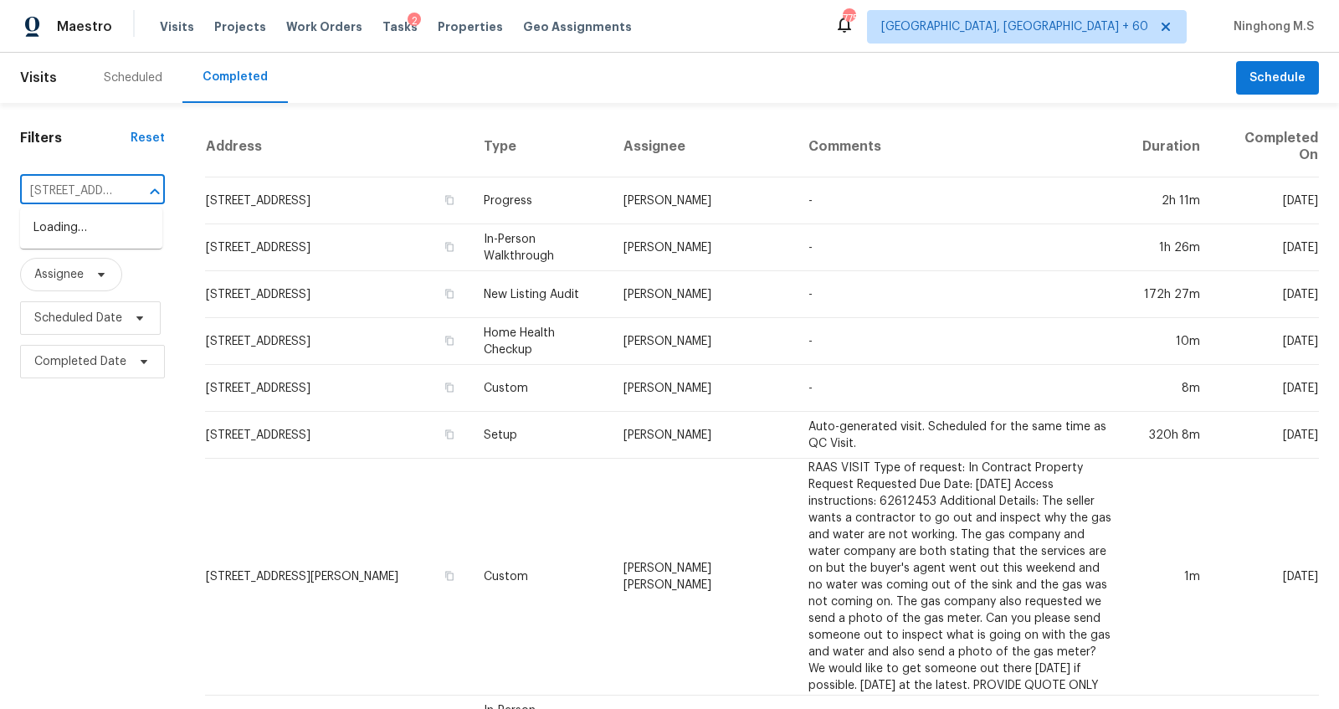
scroll to position [0, 157]
click at [91, 228] on li "1899 66th Ave N, Saint Petersburg, FL 33702" at bounding box center [91, 228] width 142 height 28
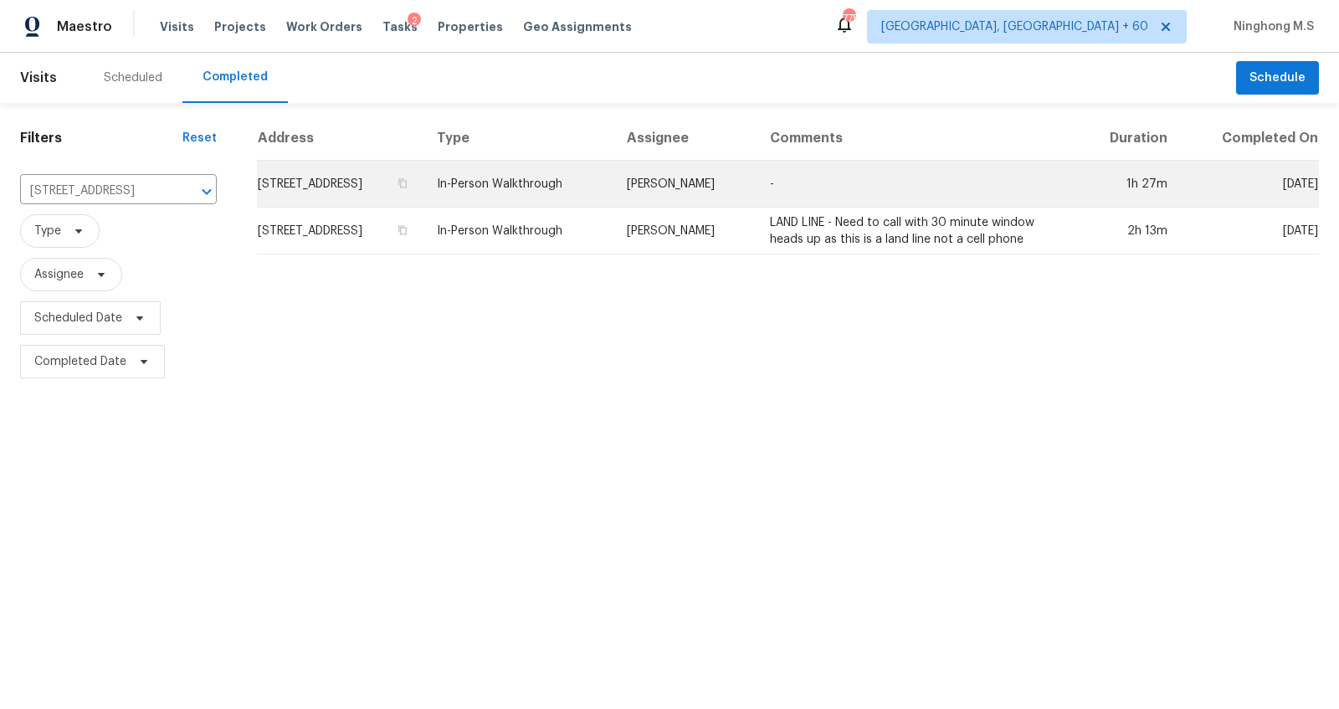
click at [711, 174] on td "Mat Smith" at bounding box center [685, 184] width 143 height 47
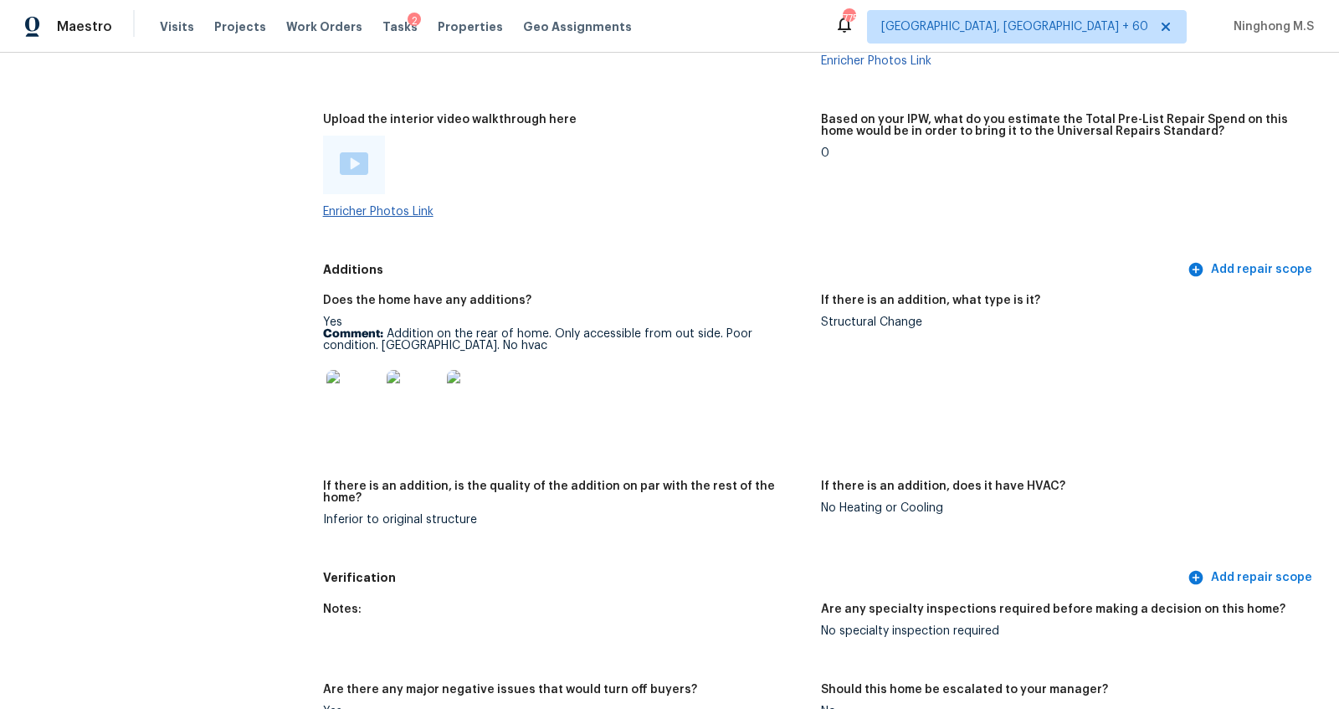
scroll to position [3028, 0]
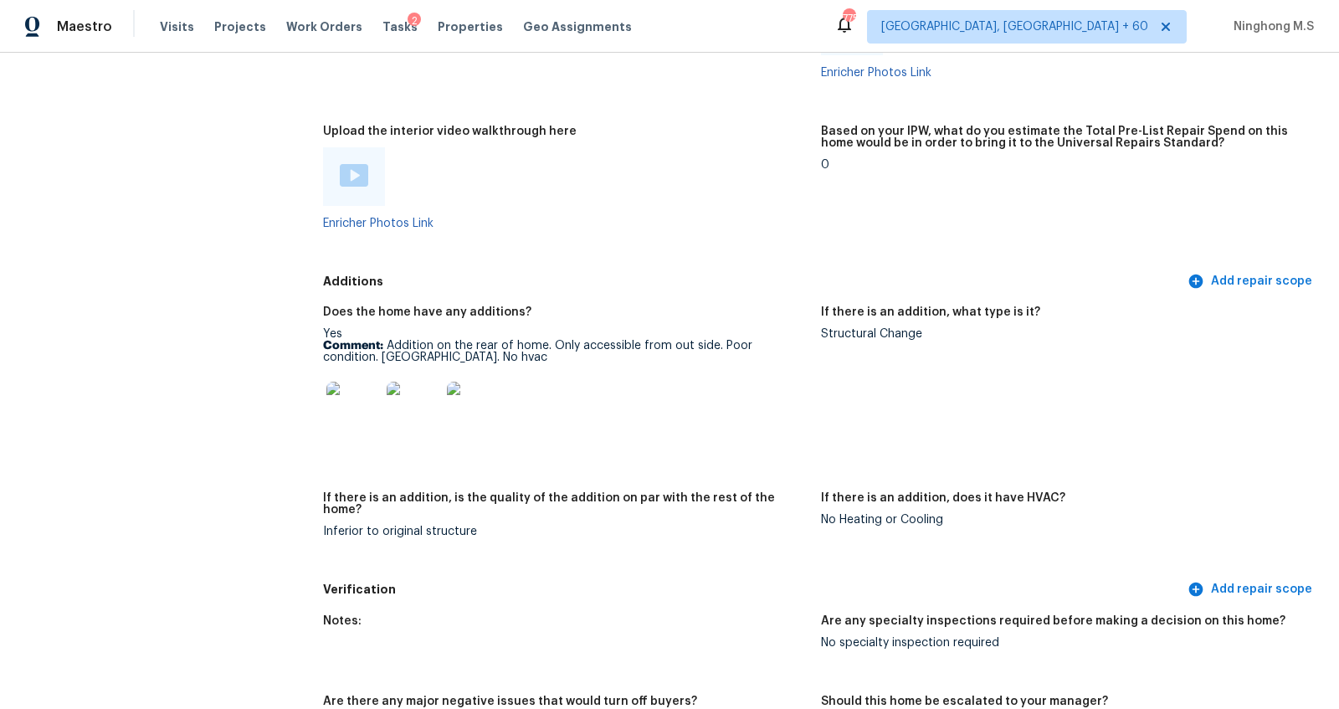
click at [362, 173] on img at bounding box center [354, 175] width 28 height 23
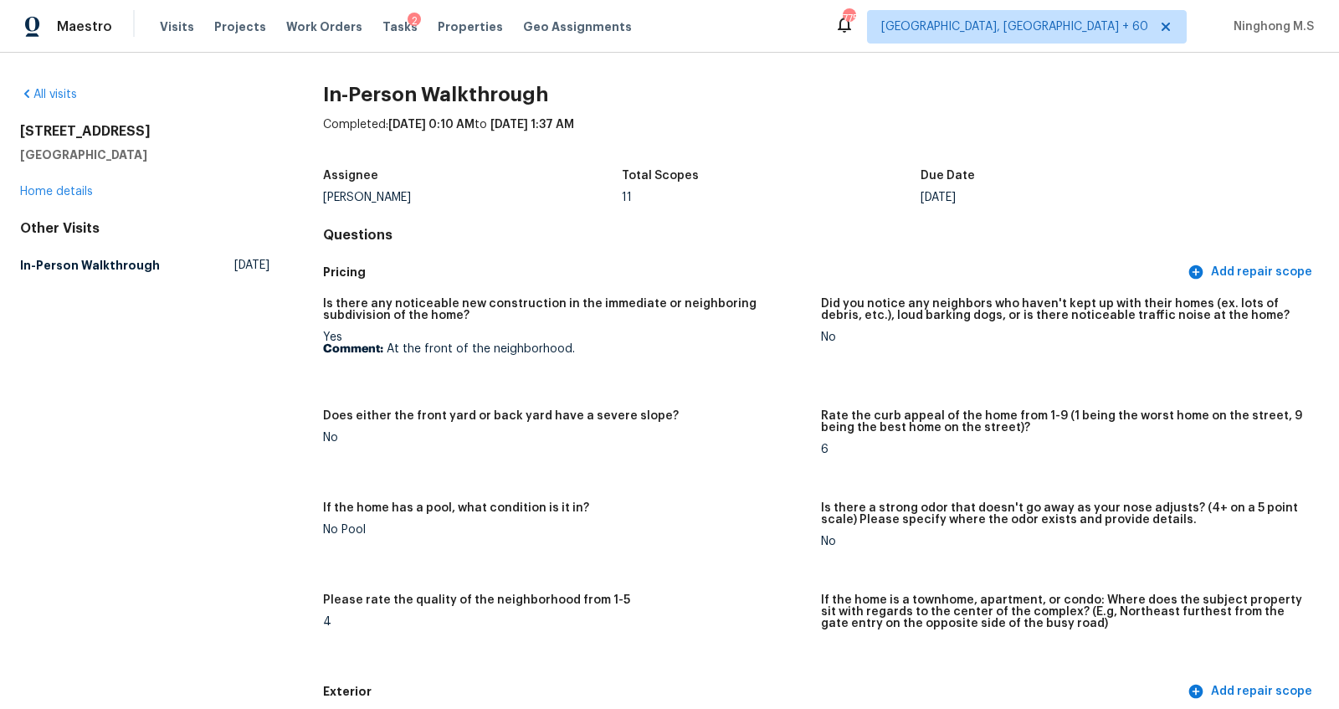
scroll to position [2926, 0]
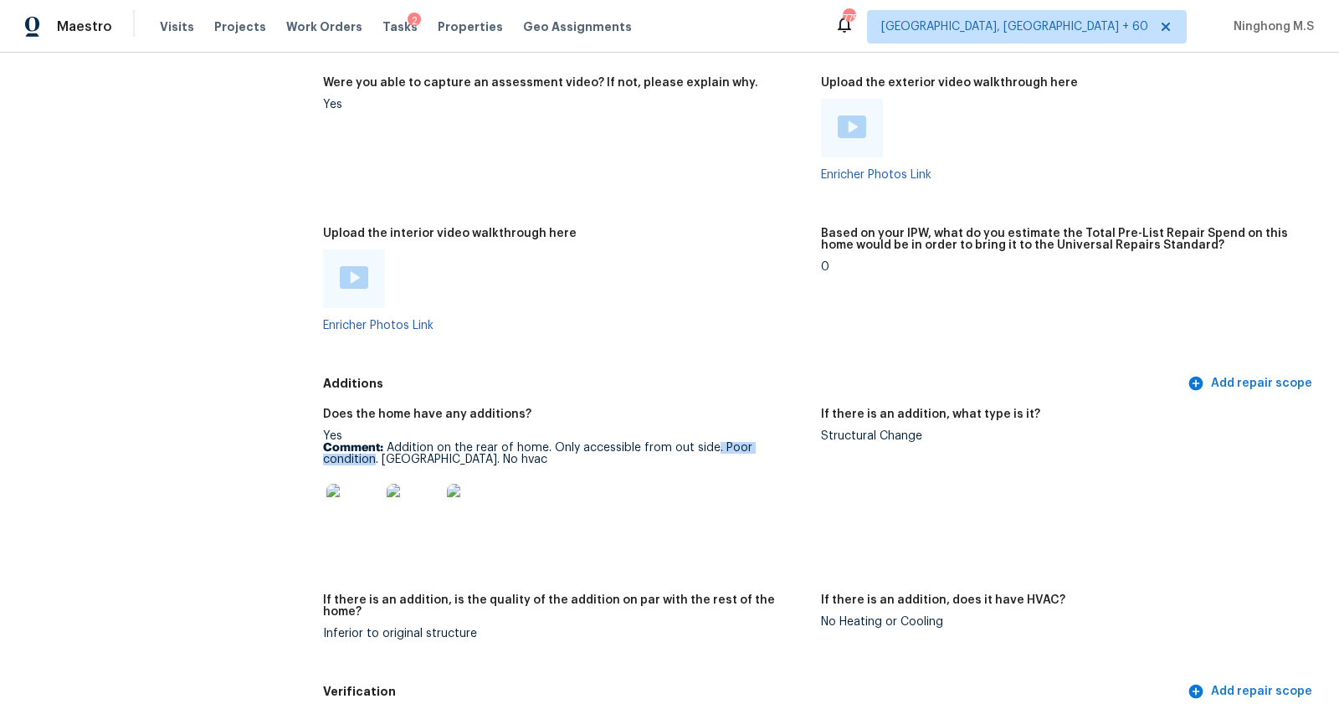
drag, startPoint x: 715, startPoint y: 444, endPoint x: 799, endPoint y: 443, distance: 84.6
click at [799, 444] on p "Comment: Addition on the rear of home. Only accessible from out side. Poor cond…" at bounding box center [565, 453] width 485 height 23
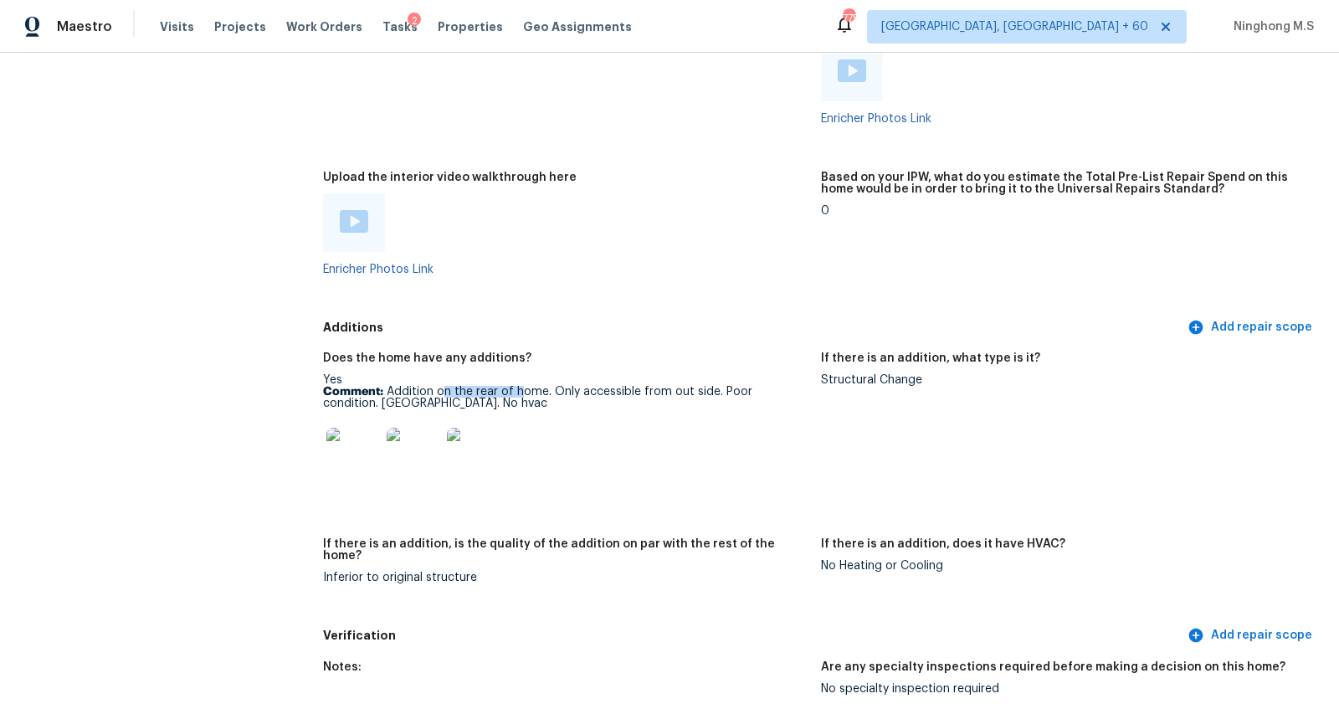
drag, startPoint x: 441, startPoint y: 391, endPoint x: 519, endPoint y: 391, distance: 77.8
click at [519, 391] on p "Comment: Addition on the rear of home. Only accessible from out side. Poor cond…" at bounding box center [565, 397] width 485 height 23
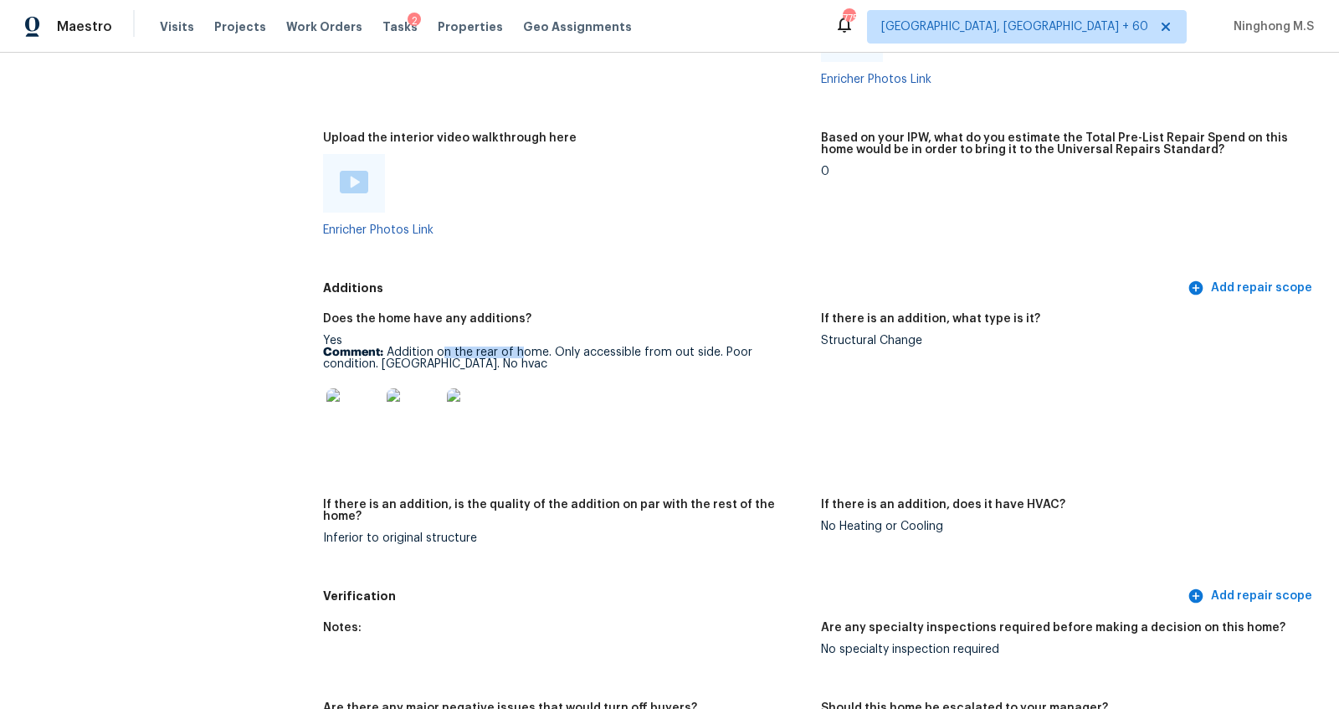
scroll to position [3026, 0]
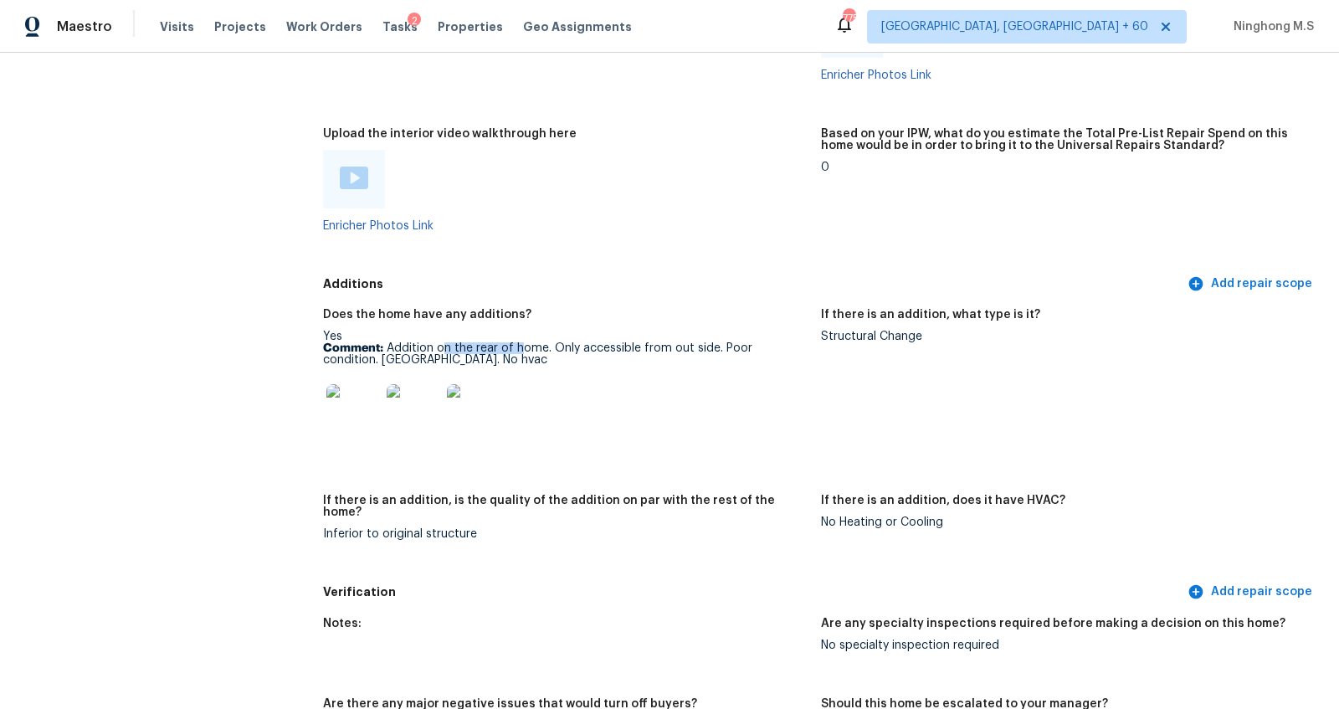
click at [495, 407] on img at bounding box center [474, 411] width 54 height 54
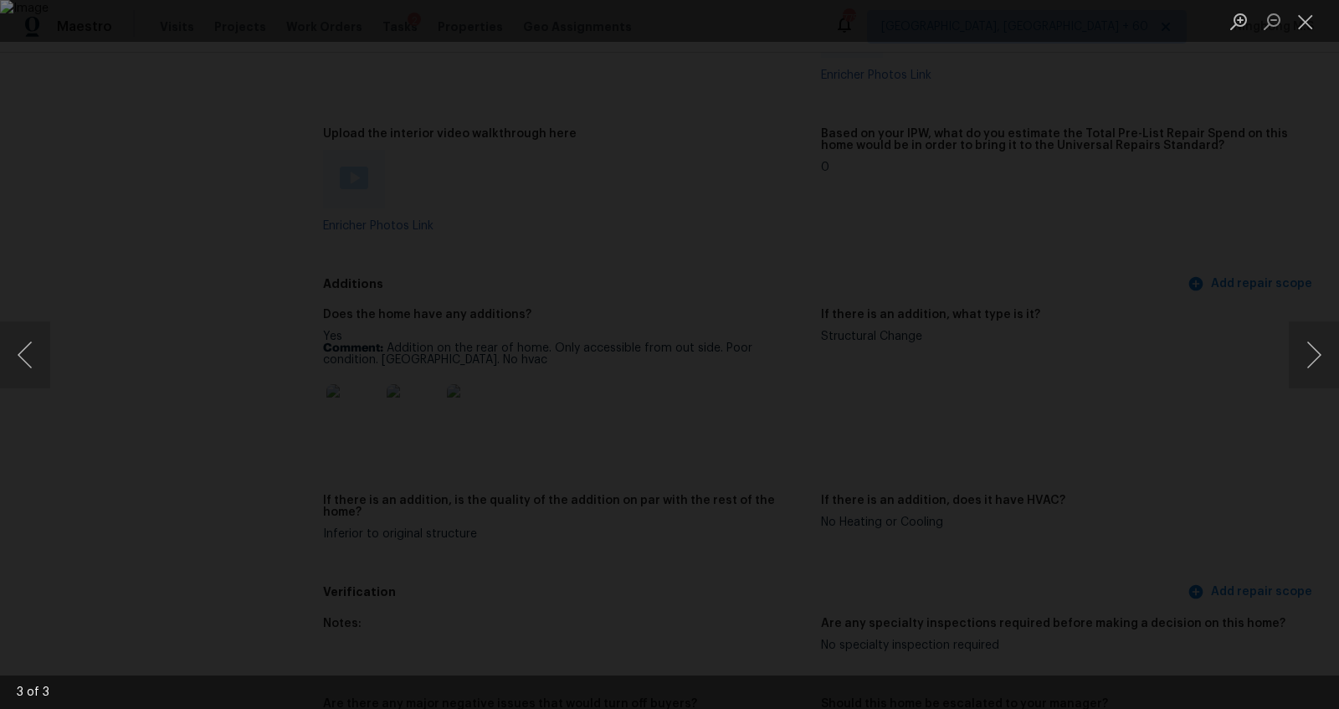
click at [1273, 346] on div "Lightbox" at bounding box center [669, 354] width 1339 height 709
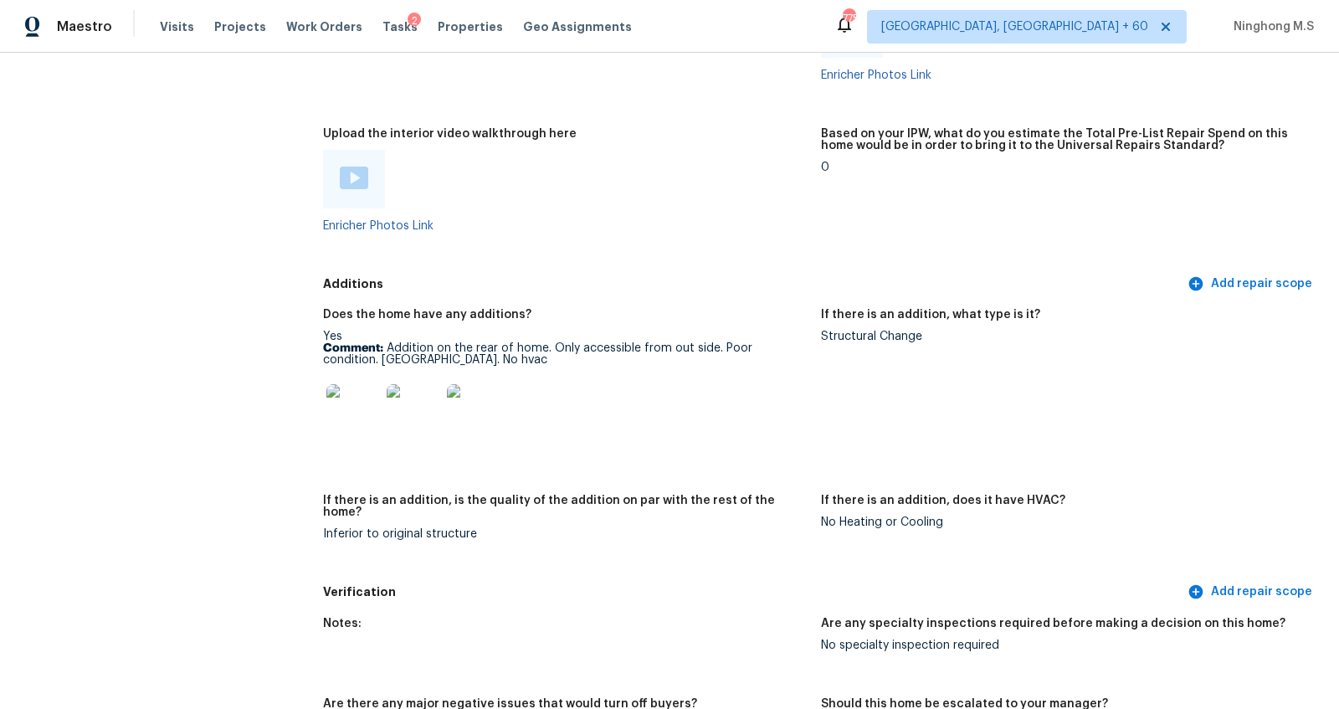
click at [371, 426] on img at bounding box center [353, 411] width 54 height 54
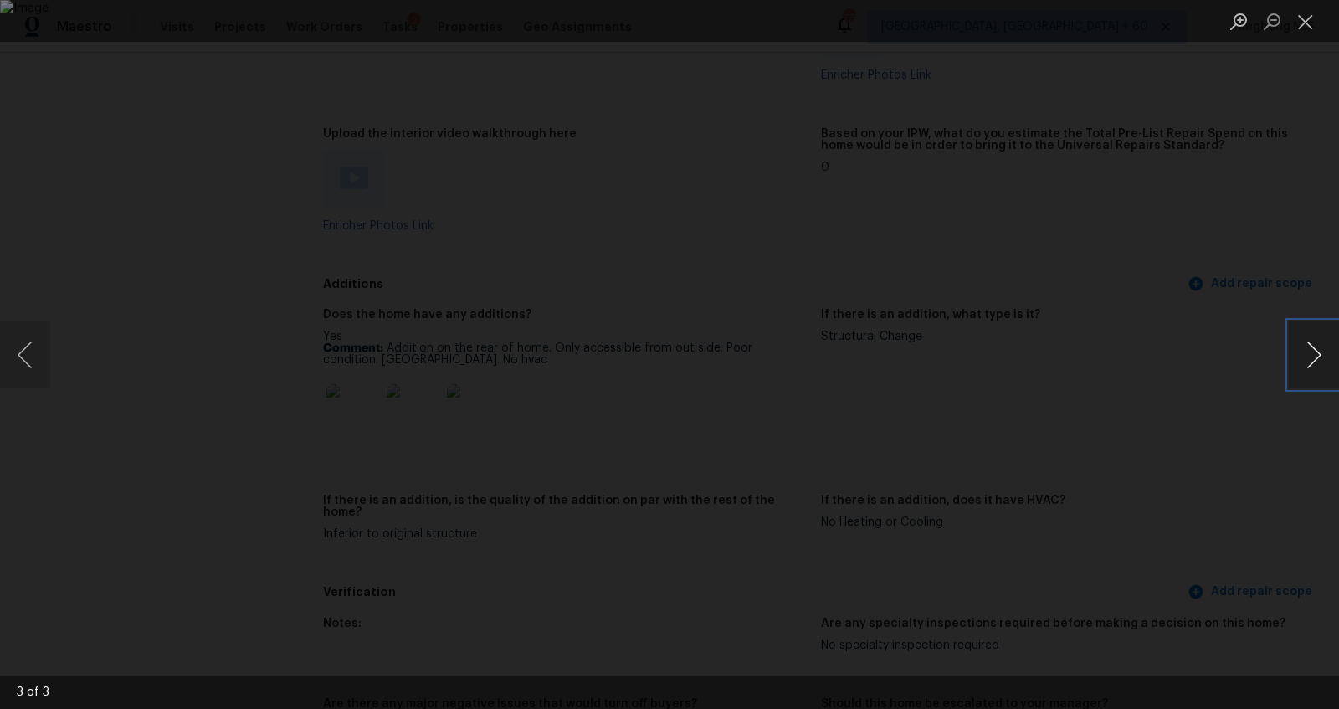
click at [1311, 355] on button "Next image" at bounding box center [1314, 354] width 50 height 67
click at [1302, 27] on button "Close lightbox" at bounding box center [1305, 21] width 33 height 29
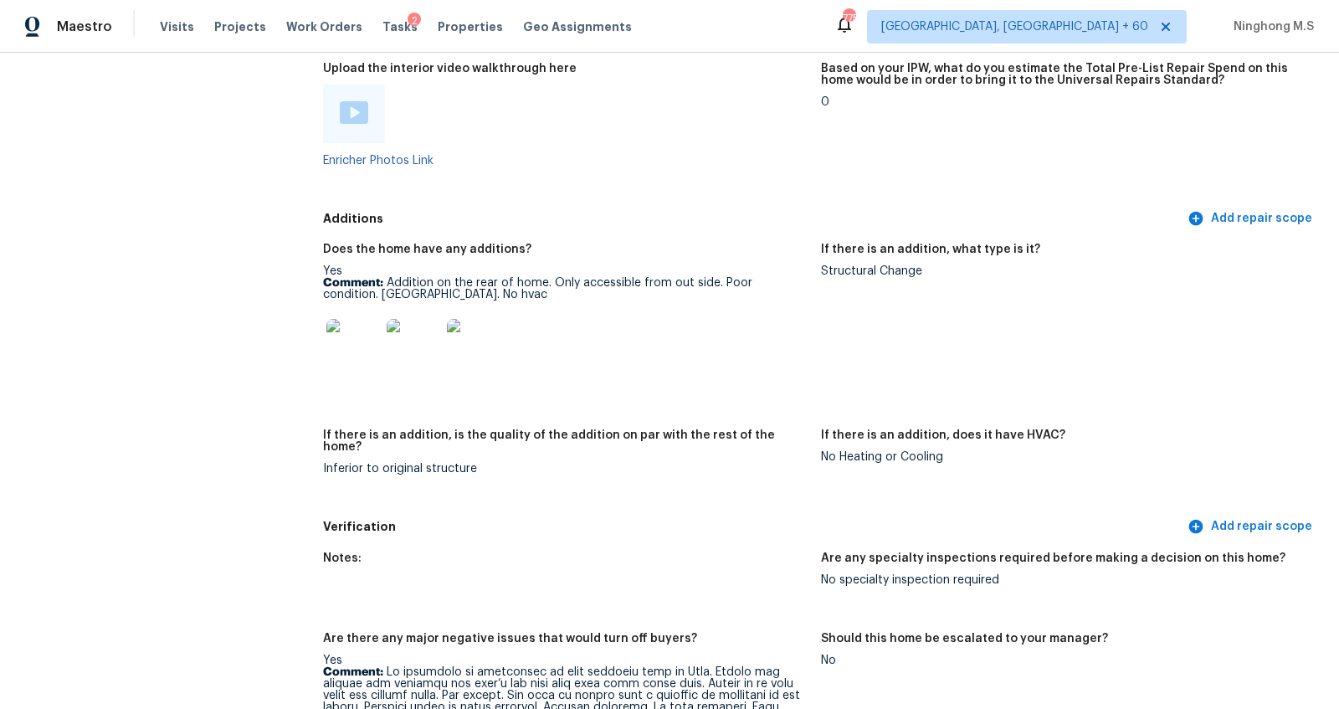
scroll to position [3066, 0]
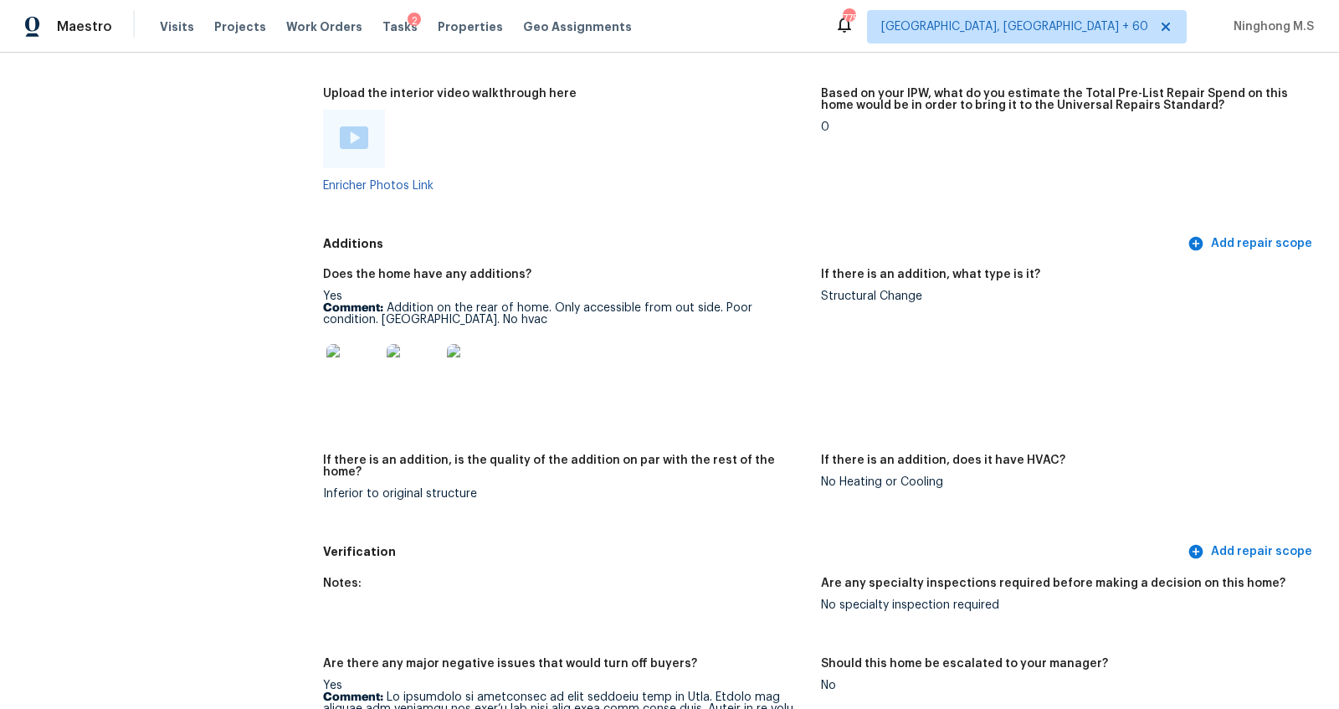
click at [365, 372] on img at bounding box center [353, 371] width 54 height 54
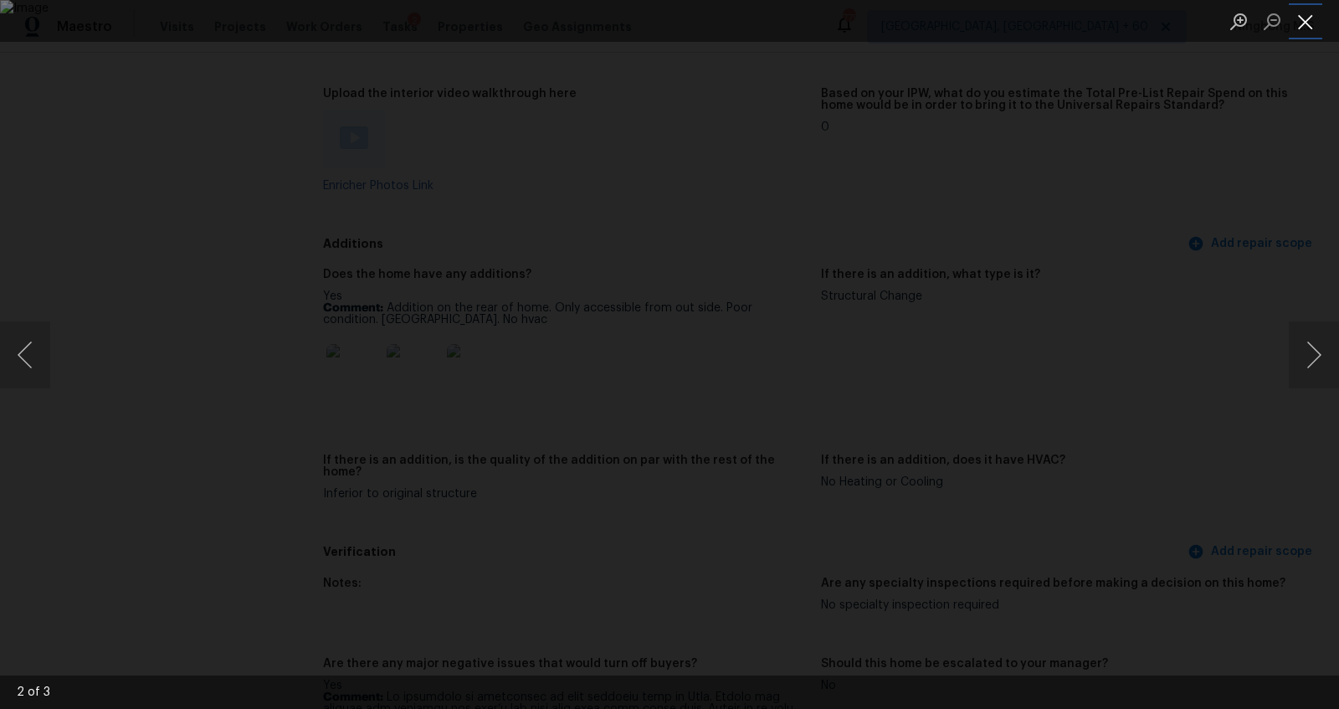
click at [1302, 27] on button "Close lightbox" at bounding box center [1305, 21] width 33 height 29
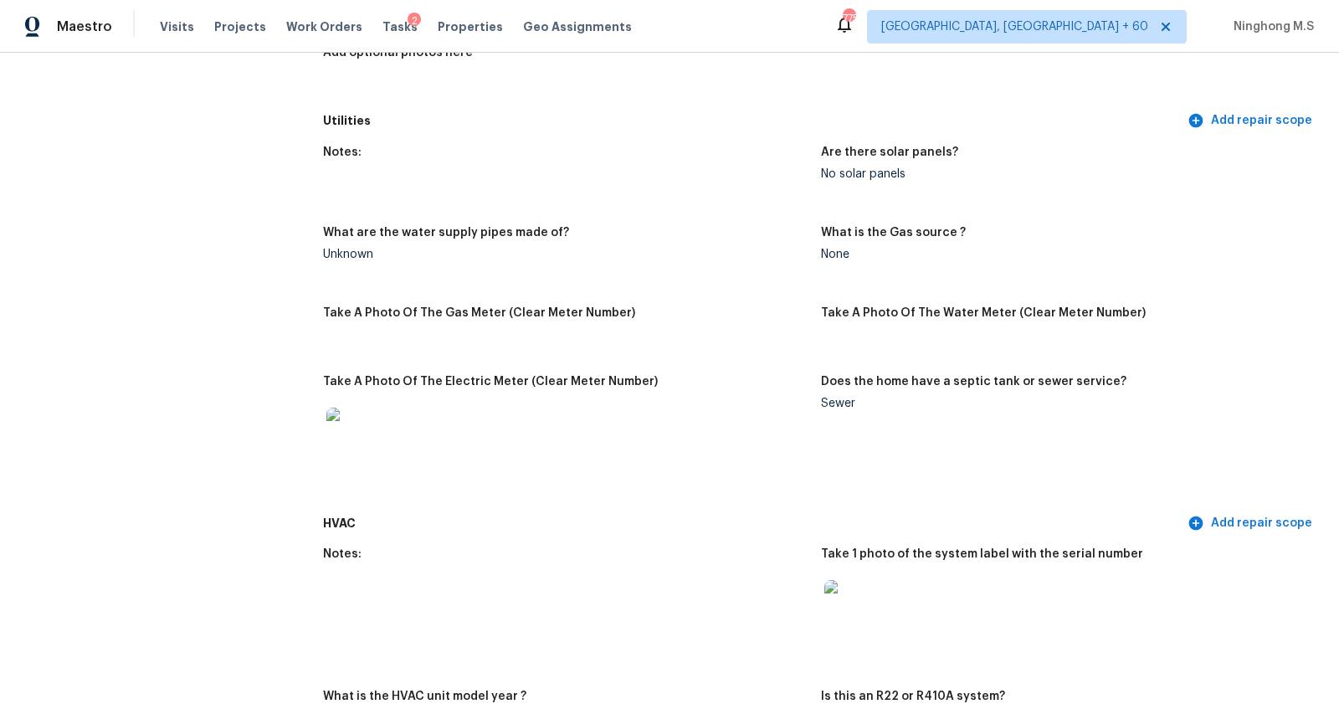
scroll to position [2926, 0]
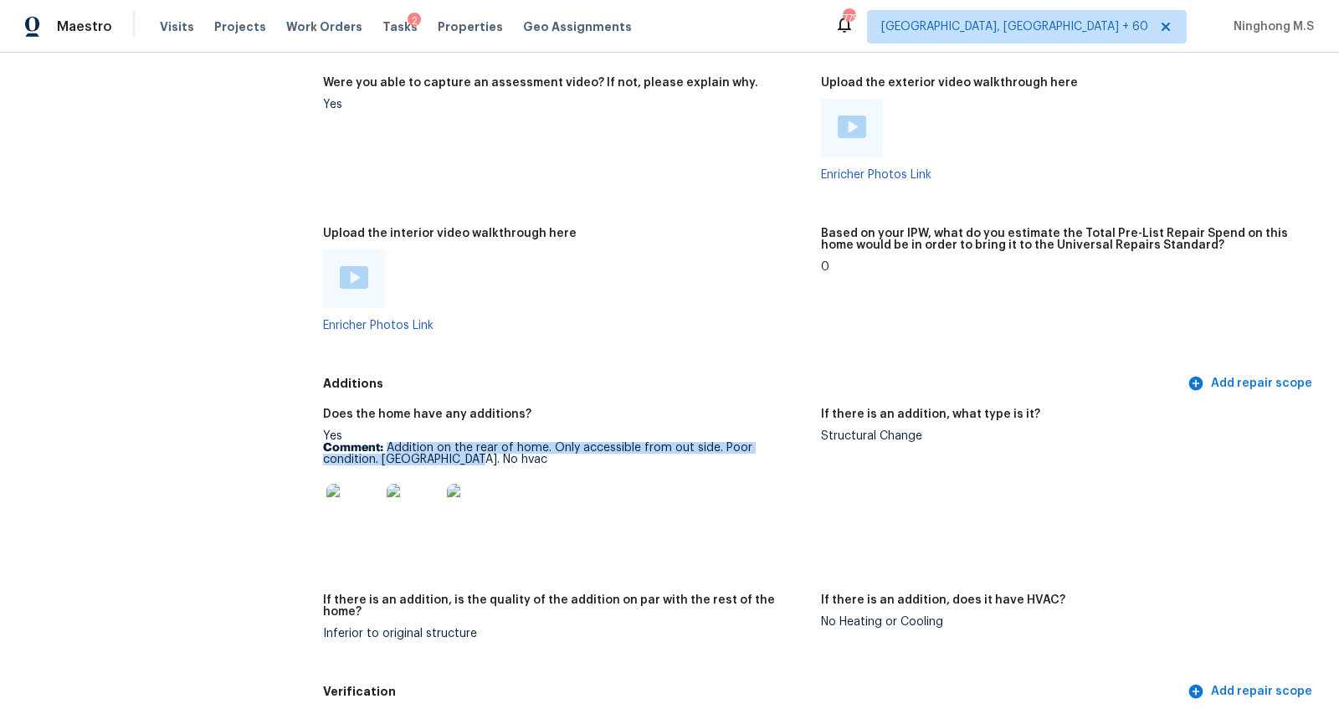
drag, startPoint x: 424, startPoint y: 460, endPoint x: 386, endPoint y: 445, distance: 41.0
click at [386, 445] on p "Comment: Addition on the rear of home. Only accessible from out side. Poor cond…" at bounding box center [565, 453] width 485 height 23
copy p "Addition on the rear of home. Only accessible from out side. Poor condition. Sm…"
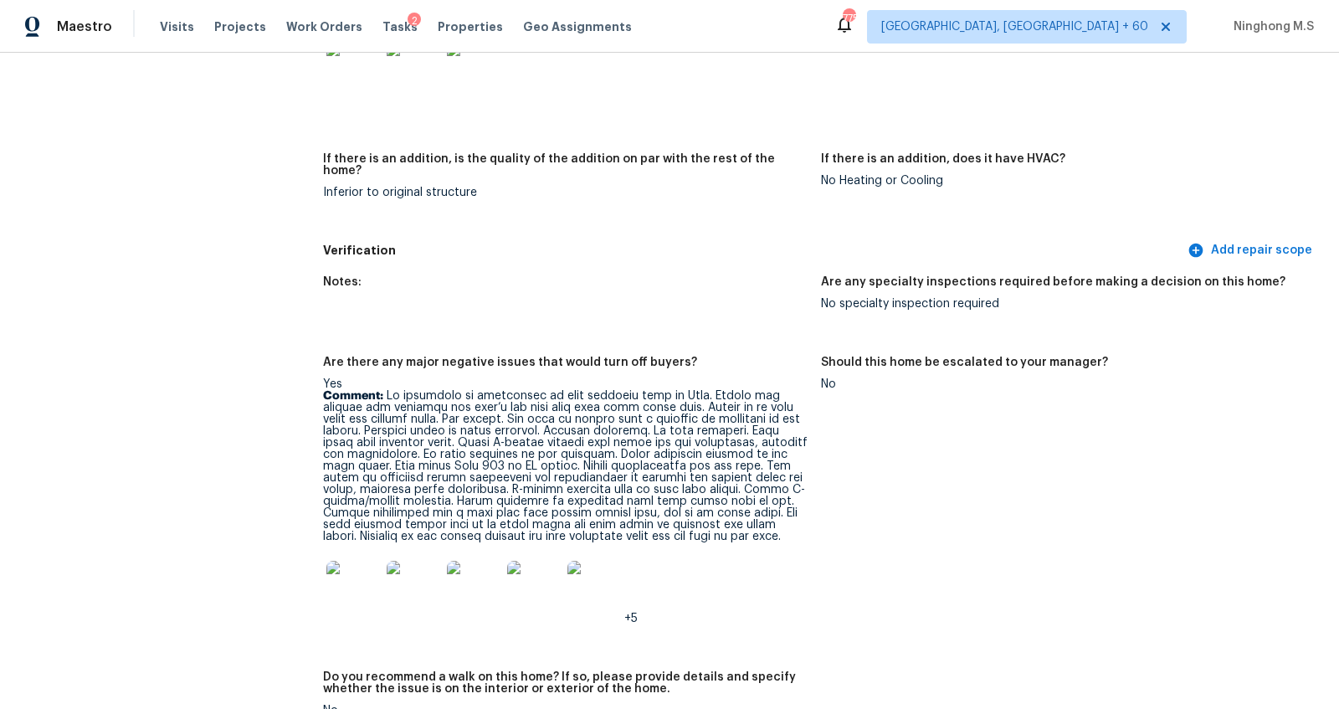
scroll to position [3462, 0]
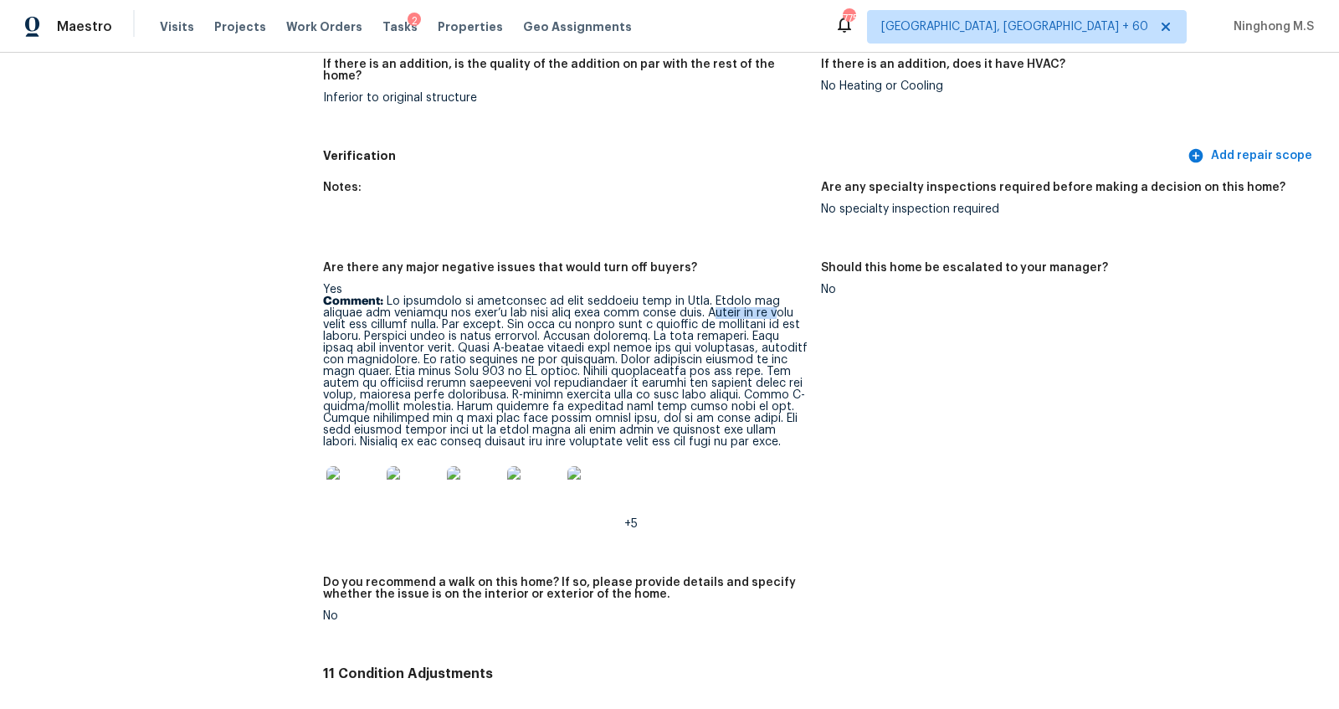
drag, startPoint x: 685, startPoint y: 300, endPoint x: 750, endPoint y: 301, distance: 65.3
click at [750, 301] on p "Comment:" at bounding box center [565, 371] width 485 height 152
drag, startPoint x: 432, startPoint y: 314, endPoint x: 481, endPoint y: 312, distance: 49.4
click at [481, 313] on p "Comment:" at bounding box center [565, 371] width 485 height 152
drag, startPoint x: 515, startPoint y: 314, endPoint x: 594, endPoint y: 312, distance: 79.5
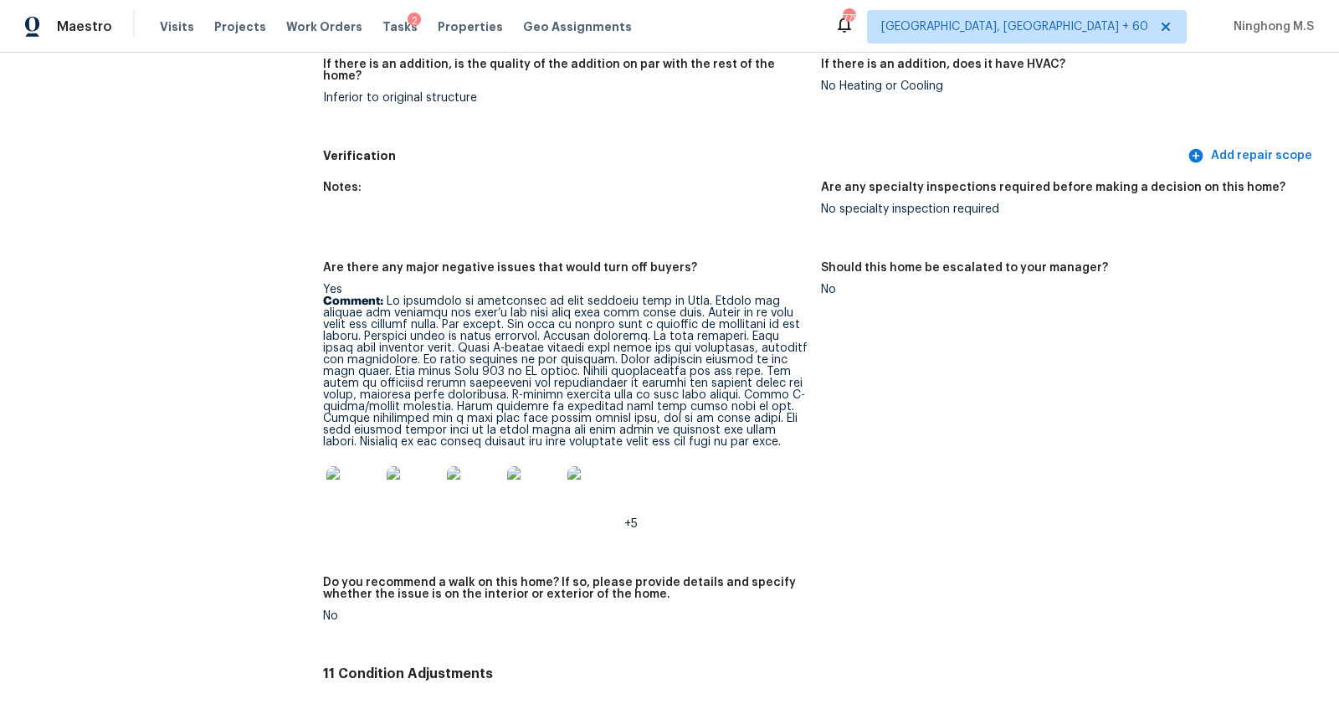
click at [595, 313] on p "Comment:" at bounding box center [565, 371] width 485 height 152
drag, startPoint x: 682, startPoint y: 327, endPoint x: 720, endPoint y: 327, distance: 37.7
click at [720, 327] on p "Comment:" at bounding box center [565, 371] width 485 height 152
click at [759, 326] on p "Comment:" at bounding box center [565, 371] width 485 height 152
drag, startPoint x: 448, startPoint y: 337, endPoint x: 371, endPoint y: 336, distance: 77.0
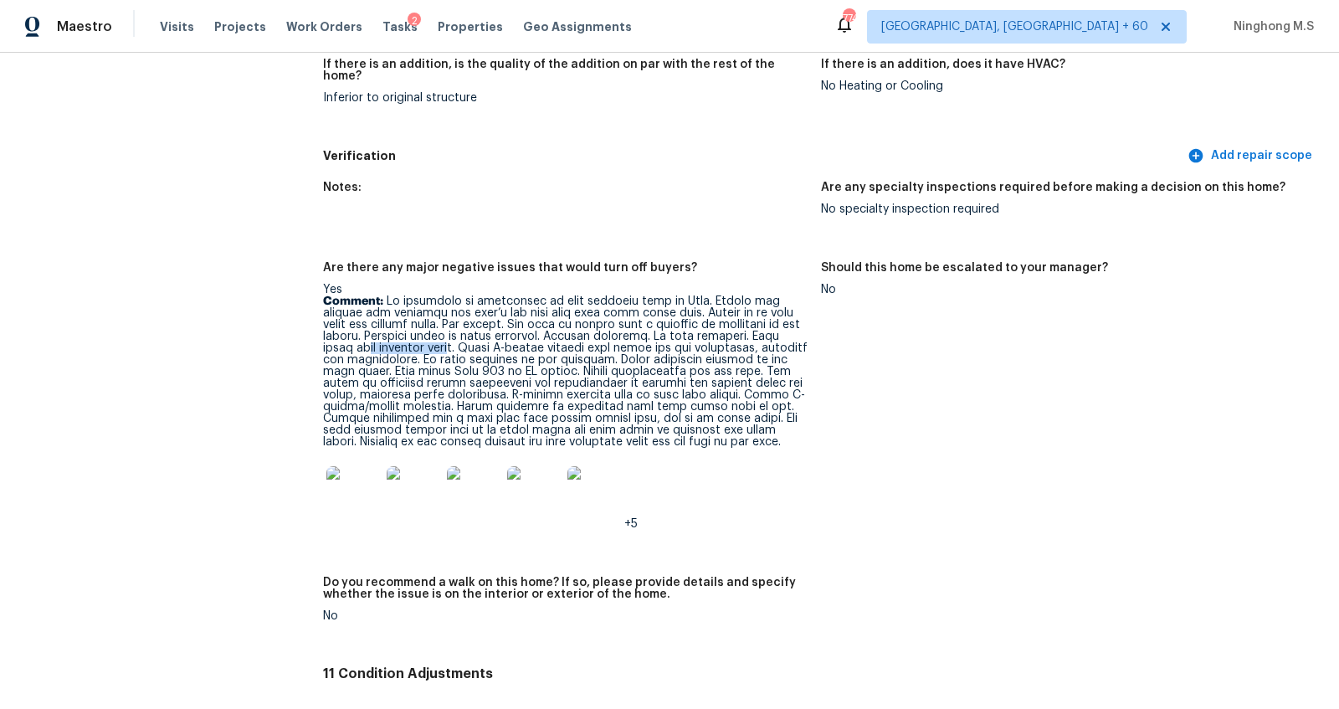
click at [371, 336] on p "Comment:" at bounding box center [565, 371] width 485 height 152
drag, startPoint x: 459, startPoint y: 334, endPoint x: 568, endPoint y: 333, distance: 108.8
click at [568, 334] on p "Comment:" at bounding box center [565, 371] width 485 height 152
drag, startPoint x: 763, startPoint y: 336, endPoint x: 806, endPoint y: 336, distance: 43.5
click at [806, 336] on p "Comment:" at bounding box center [565, 371] width 485 height 152
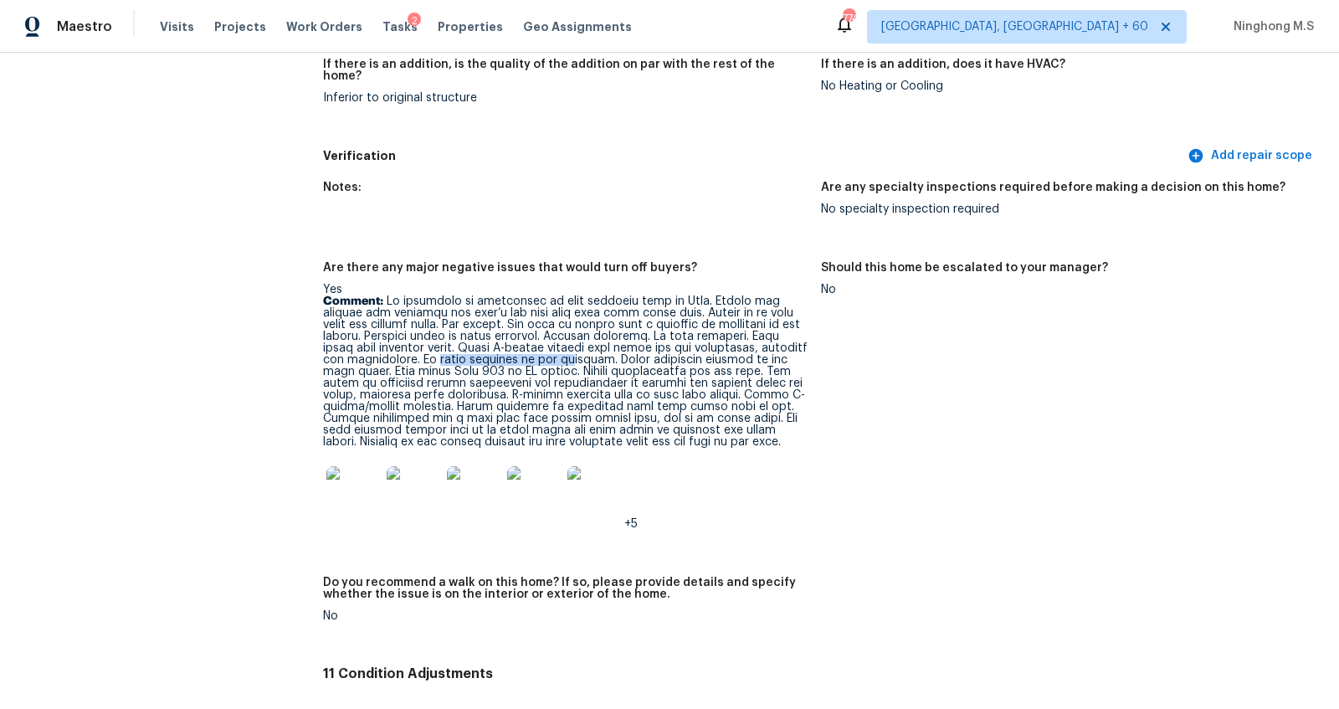
drag, startPoint x: 439, startPoint y: 345, endPoint x: 562, endPoint y: 347, distance: 123.1
click at [562, 347] on p "Comment:" at bounding box center [565, 371] width 485 height 152
drag, startPoint x: 445, startPoint y: 312, endPoint x: 515, endPoint y: 311, distance: 69.5
click at [515, 312] on p "Comment:" at bounding box center [565, 371] width 485 height 152
drag, startPoint x: 514, startPoint y: 314, endPoint x: 531, endPoint y: 314, distance: 16.7
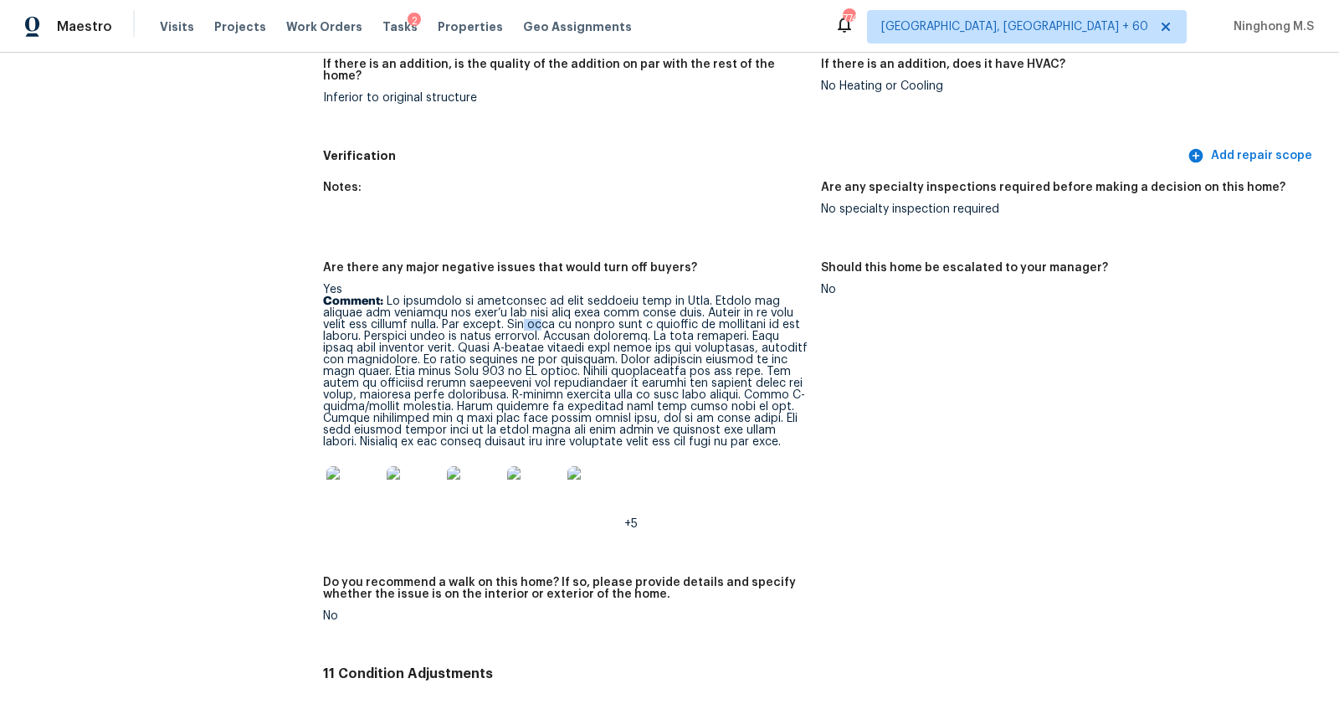
click at [531, 314] on p "Comment:" at bounding box center [565, 371] width 485 height 152
drag, startPoint x: 749, startPoint y: 337, endPoint x: 813, endPoint y: 336, distance: 63.6
click at [813, 337] on figure "Are there any major negative issues that would turn off buyers? Yes Comment: +5" at bounding box center [572, 409] width 498 height 295
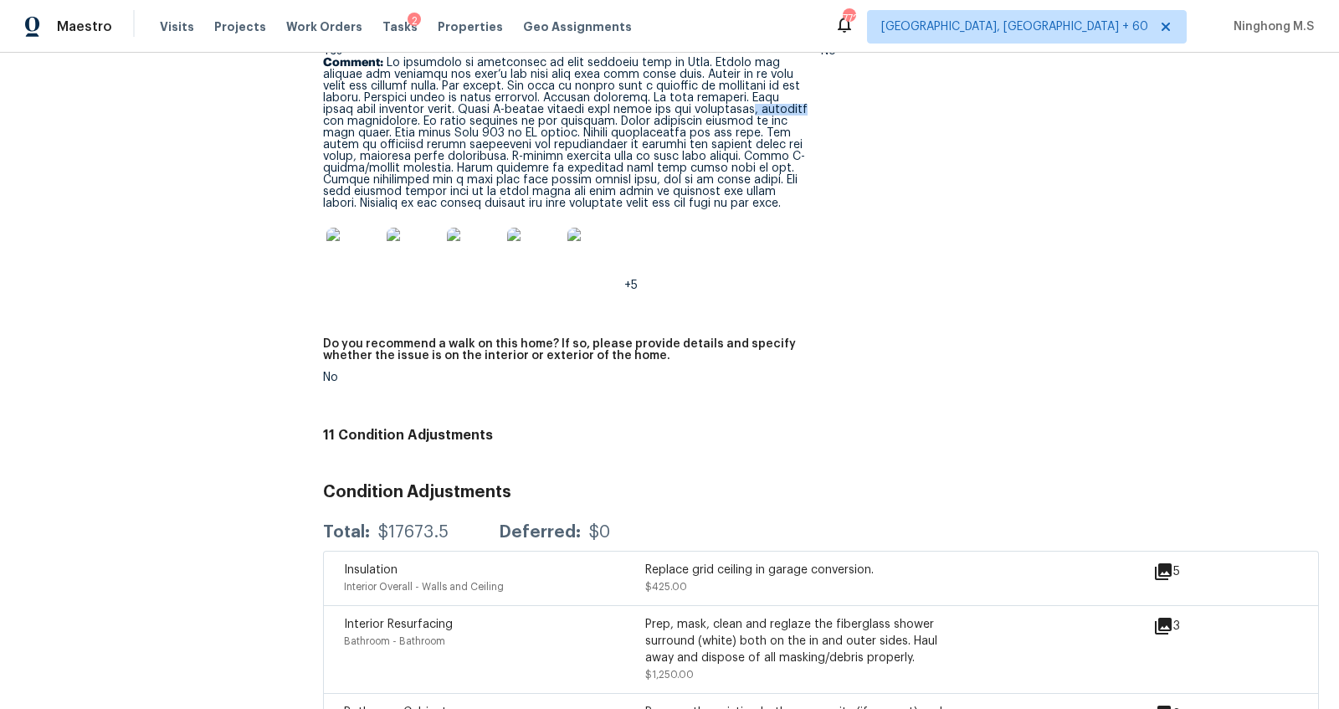
scroll to position [3723, 0]
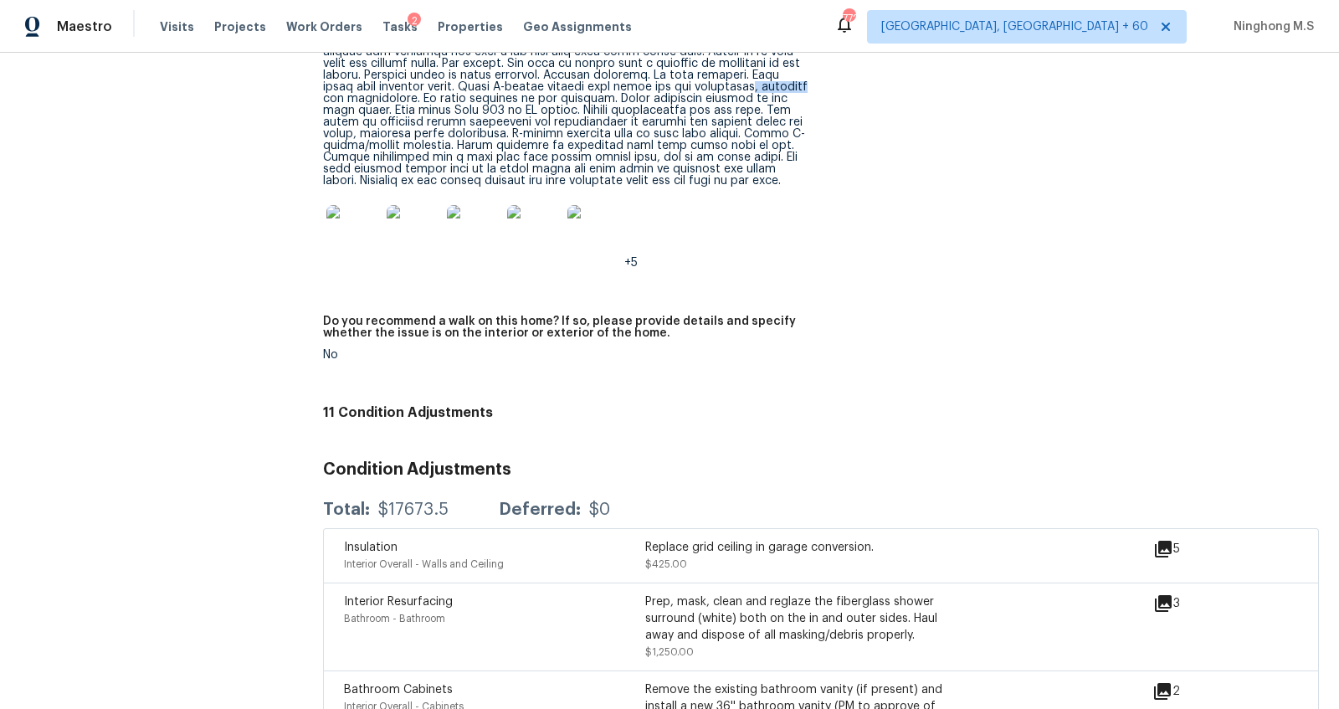
click at [364, 244] on img at bounding box center [353, 232] width 54 height 54
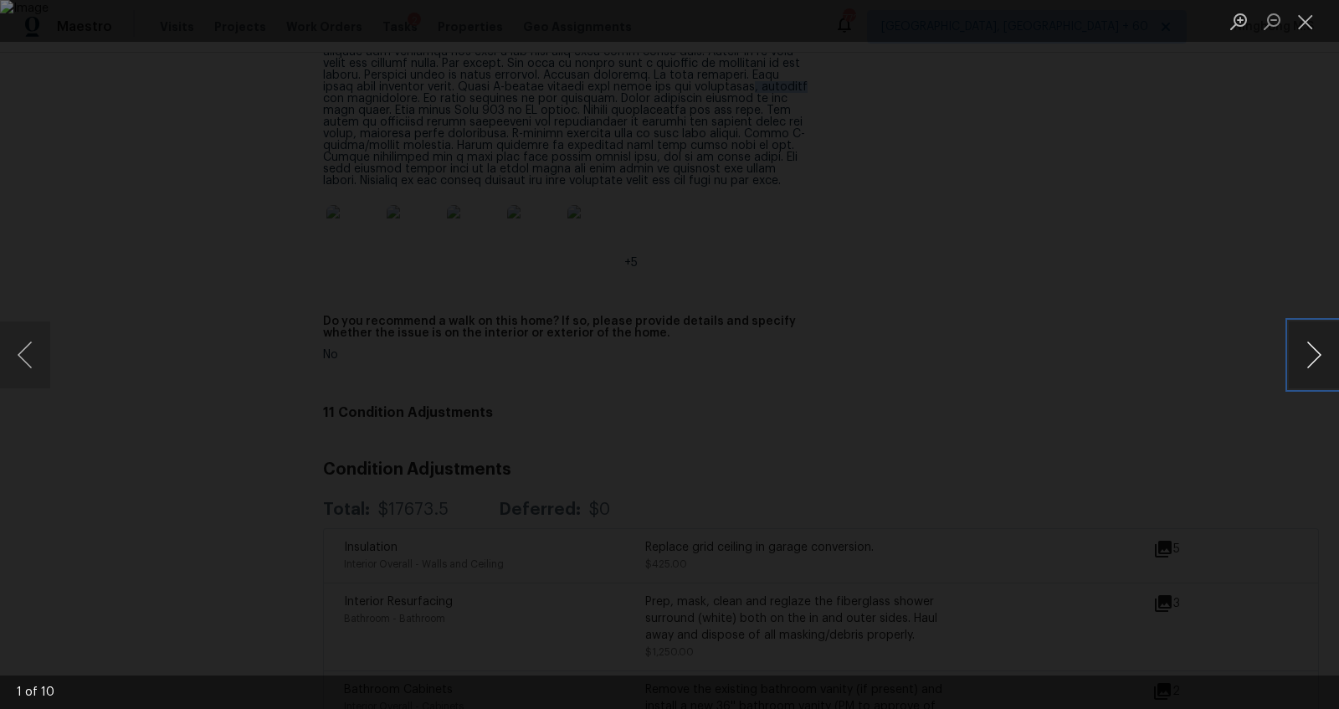
click at [1306, 347] on button "Next image" at bounding box center [1314, 354] width 50 height 67
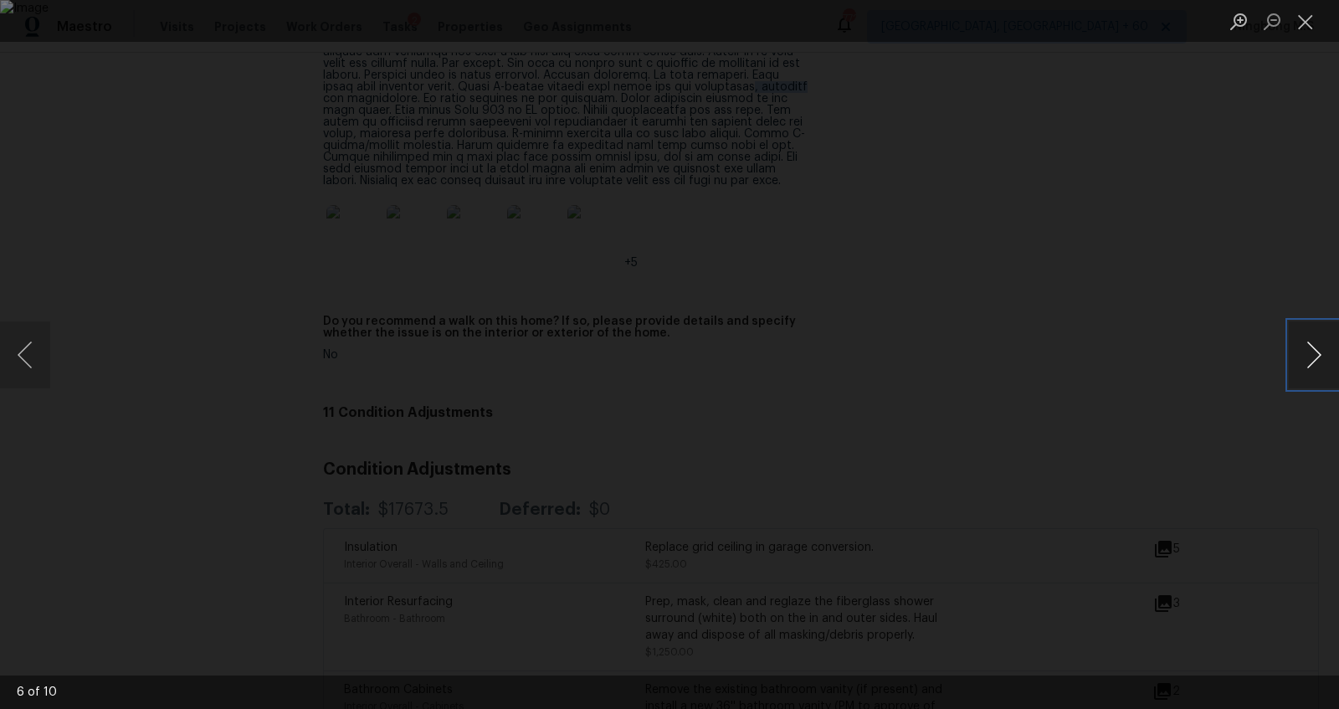
click at [1306, 347] on button "Next image" at bounding box center [1314, 354] width 50 height 67
click at [1306, 19] on button "Close lightbox" at bounding box center [1305, 21] width 33 height 29
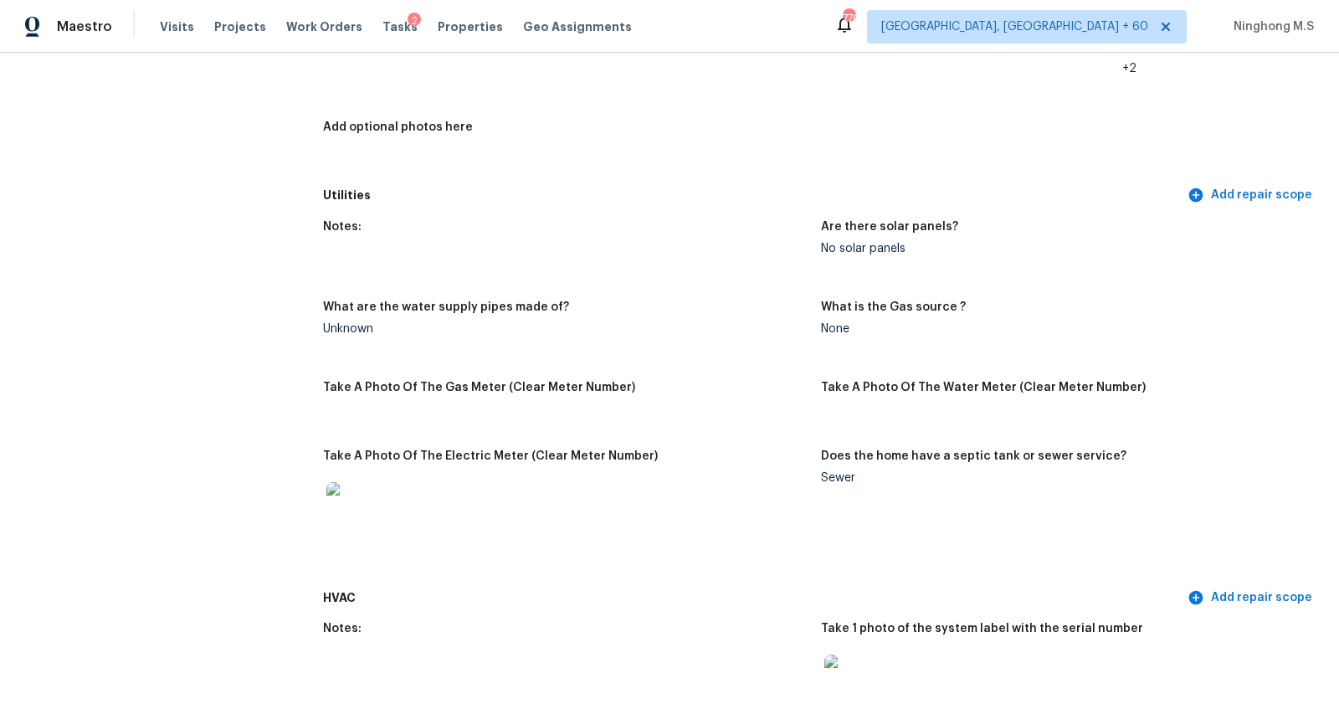
scroll to position [612, 0]
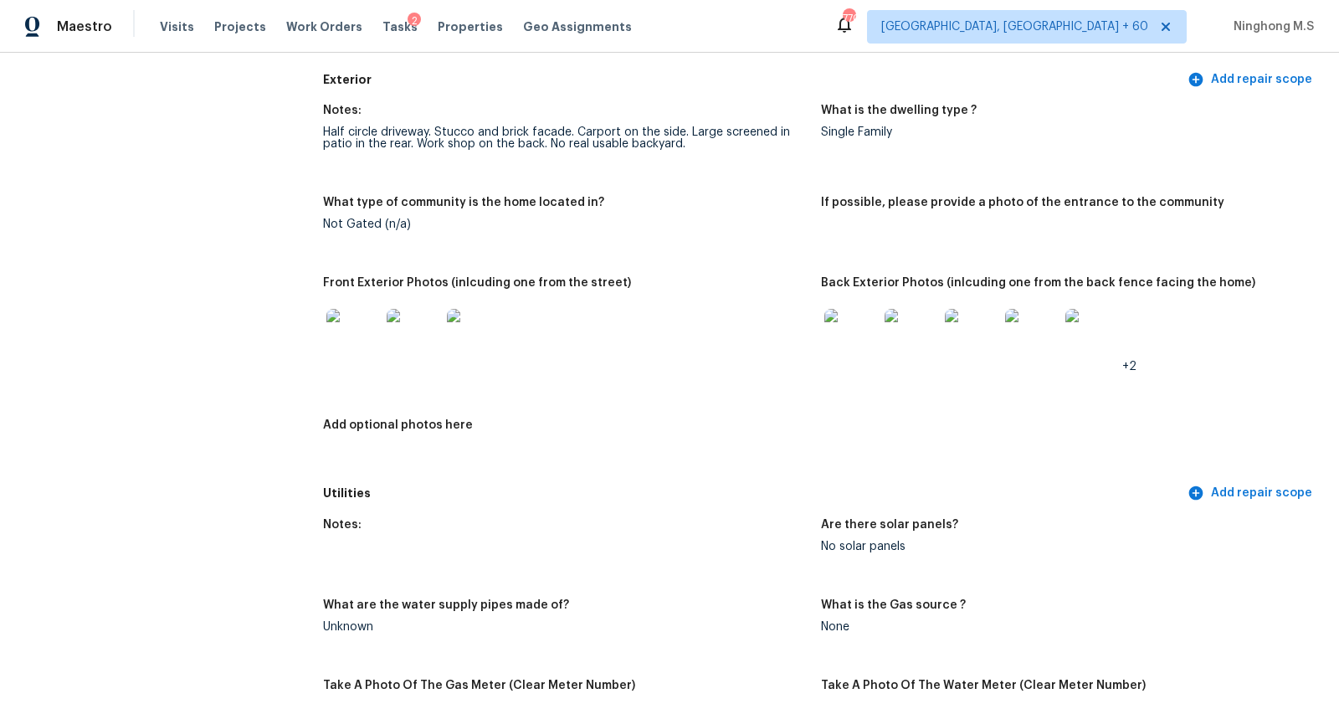
click at [859, 343] on img at bounding box center [851, 336] width 54 height 54
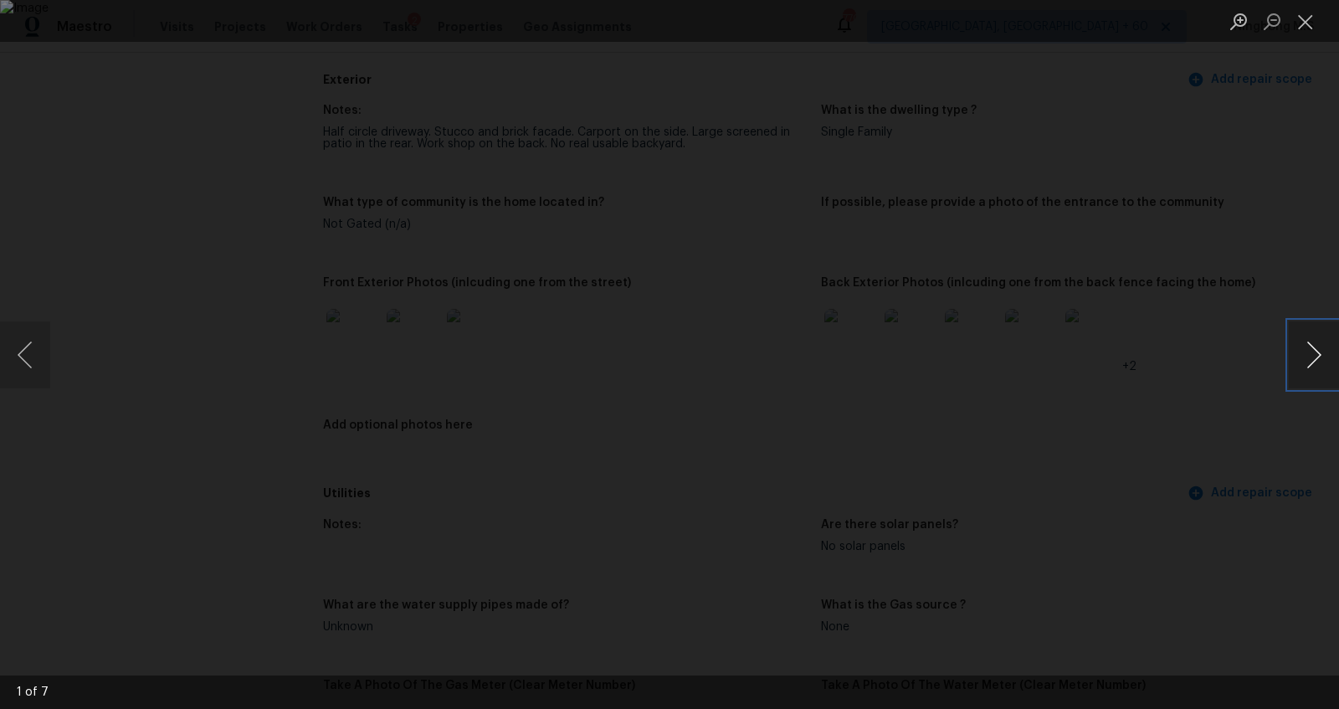
click at [1319, 349] on button "Next image" at bounding box center [1314, 354] width 50 height 67
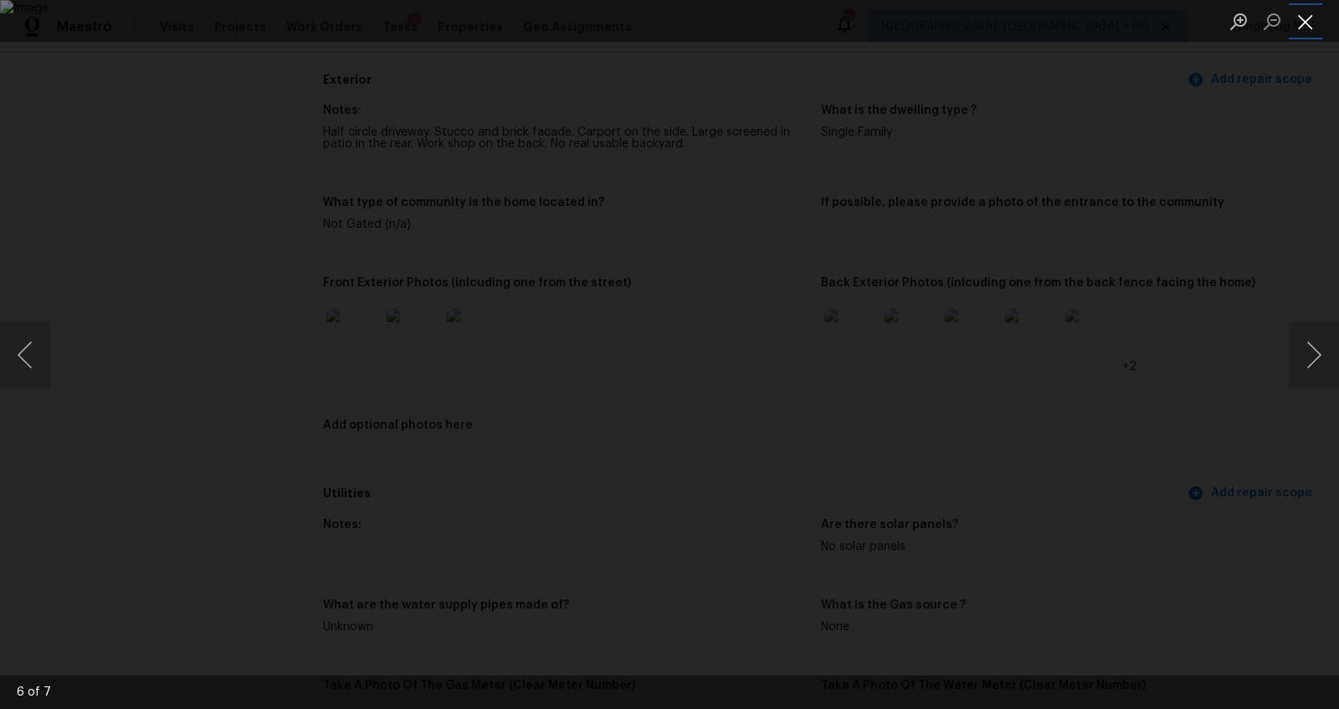
click at [1304, 28] on button "Close lightbox" at bounding box center [1305, 21] width 33 height 29
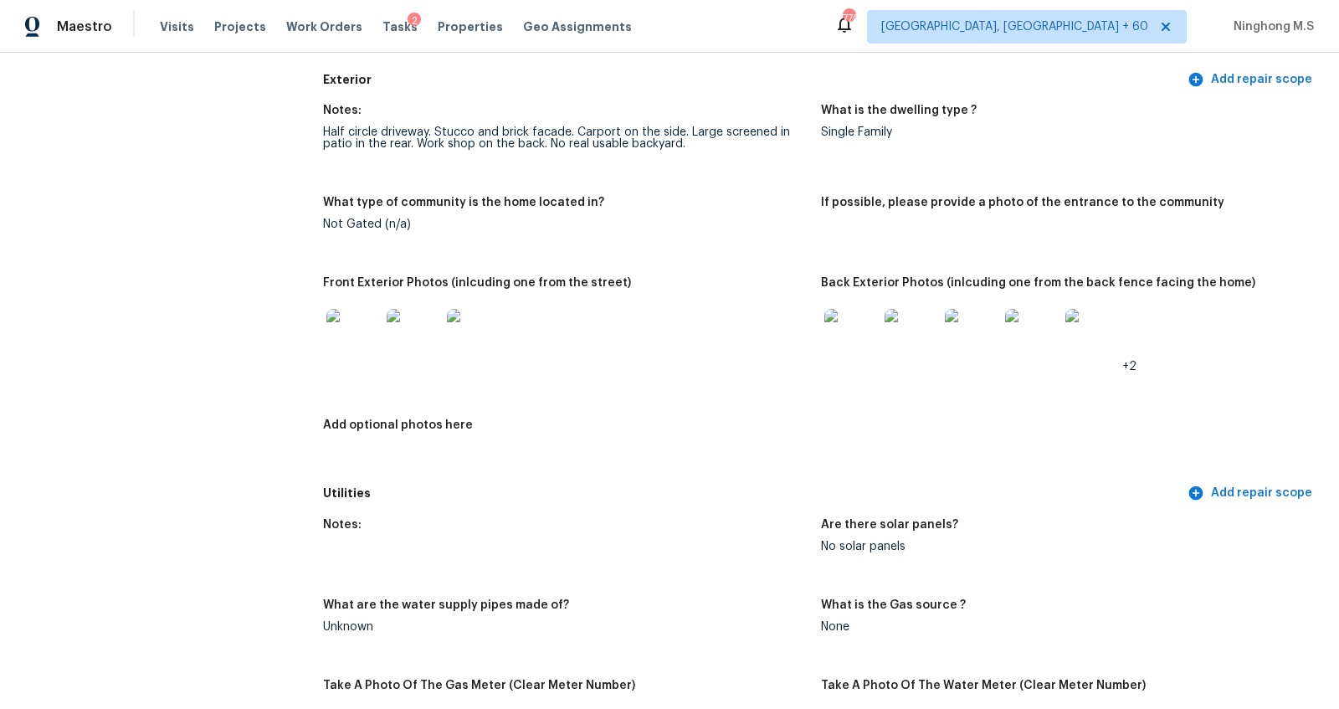
click at [362, 349] on img at bounding box center [353, 336] width 54 height 54
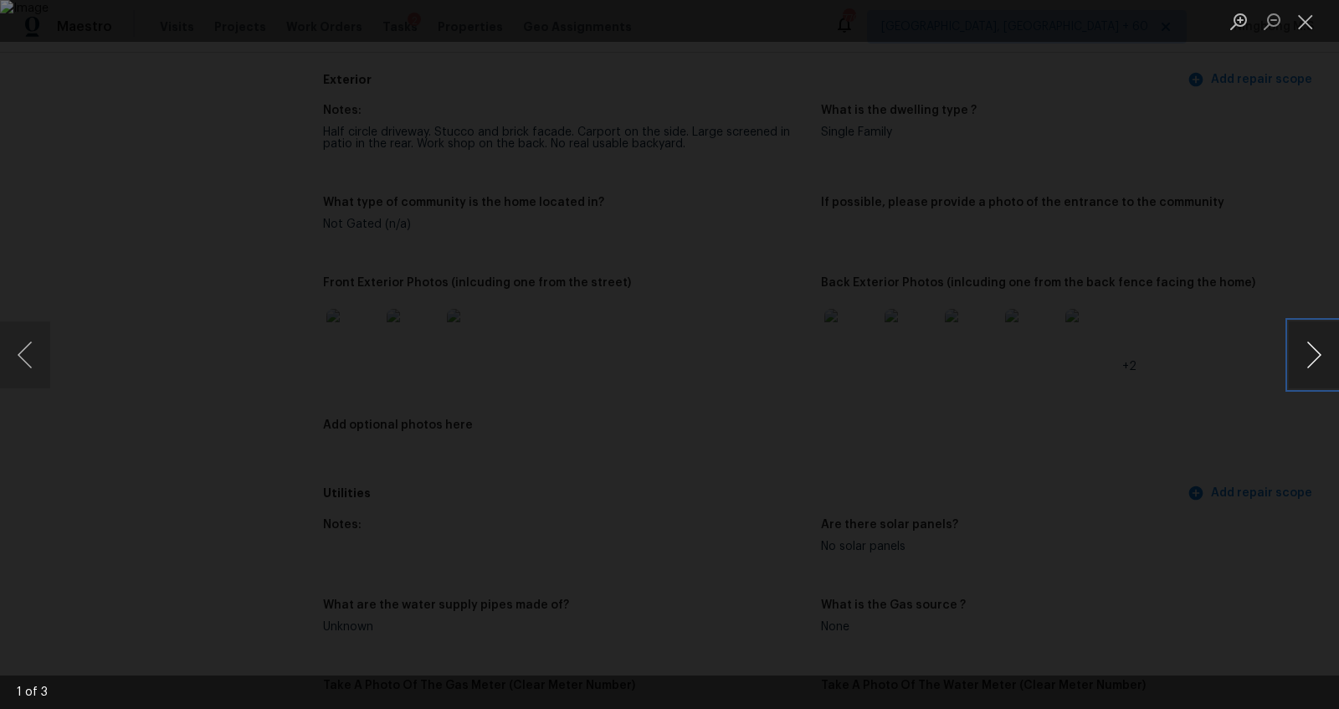
click at [1312, 350] on button "Next image" at bounding box center [1314, 354] width 50 height 67
click at [1309, 25] on button "Close lightbox" at bounding box center [1305, 21] width 33 height 29
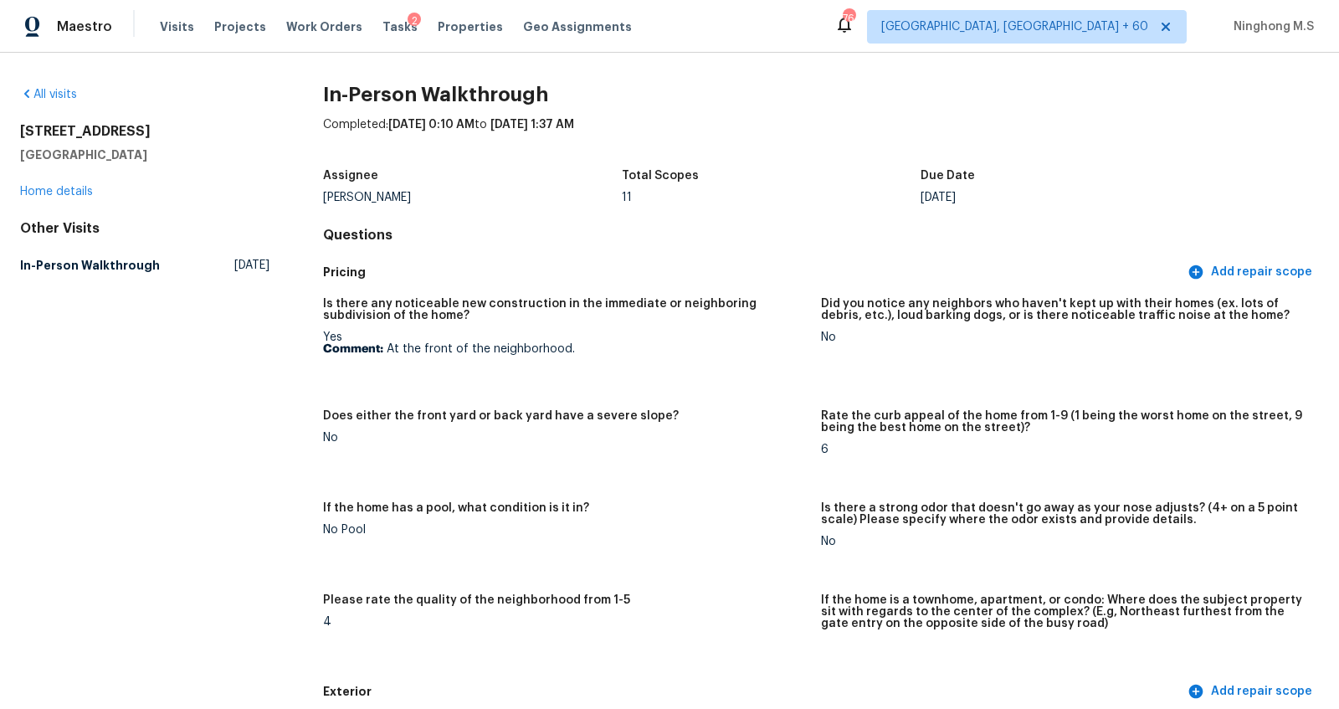
scroll to position [2926, 0]
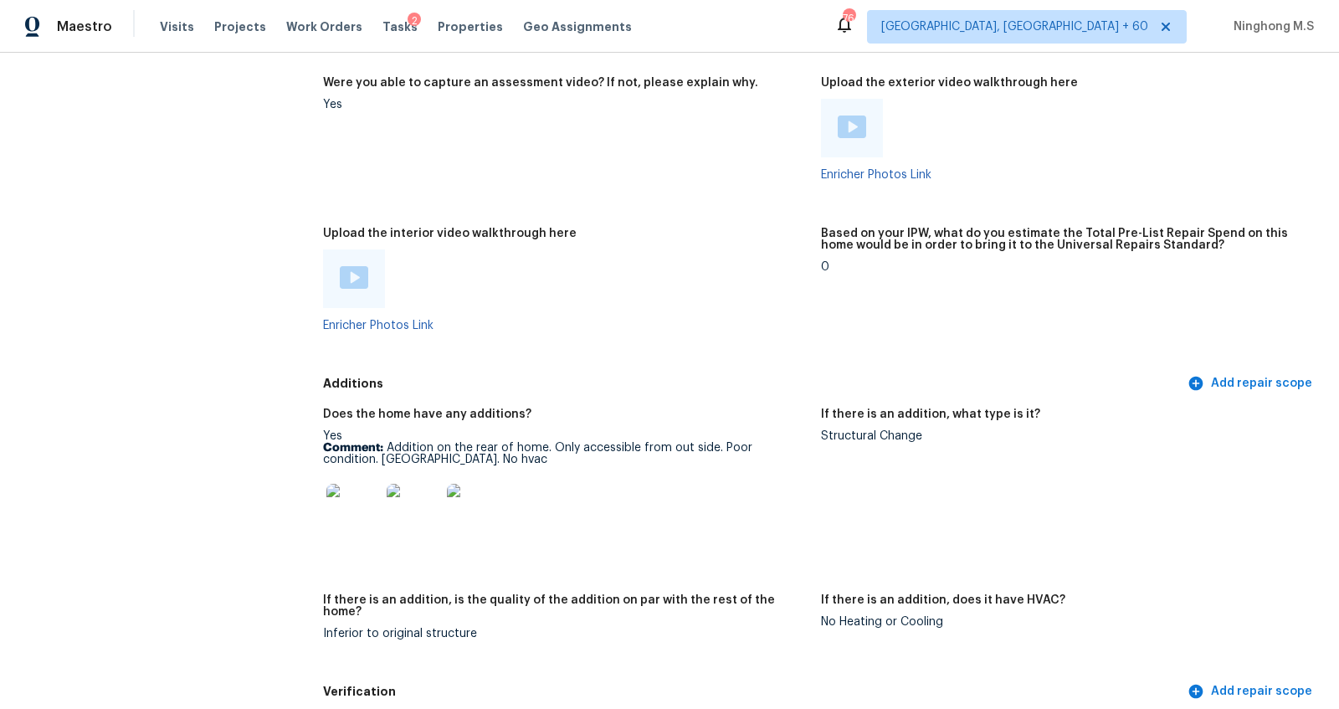
click at [364, 499] on img at bounding box center [353, 511] width 54 height 54
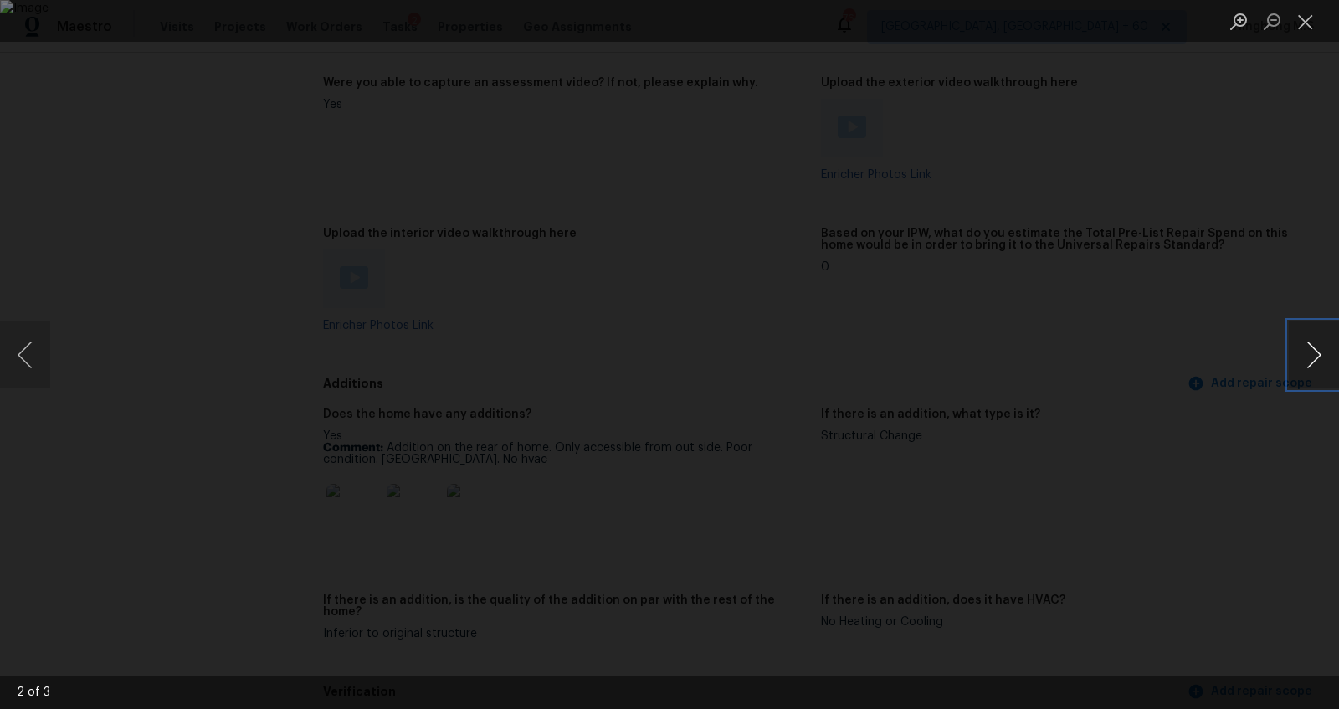
click at [1323, 347] on button "Next image" at bounding box center [1314, 354] width 50 height 67
click at [1311, 357] on button "Next image" at bounding box center [1314, 354] width 50 height 67
click at [1312, 27] on button "Close lightbox" at bounding box center [1305, 21] width 33 height 29
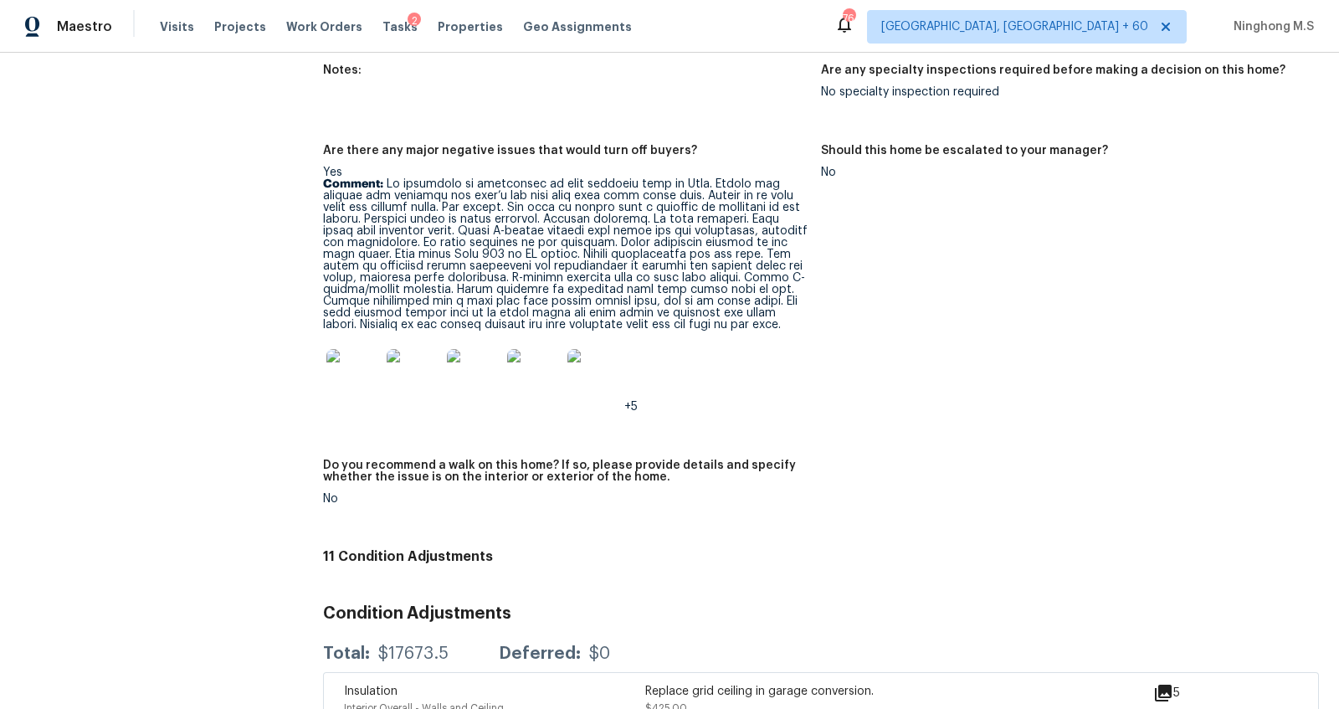
scroll to position [3558, 0]
